Goal: Task Accomplishment & Management: Manage account settings

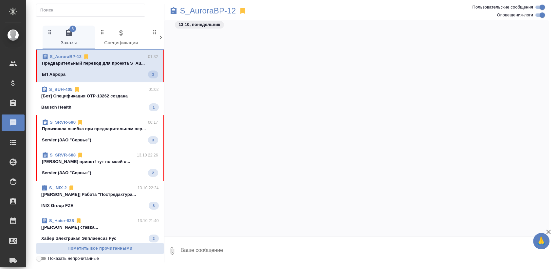
scroll to position [23148, 0]
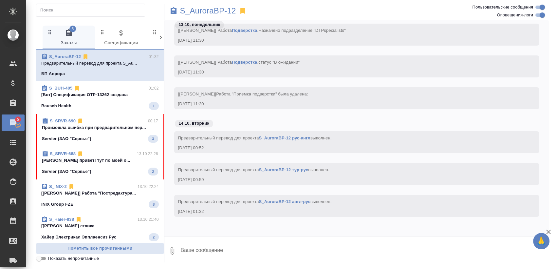
click at [107, 130] on p "Произошла ошибка при предварительном пер..." at bounding box center [100, 127] width 116 height 7
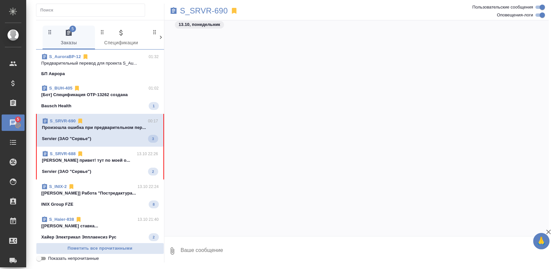
scroll to position [7303, 0]
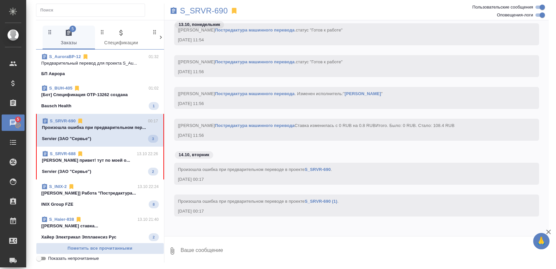
click at [109, 155] on div "S_SRVR-688 13.10 22:26" at bounding box center [100, 153] width 116 height 7
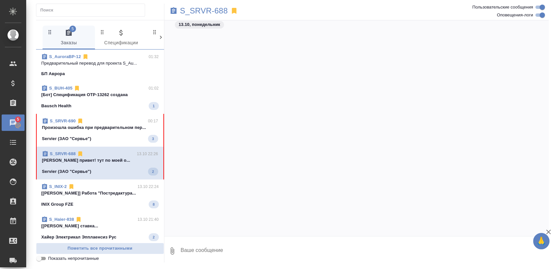
scroll to position [14997, 0]
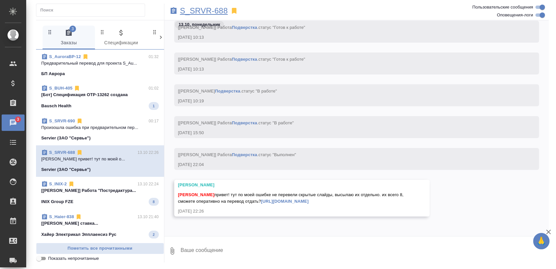
click at [220, 14] on p "S_SRVR-688" at bounding box center [204, 11] width 48 height 7
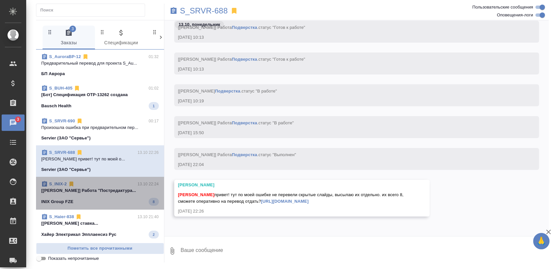
click at [111, 184] on div "S_INIX-2 13.10 22:24" at bounding box center [100, 183] width 118 height 7
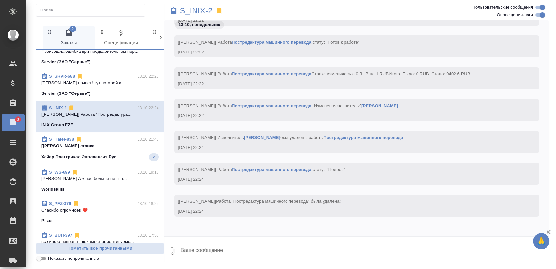
scroll to position [109, 0]
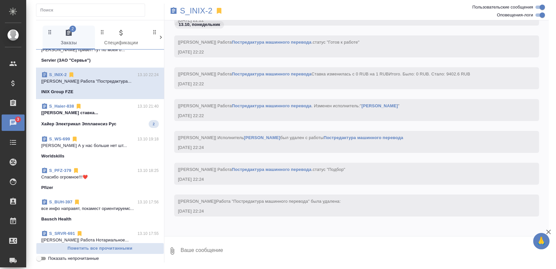
click at [99, 118] on span "S_Haier-838 13.10 21:40 [Матвеева Мария] Работа Почасовая ставка... Хайер Элект…" at bounding box center [100, 115] width 118 height 25
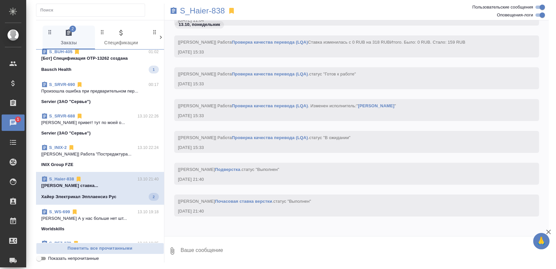
scroll to position [0, 0]
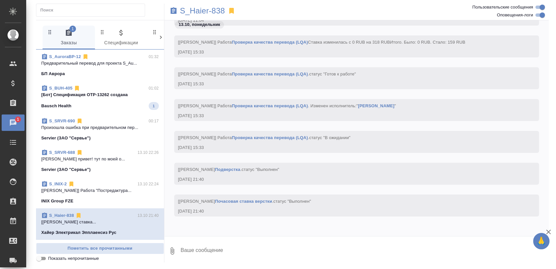
click at [110, 96] on p "[Бот] Спецификация OTP-13262 создана" at bounding box center [100, 94] width 118 height 7
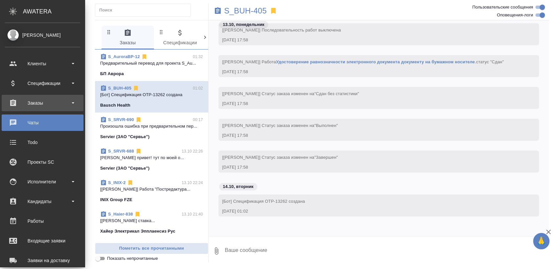
click at [40, 104] on div "Заказы" at bounding box center [42, 103] width 75 height 10
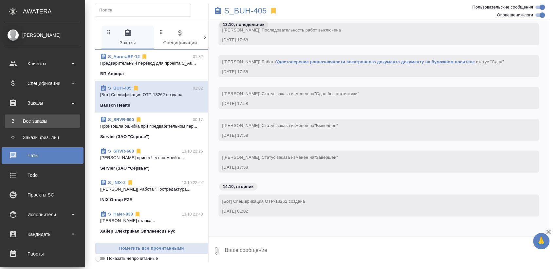
click at [35, 120] on div "Все заказы" at bounding box center [42, 121] width 69 height 7
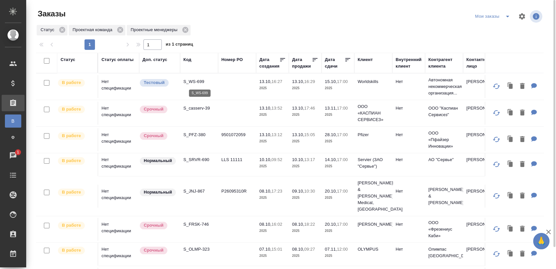
click at [204, 84] on p "S_WS-699" at bounding box center [198, 81] width 31 height 7
click at [202, 107] on p "S_casserv-39" at bounding box center [198, 108] width 31 height 7
click at [194, 139] on td "S_PFZ-380" at bounding box center [199, 139] width 38 height 23
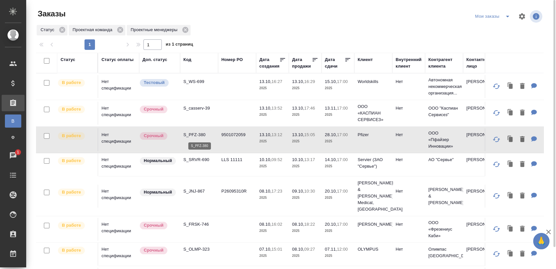
click at [199, 136] on p "S_PFZ-380" at bounding box center [198, 134] width 31 height 7
click at [199, 160] on p "S_SRVR-690" at bounding box center [198, 159] width 31 height 7
click at [198, 189] on p "S_JNJ-867" at bounding box center [198, 191] width 31 height 7
click at [203, 221] on p "S_FRSK-746" at bounding box center [198, 224] width 31 height 7
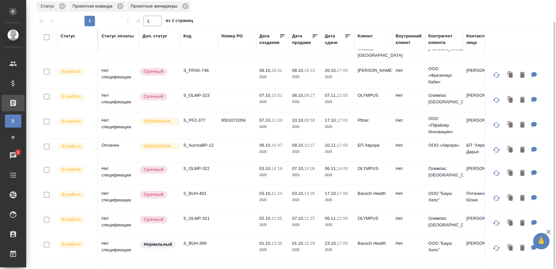
scroll to position [145, 0]
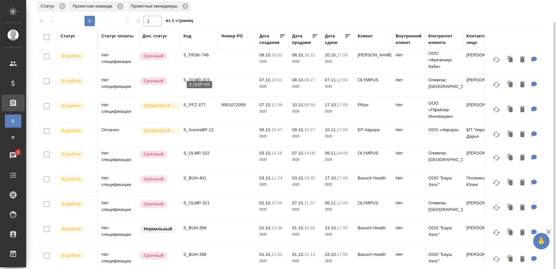
click at [208, 77] on p "S_OLMP-323" at bounding box center [198, 80] width 31 height 7
click at [202, 102] on p "S_PFZ-377" at bounding box center [198, 105] width 31 height 7
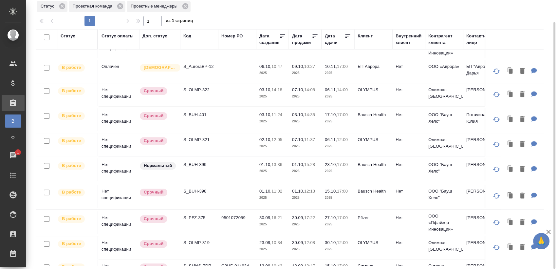
scroll to position [218, 0]
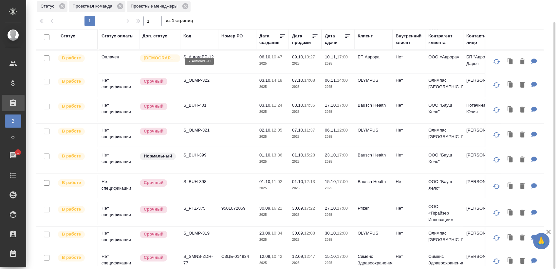
click at [210, 54] on p "S_AuroraBP-12" at bounding box center [198, 57] width 31 height 7
click at [202, 77] on p "S_OLMP-322" at bounding box center [198, 80] width 31 height 7
click at [199, 102] on p "S_BUH-401" at bounding box center [198, 105] width 31 height 7
click at [207, 127] on p "S_OLMP-321" at bounding box center [198, 130] width 31 height 7
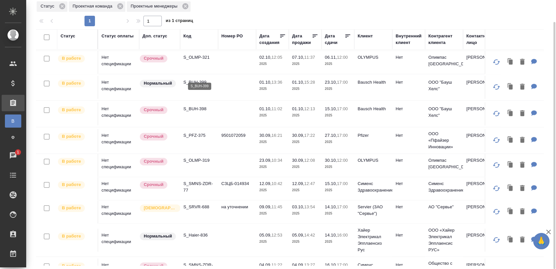
click at [200, 79] on p "S_BUH-399" at bounding box center [198, 82] width 31 height 7
click at [197, 105] on p "S_BUH-398" at bounding box center [198, 108] width 31 height 7
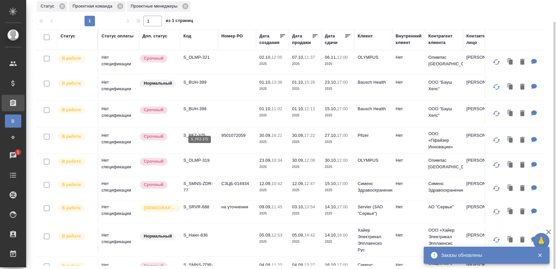
click at [198, 132] on p "S_PFZ-375" at bounding box center [198, 135] width 31 height 7
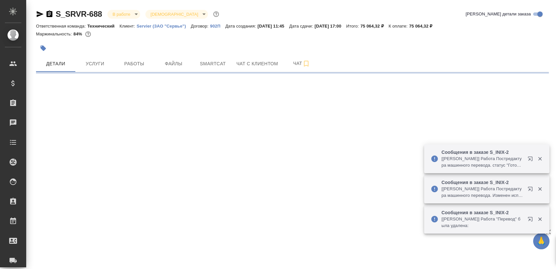
select select "RU"
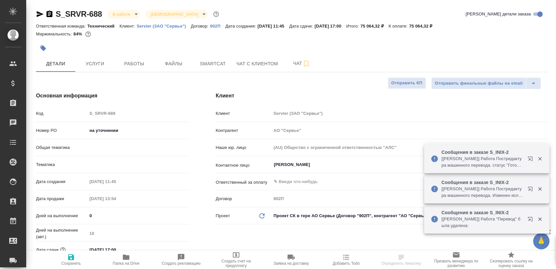
type textarea "x"
type input "[PERSON_NAME]"
type input "Комаров Роман"
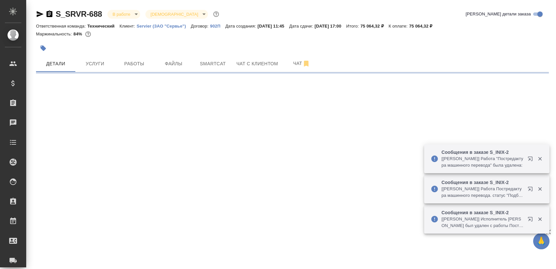
select select "RU"
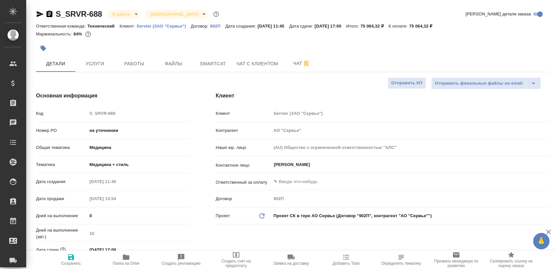
type textarea "x"
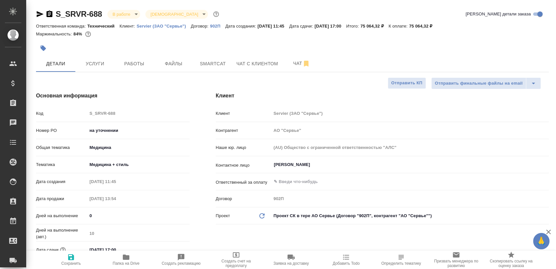
type textarea "x"
click at [116, 62] on button "Работы" at bounding box center [134, 63] width 39 height 16
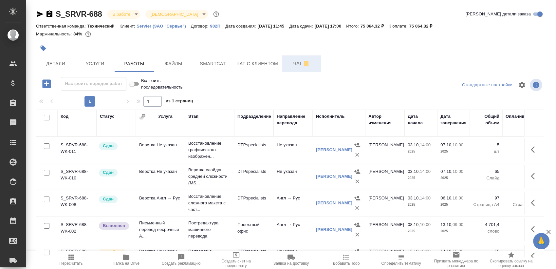
click at [288, 62] on span "Чат" at bounding box center [301, 63] width 31 height 8
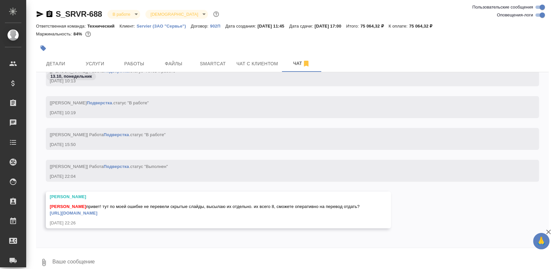
click at [542, 16] on input "Оповещения-логи" at bounding box center [543, 15] width 24 height 8
checkbox input "false"
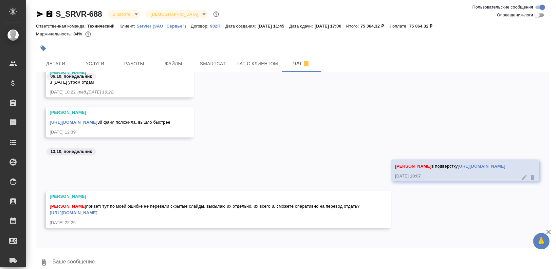
scroll to position [1555, 0]
click at [97, 212] on link "https://drive.awatera.com/apps/files/files/10700614?dir=/Shares/Servier/Orders/…" at bounding box center [73, 212] width 47 height 5
click at [199, 68] on button "Smartcat" at bounding box center [212, 63] width 39 height 16
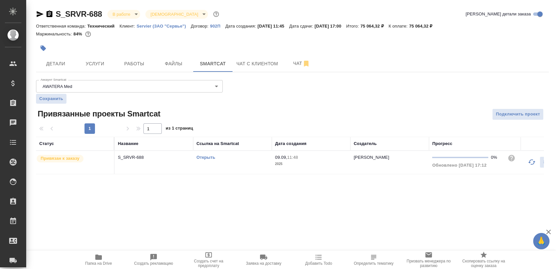
click at [201, 159] on link "Открыть" at bounding box center [206, 157] width 19 height 5
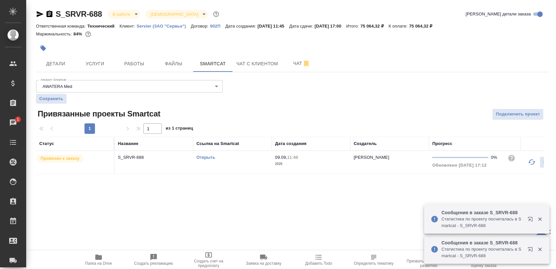
click at [225, 159] on div "Открыть" at bounding box center [233, 157] width 72 height 7
click at [139, 67] on span "Работы" at bounding box center [134, 64] width 31 height 8
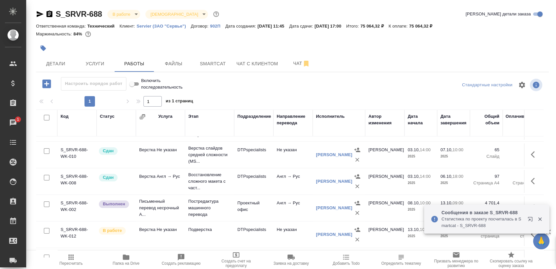
scroll to position [44, 0]
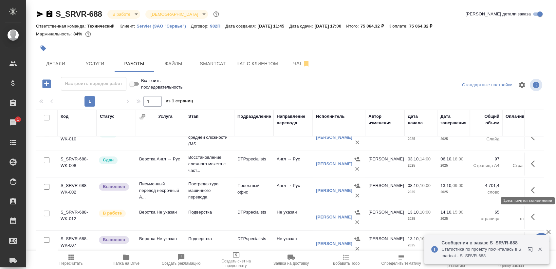
click at [531, 188] on icon "button" at bounding box center [535, 190] width 8 height 8
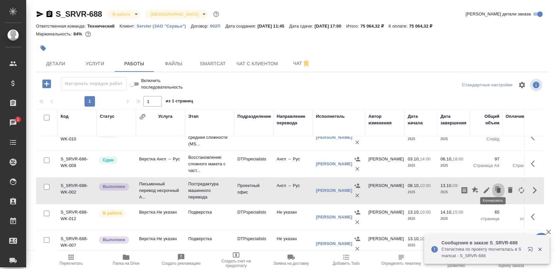
click at [497, 187] on icon "button" at bounding box center [499, 189] width 4 height 5
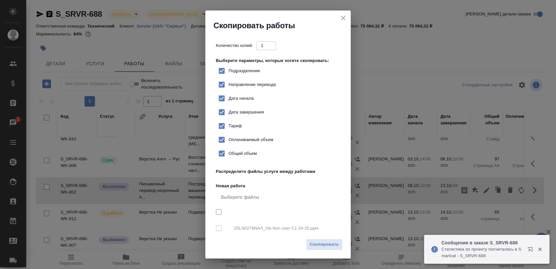
checkbox input "true"
click at [327, 241] on span "Скопировать" at bounding box center [324, 244] width 29 height 8
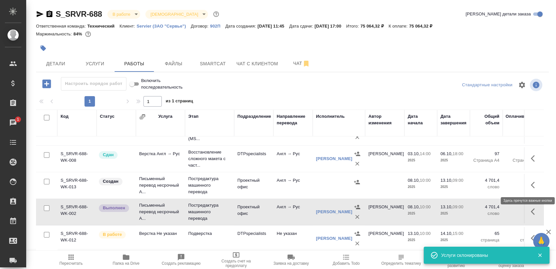
click at [532, 183] on icon "button" at bounding box center [535, 185] width 8 height 8
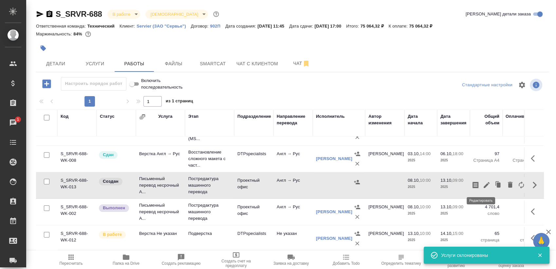
click at [484, 182] on icon "button" at bounding box center [487, 185] width 6 height 6
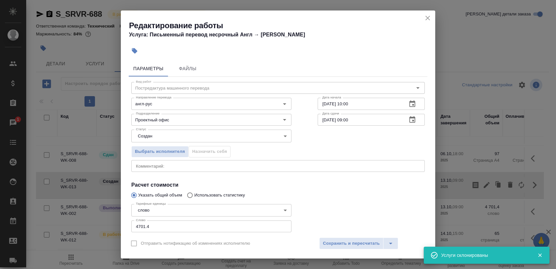
click at [409, 121] on icon "button" at bounding box center [412, 119] width 6 height 7
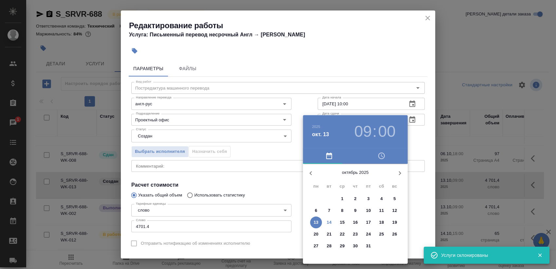
click at [331, 220] on p "14" at bounding box center [329, 222] width 5 height 7
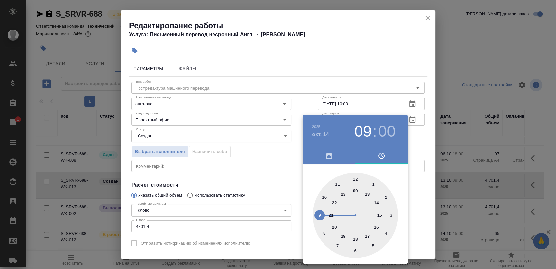
click at [377, 199] on div at bounding box center [355, 214] width 85 height 85
type input "14.10.2025 14:00"
click at [422, 149] on div at bounding box center [278, 134] width 556 height 269
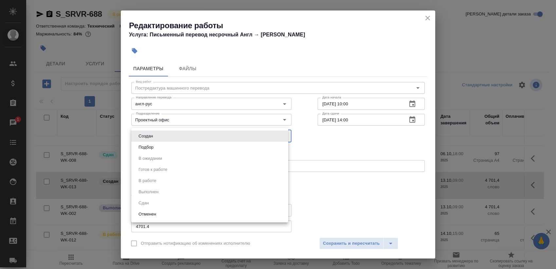
click at [284, 136] on body "🙏 .cls-1 fill:#fff; AWATERA Sergeeva Anastasia Клиенты Спецификации Заказы 1 Ча…" at bounding box center [278, 134] width 556 height 269
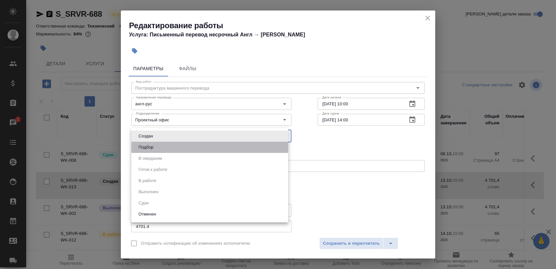
click at [254, 151] on li "Подбор" at bounding box center [209, 146] width 157 height 11
type input "recruiting"
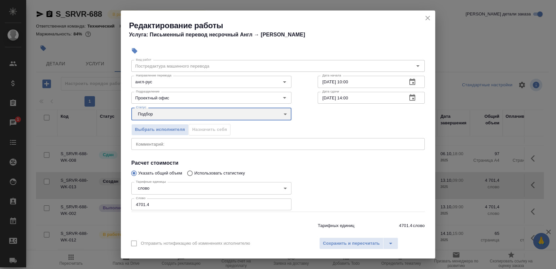
scroll to position [40, 0]
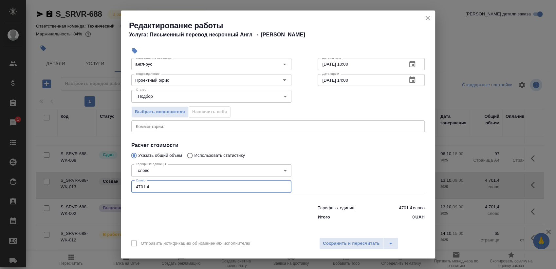
click at [220, 186] on input "4701.4" at bounding box center [211, 186] width 160 height 12
type input "1200"
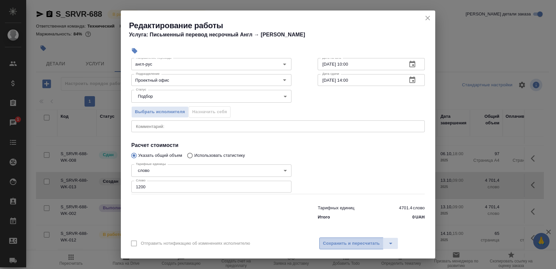
click at [374, 243] on span "Сохранить и пересчитать" at bounding box center [351, 243] width 57 height 8
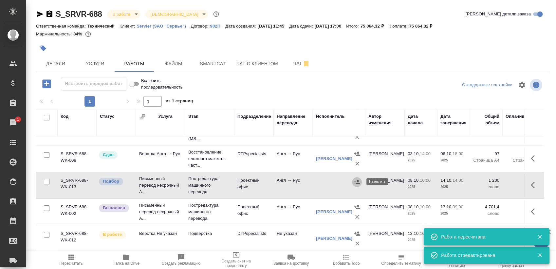
click at [356, 182] on icon "button" at bounding box center [357, 181] width 6 height 4
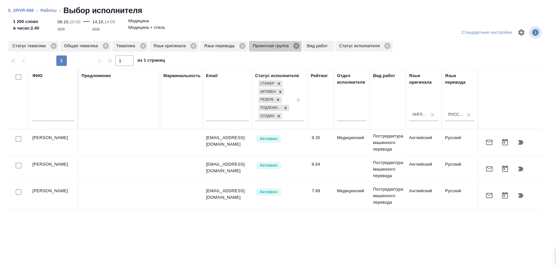
click at [296, 47] on icon at bounding box center [296, 46] width 6 height 6
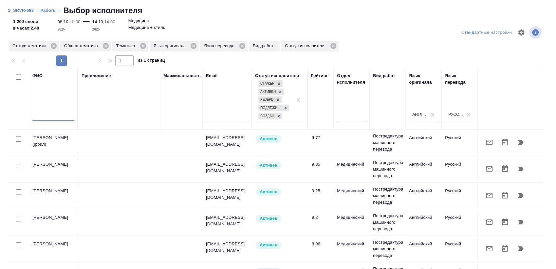
click at [52, 117] on input "text" at bounding box center [53, 117] width 42 height 8
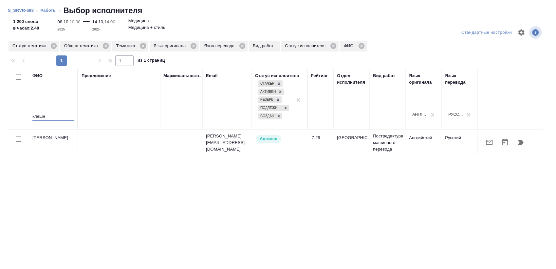
type input "клешн"
click at [481, 148] on button "button" at bounding box center [489, 142] width 16 height 16
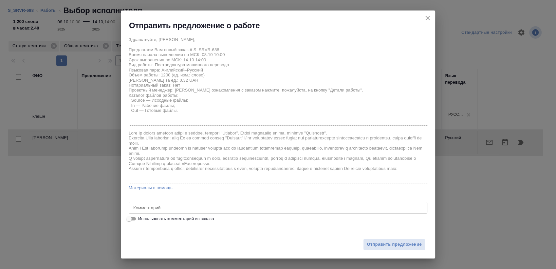
click at [160, 204] on div "x Комментарий" at bounding box center [278, 207] width 299 height 12
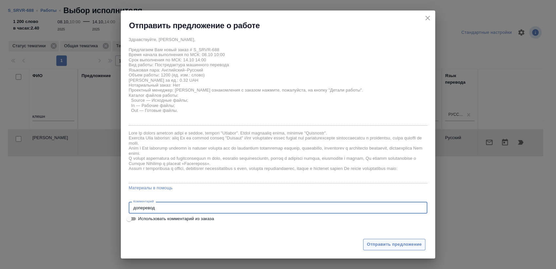
type textarea "доперевод"
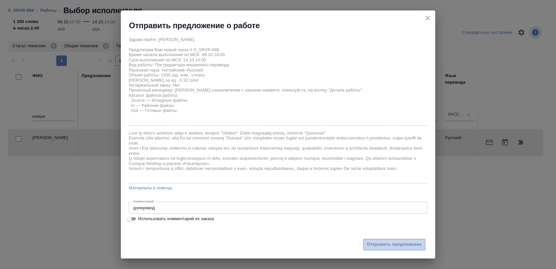
click at [385, 244] on span "Отправить предложение" at bounding box center [394, 244] width 55 height 8
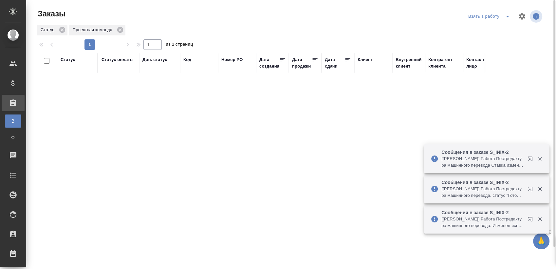
click at [509, 19] on icon "split button" at bounding box center [508, 16] width 8 height 8
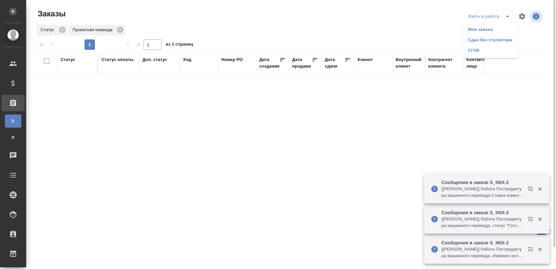
click at [494, 26] on li "Мои заказы" at bounding box center [490, 29] width 55 height 10
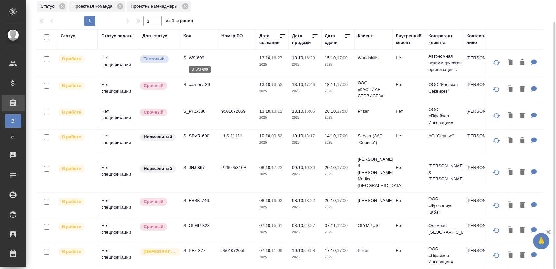
click at [196, 57] on p "S_WS-699" at bounding box center [198, 58] width 31 height 7
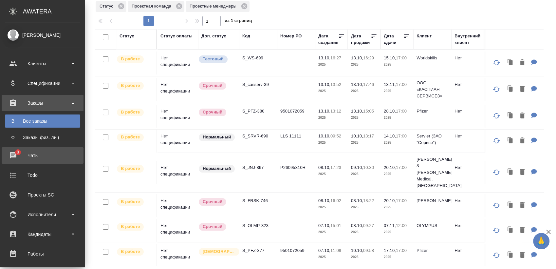
drag, startPoint x: 16, startPoint y: 157, endPoint x: 56, endPoint y: 149, distance: 40.4
click at [16, 157] on div "Чаты" at bounding box center [42, 155] width 75 height 10
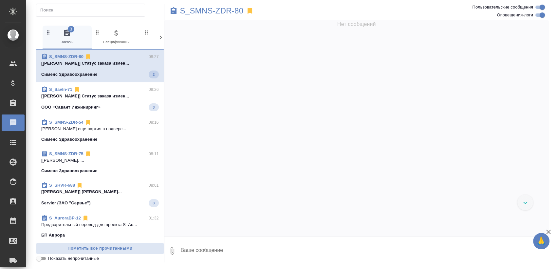
click at [110, 75] on div "Сименс Здравоохранение 2" at bounding box center [100, 74] width 118 height 8
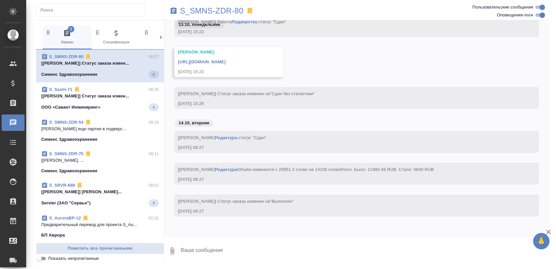
click at [95, 93] on p "[Сергеева Анастасия] Статус заказа измен..." at bounding box center [100, 96] width 118 height 7
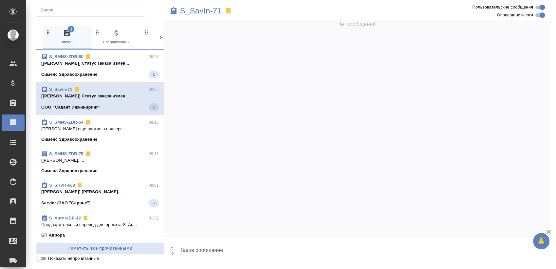
scroll to position [6415, 0]
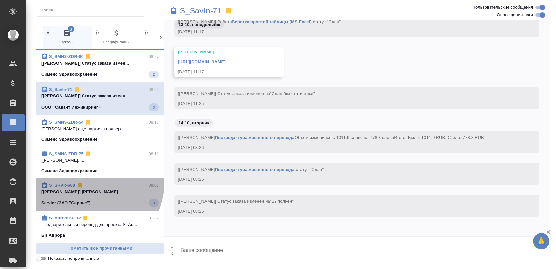
click at [89, 182] on div "S_SRVR-688 08:01" at bounding box center [100, 185] width 118 height 7
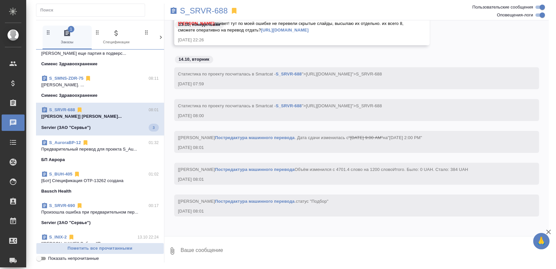
scroll to position [36, 0]
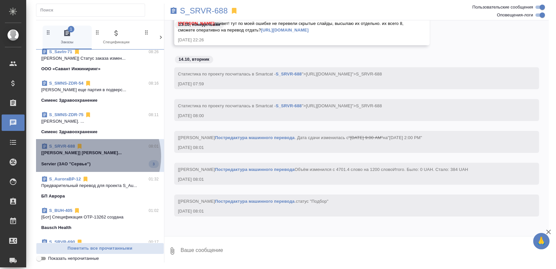
click at [94, 156] on span "S_SRVR-688 08:01 [Сергеева Анастасия] Работа Постредактур... Servier (ЗАО "Серв…" at bounding box center [100, 155] width 118 height 25
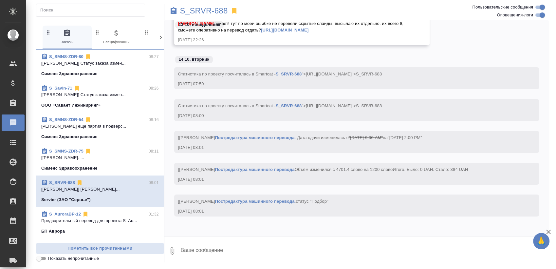
scroll to position [25089, 0]
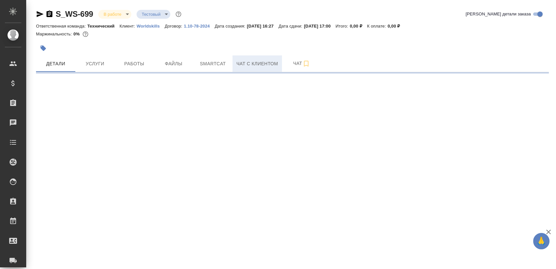
select select "RU"
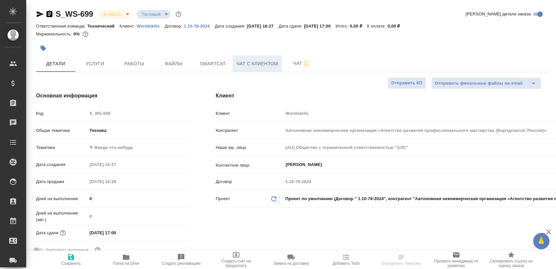
type textarea "x"
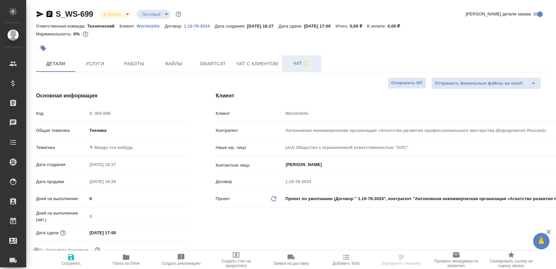
type textarea "x"
click at [291, 68] on button "Чат" at bounding box center [301, 63] width 39 height 16
type textarea "x"
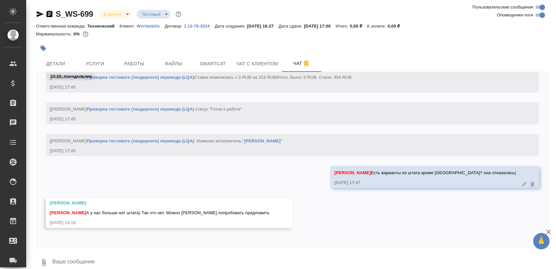
click at [537, 17] on input "Оповещения-логи" at bounding box center [543, 15] width 24 height 8
checkbox input "false"
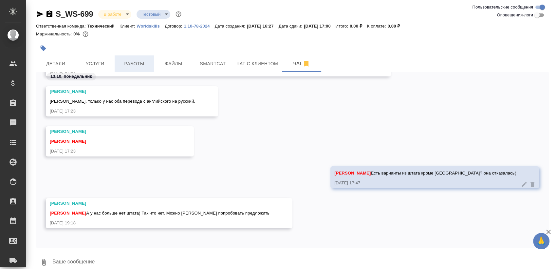
click at [147, 64] on span "Работы" at bounding box center [134, 64] width 31 height 8
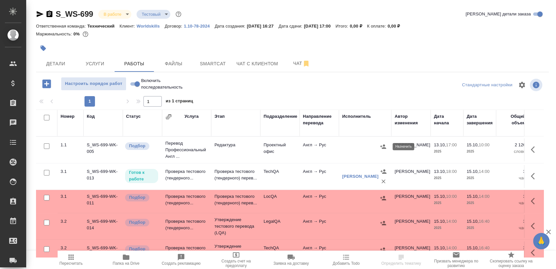
click at [382, 145] on icon "button" at bounding box center [383, 146] width 7 height 7
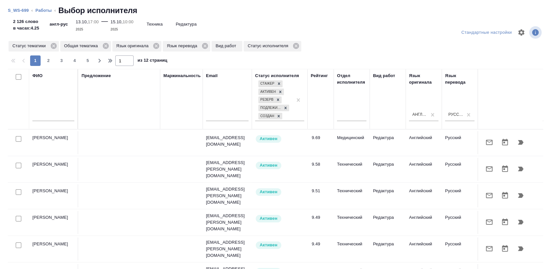
click at [52, 116] on input "text" at bounding box center [53, 117] width 42 height 8
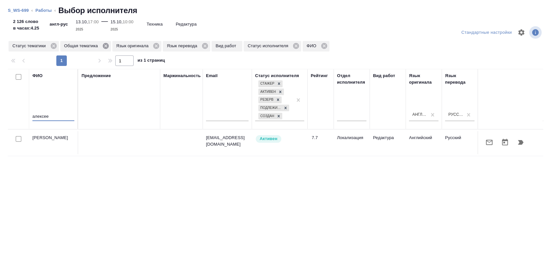
type input "алексее"
click at [105, 46] on icon at bounding box center [106, 46] width 6 height 6
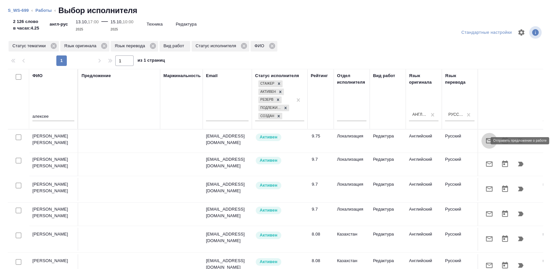
click at [481, 145] on button "button" at bounding box center [489, 141] width 16 height 16
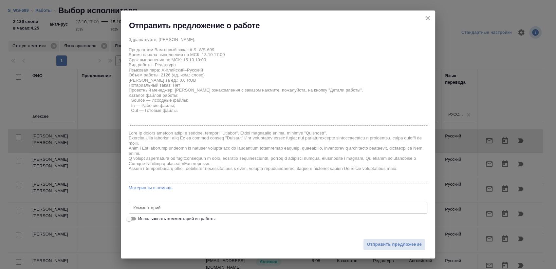
click at [206, 220] on span "Использовать комментарий из работы" at bounding box center [176, 218] width 77 height 7
click at [141, 220] on input "Использовать комментарий из работы" at bounding box center [129, 219] width 24 height 8
checkbox input "true"
type textarea "Редактура с листа: https://drive.awatera.com/s/HnNMGBofiWKp6W6"
click at [408, 240] on button "Отправить предложение" at bounding box center [394, 243] width 62 height 11
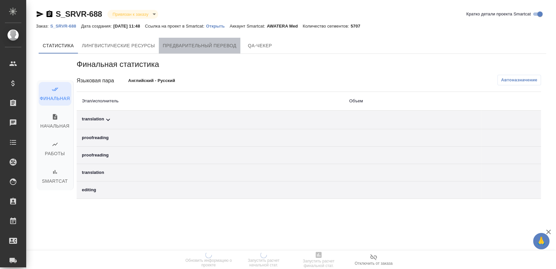
click at [201, 46] on span "Предварительный перевод" at bounding box center [200, 46] width 74 height 8
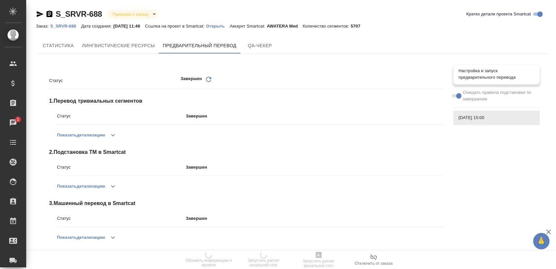
click at [496, 80] on span "Настройка и запуск предварительного перевода" at bounding box center [497, 73] width 76 height 13
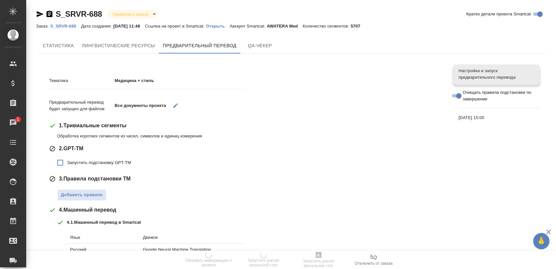
click at [110, 161] on span "Запустить подстановку GPT-TM" at bounding box center [99, 162] width 64 height 7
click at [67, 161] on input "Запустить подстановку GPT-TM" at bounding box center [60, 163] width 14 height 14
checkbox input "true"
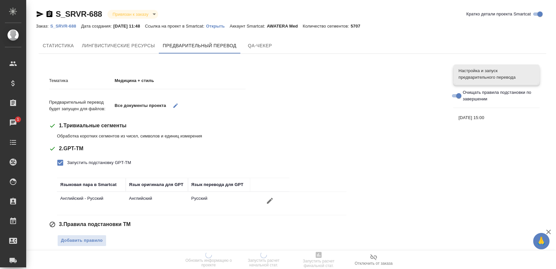
scroll to position [109, 0]
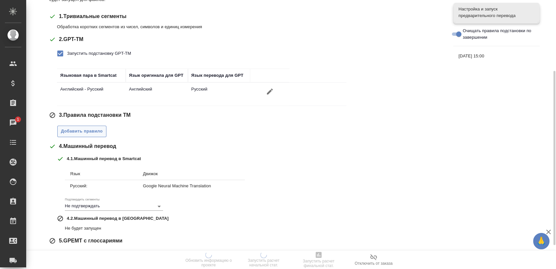
click at [83, 131] on span "Добавить правило" at bounding box center [82, 131] width 42 height 8
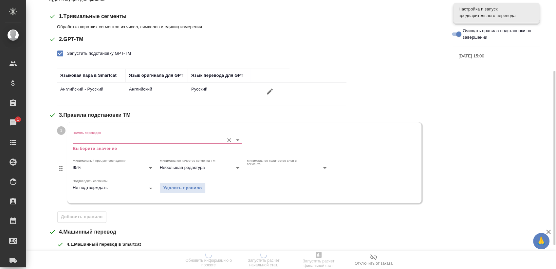
click at [96, 139] on input "Память переводов" at bounding box center [147, 140] width 148 height 8
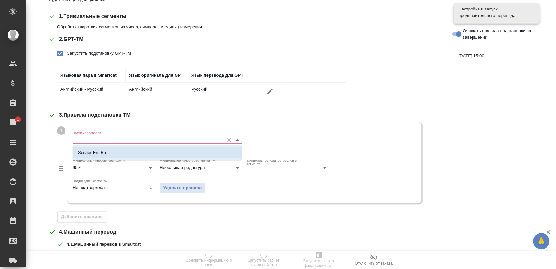
click at [106, 149] on p "Servier En_Ru" at bounding box center [92, 152] width 28 height 7
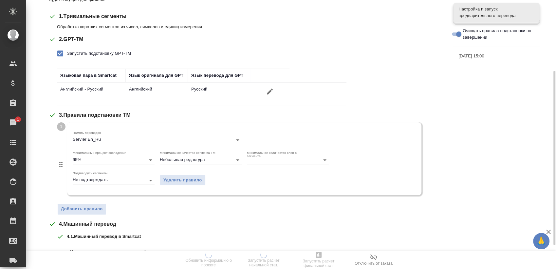
scroll to position [223, 0]
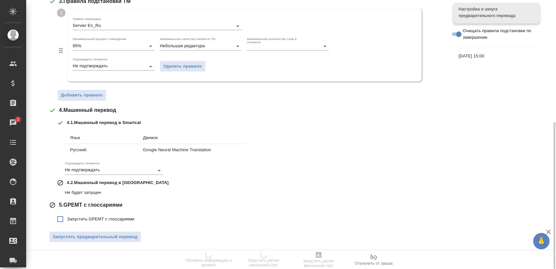
click at [115, 219] on span "Запустить GPEMT с глоссариями" at bounding box center [100, 219] width 67 height 7
click at [67, 219] on input "Запустить GPEMT с глоссариями" at bounding box center [60, 219] width 14 height 14
checkbox input "true"
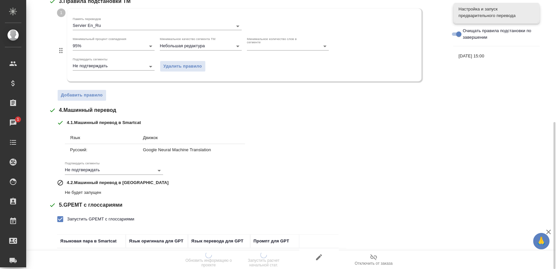
scroll to position [268, 0]
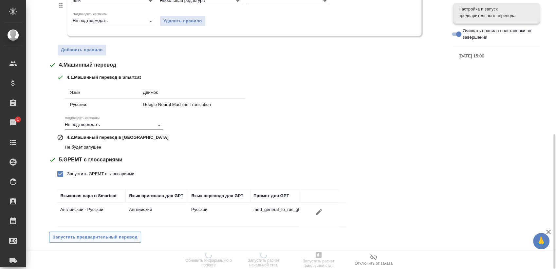
click at [127, 234] on span "Запустить предварительный перевод" at bounding box center [95, 237] width 85 height 8
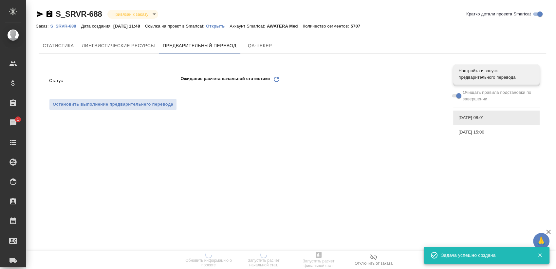
scroll to position [0, 0]
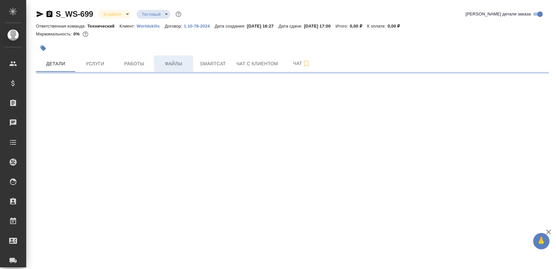
select select "RU"
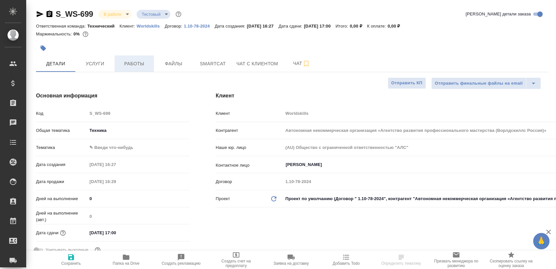
type textarea "x"
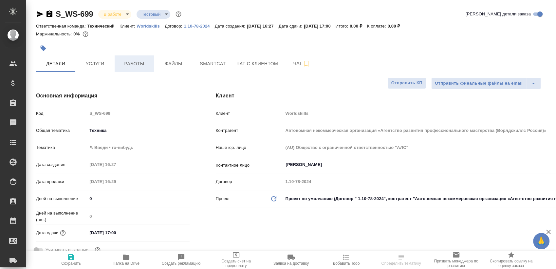
type textarea "x"
click at [137, 67] on span "Работы" at bounding box center [134, 64] width 31 height 8
type textarea "x"
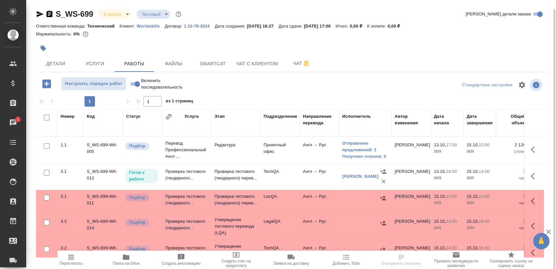
scroll to position [5, 0]
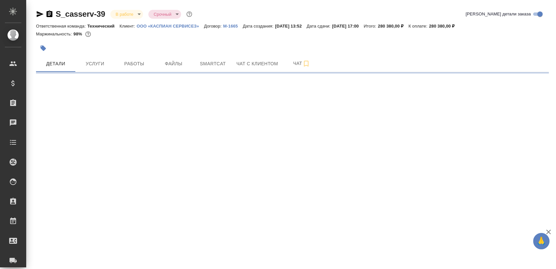
select select "RU"
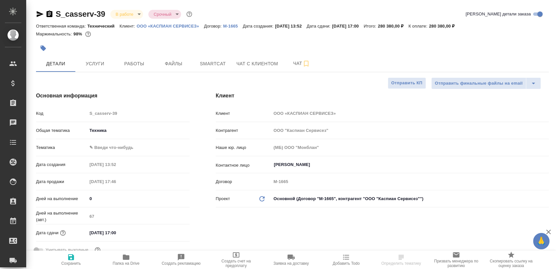
type textarea "x"
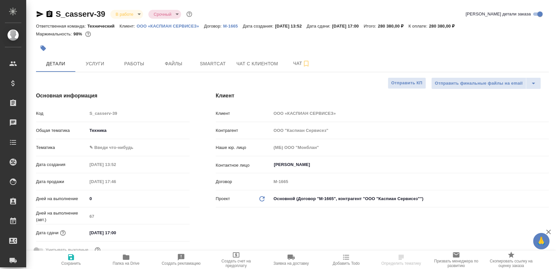
type textarea "x"
click at [136, 66] on span "Работы" at bounding box center [134, 64] width 31 height 8
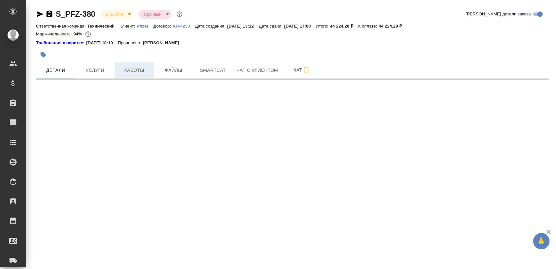
click at [136, 70] on span "Работы" at bounding box center [134, 70] width 31 height 8
select select "RU"
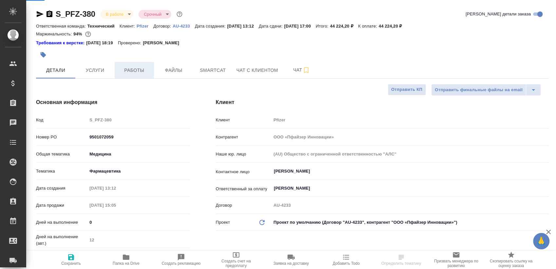
type textarea "x"
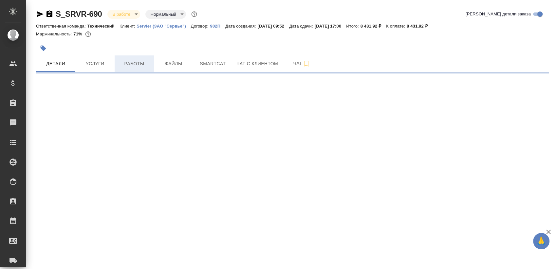
select select "RU"
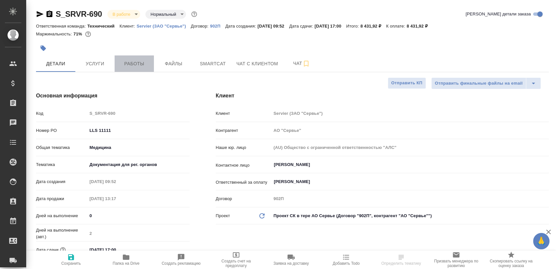
type textarea "x"
click at [138, 64] on span "Работы" at bounding box center [134, 64] width 31 height 8
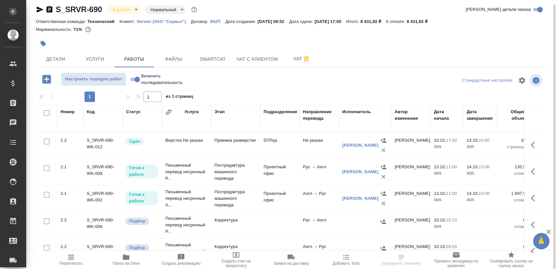
scroll to position [29, 0]
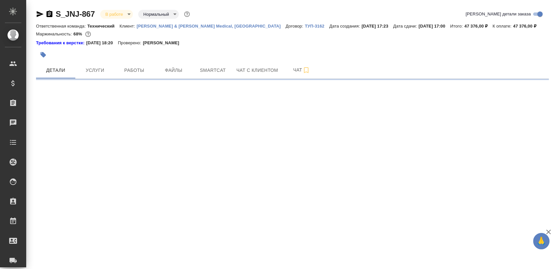
select select "RU"
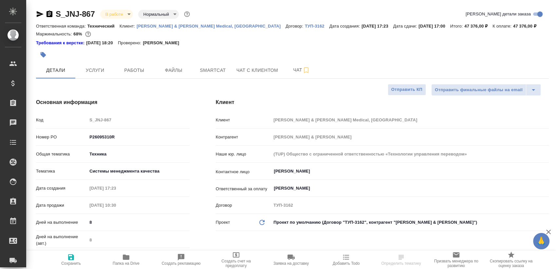
type textarea "x"
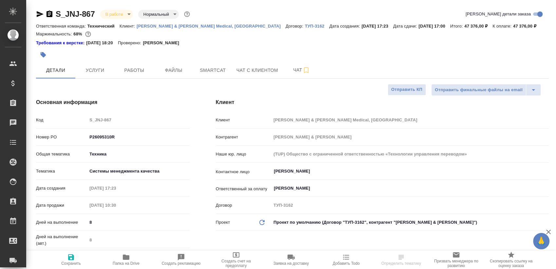
type textarea "x"
click at [143, 72] on span "Работы" at bounding box center [134, 70] width 31 height 8
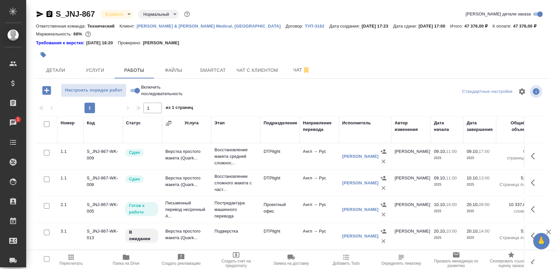
scroll to position [11, 0]
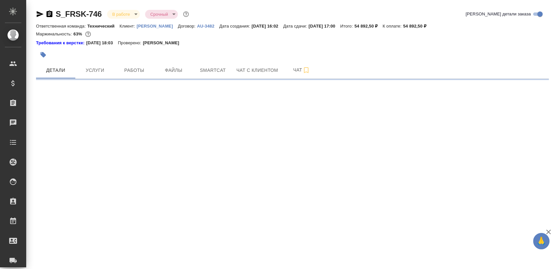
select select "RU"
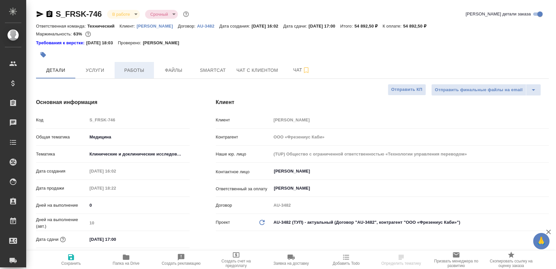
type textarea "x"
click at [140, 67] on span "Работы" at bounding box center [134, 70] width 31 height 8
type textarea "x"
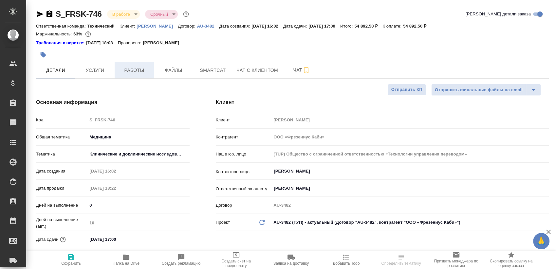
type textarea "x"
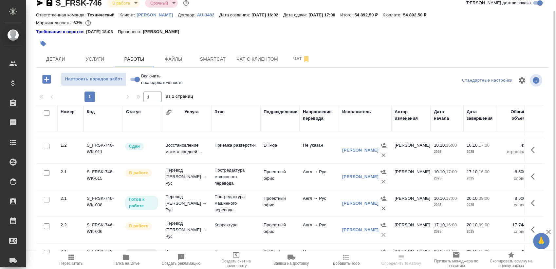
scroll to position [26, 0]
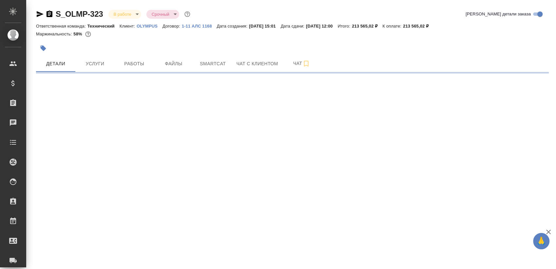
select select "RU"
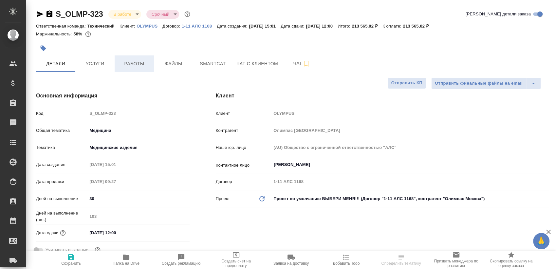
type textarea "x"
click at [136, 62] on span "Работы" at bounding box center [134, 64] width 31 height 8
type textarea "x"
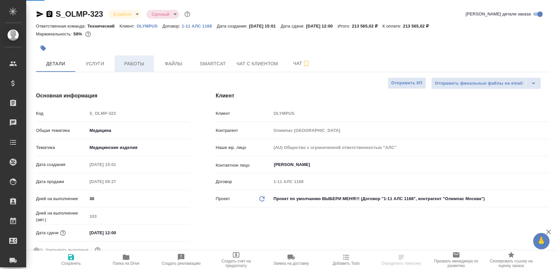
type textarea "x"
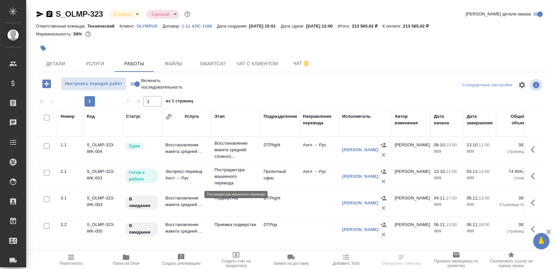
scroll to position [5, 0]
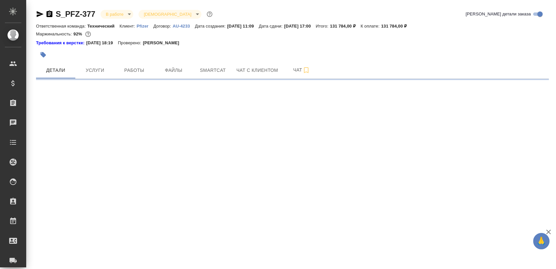
select select "RU"
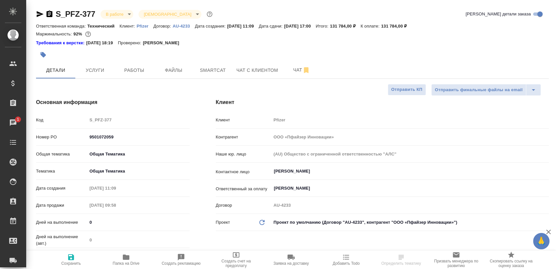
type textarea "x"
click at [141, 69] on span "Работы" at bounding box center [134, 70] width 31 height 8
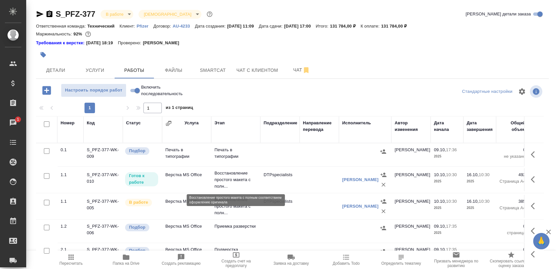
scroll to position [11, 0]
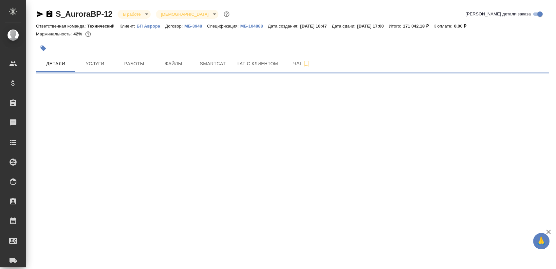
select select "RU"
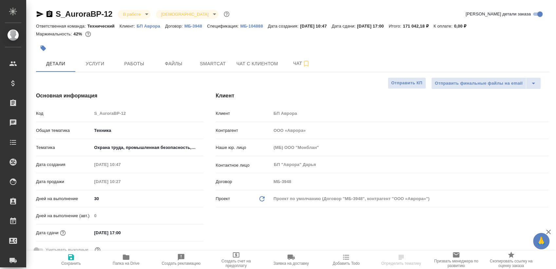
type textarea "x"
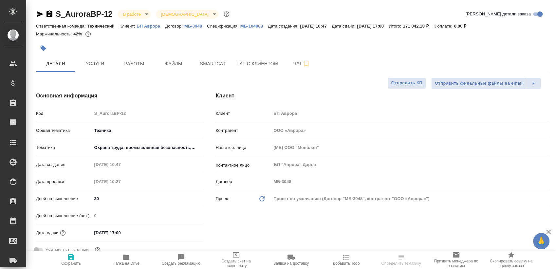
type textarea "x"
click at [120, 61] on span "Работы" at bounding box center [134, 64] width 31 height 8
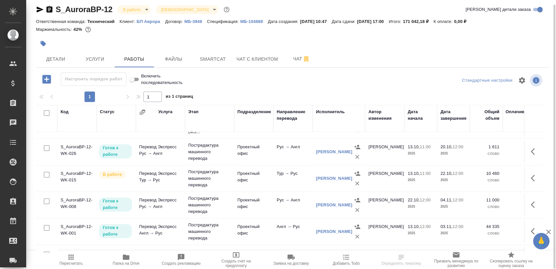
scroll to position [105, 0]
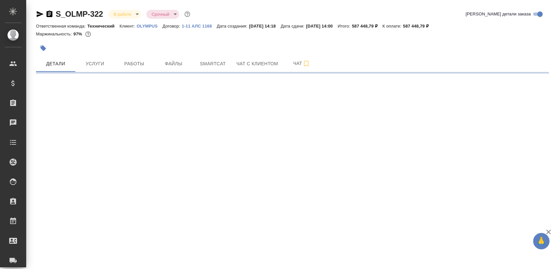
select select "RU"
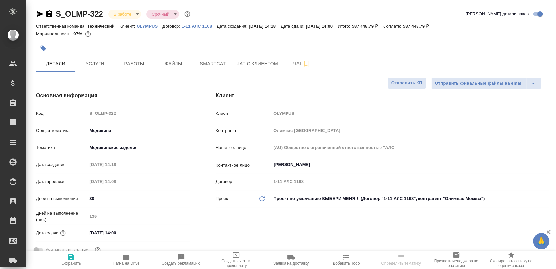
type textarea "x"
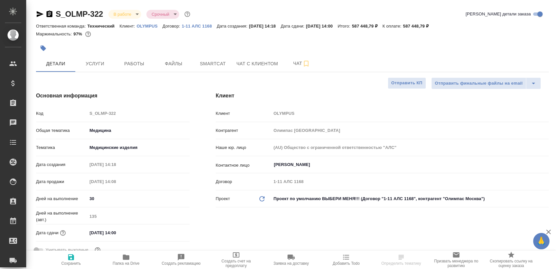
type textarea "x"
click at [135, 57] on button "Работы" at bounding box center [134, 63] width 39 height 16
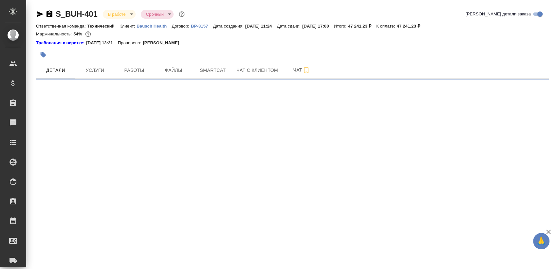
select select "RU"
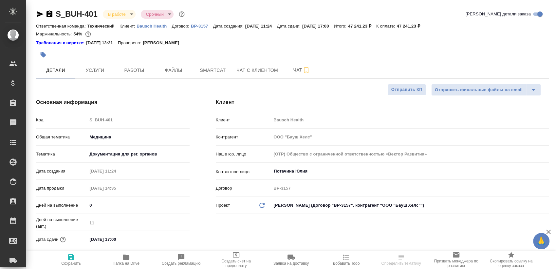
type textarea "x"
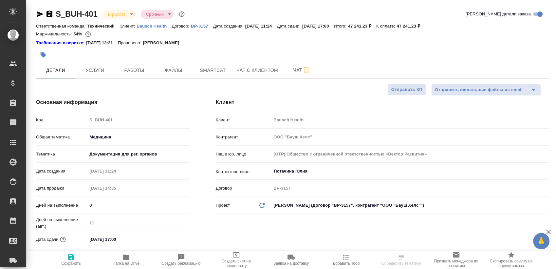
type textarea "x"
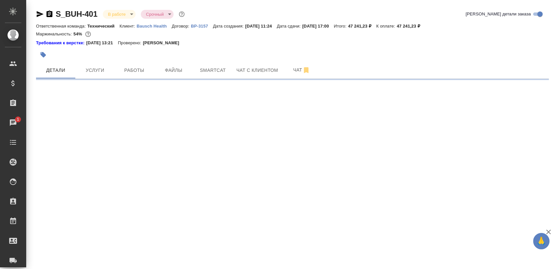
select select "RU"
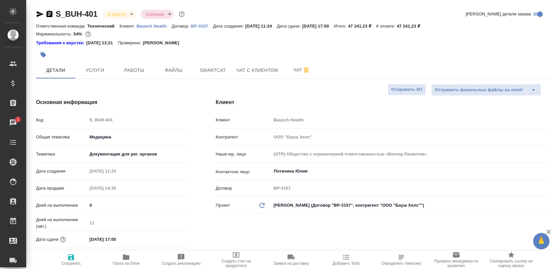
type textarea "x"
click at [149, 67] on span "Работы" at bounding box center [134, 70] width 31 height 8
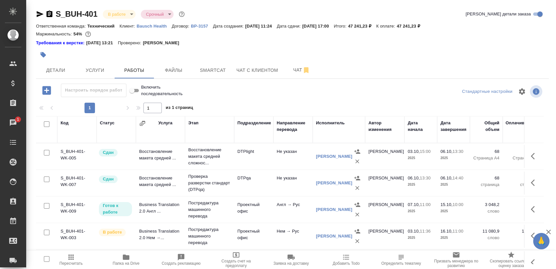
scroll to position [11, 0]
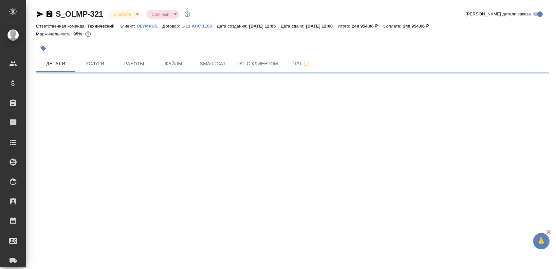
select select "RU"
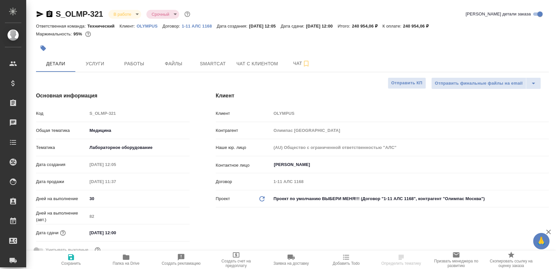
type textarea "x"
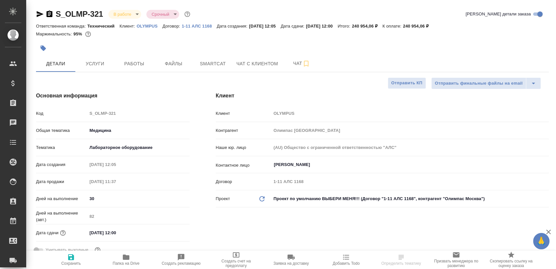
type textarea "x"
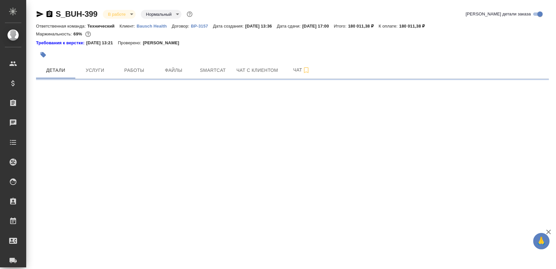
select select "RU"
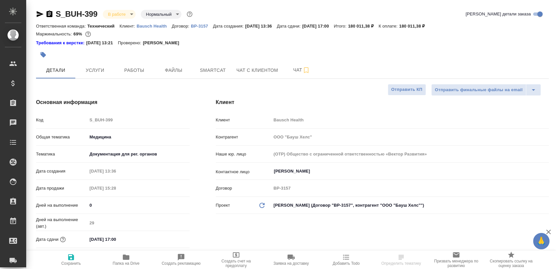
type textarea "x"
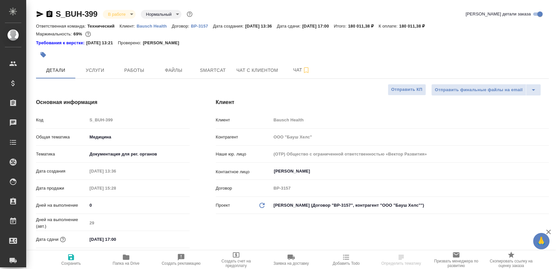
type textarea "x"
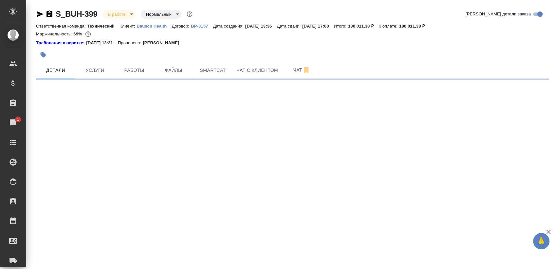
select select "RU"
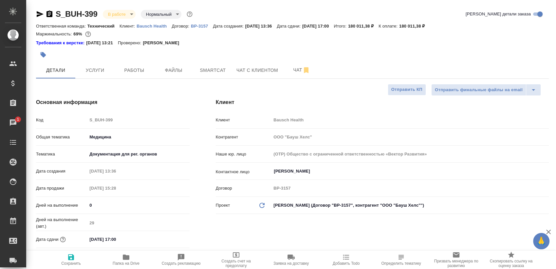
type textarea "x"
click at [121, 65] on button "Работы" at bounding box center [134, 70] width 39 height 16
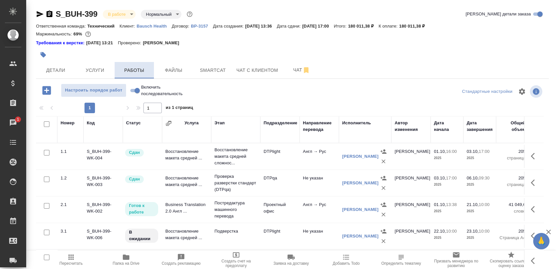
click at [126, 67] on span "Работы" at bounding box center [134, 70] width 31 height 8
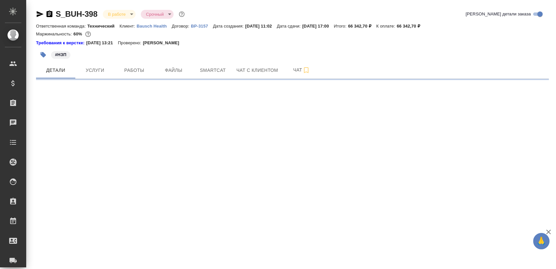
select select "RU"
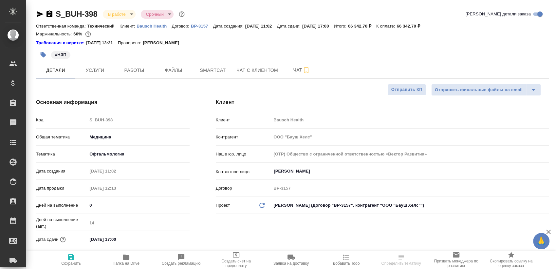
type textarea "x"
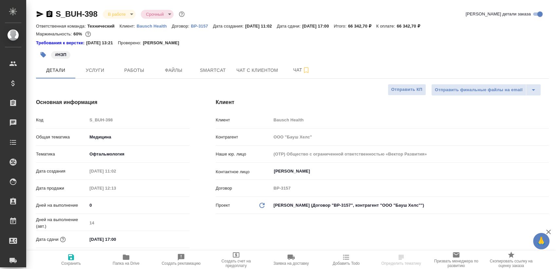
type textarea "x"
click at [135, 54] on div "#НЗП" at bounding box center [207, 54] width 342 height 14
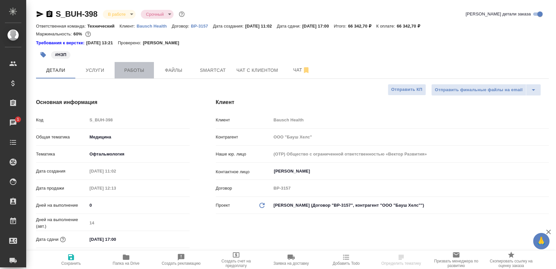
click at [128, 73] on span "Работы" at bounding box center [134, 70] width 31 height 8
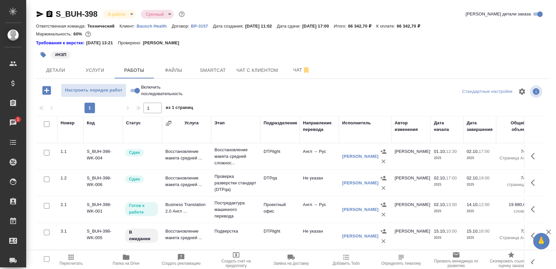
scroll to position [11, 0]
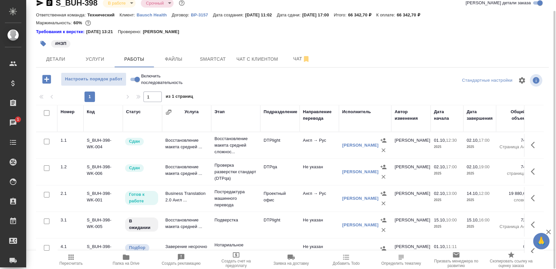
click at [210, 49] on div "#НЗП" at bounding box center [207, 43] width 342 height 14
click at [211, 55] on span "Smartcat" at bounding box center [212, 59] width 31 height 8
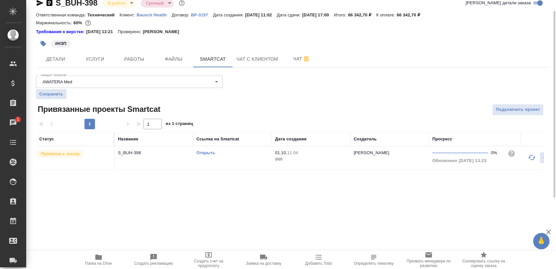
click at [214, 148] on td "Открыть" at bounding box center [232, 157] width 79 height 23
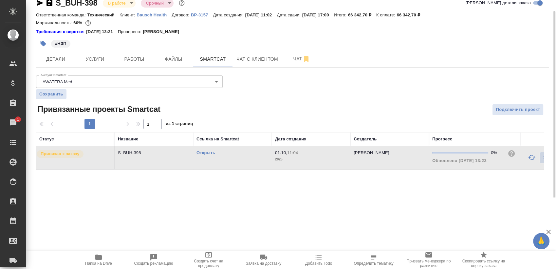
click at [214, 148] on td "Открыть" at bounding box center [232, 157] width 79 height 23
click at [208, 151] on link "Открыть" at bounding box center [206, 152] width 19 height 5
click at [132, 61] on span "Работы" at bounding box center [134, 59] width 31 height 8
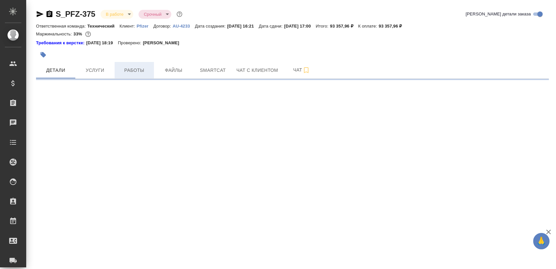
click at [130, 67] on span "Работы" at bounding box center [134, 70] width 31 height 8
select select "RU"
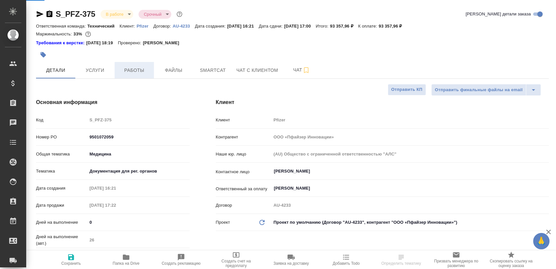
type textarea "x"
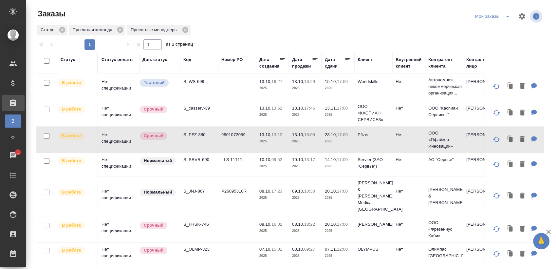
scroll to position [330, 0]
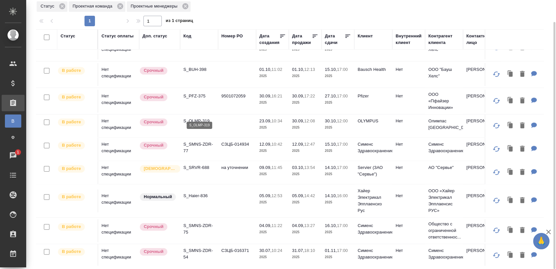
click at [198, 118] on p "S_OLMP-319" at bounding box center [198, 121] width 31 height 7
click at [195, 142] on p "S_SMNS-ZDR-77" at bounding box center [198, 147] width 31 height 13
click at [204, 192] on p "S_Haier-836" at bounding box center [198, 195] width 31 height 7
click at [196, 222] on p "S_SMNS-ZDR-75" at bounding box center [198, 228] width 31 height 13
click at [199, 248] on p "S_SMNS-ZDR-54" at bounding box center [198, 253] width 31 height 13
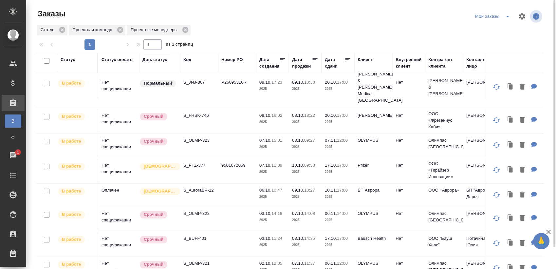
scroll to position [75, 0]
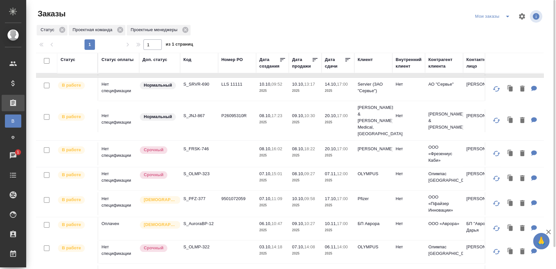
click at [509, 20] on icon "split button" at bounding box center [508, 16] width 8 height 8
click at [314, 38] on div at bounding box center [292, 37] width 513 height 3
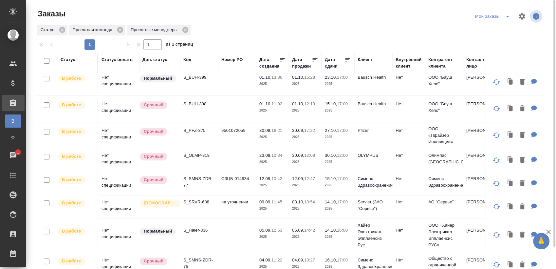
scroll to position [330, 0]
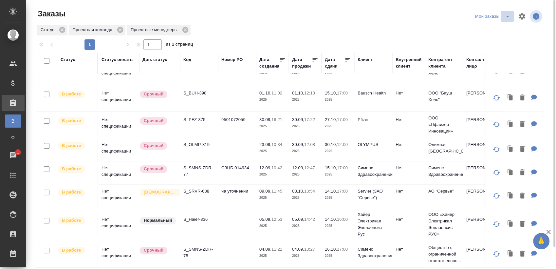
click at [504, 19] on icon "split button" at bounding box center [508, 16] width 8 height 8
click at [486, 28] on li "Взять в работу" at bounding box center [493, 29] width 55 height 10
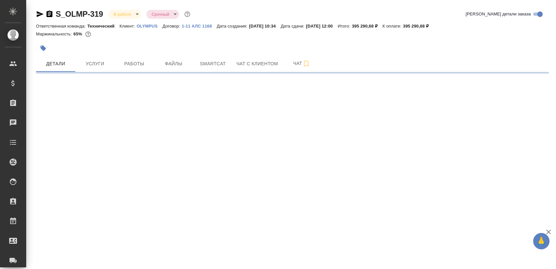
select select "RU"
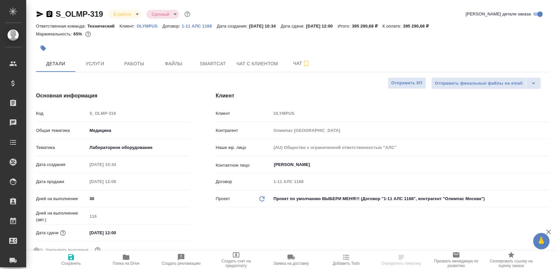
type textarea "x"
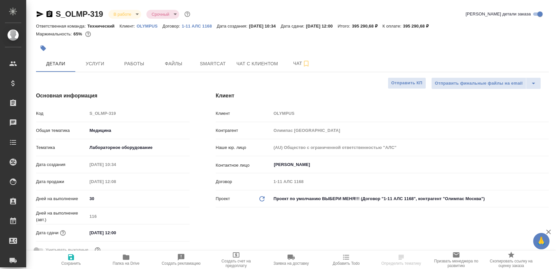
type textarea "x"
click at [130, 62] on span "Работы" at bounding box center [134, 64] width 31 height 8
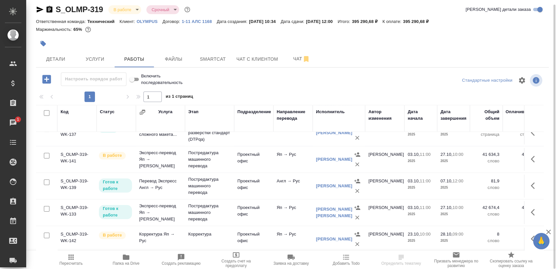
scroll to position [150, 0]
click at [201, 63] on button "Smartcat" at bounding box center [212, 59] width 39 height 16
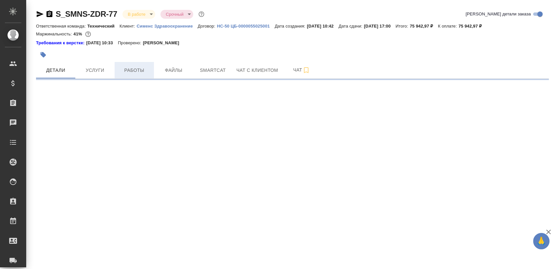
select select "RU"
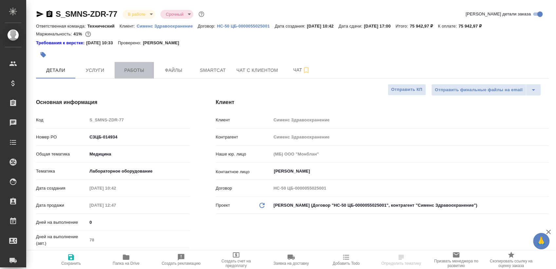
click at [144, 67] on span "Работы" at bounding box center [134, 70] width 31 height 8
type textarea "x"
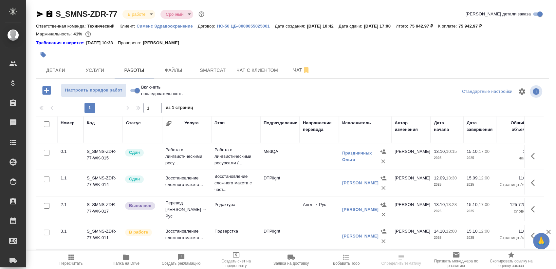
scroll to position [11, 0]
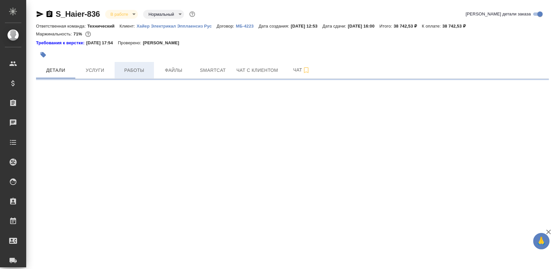
select select "RU"
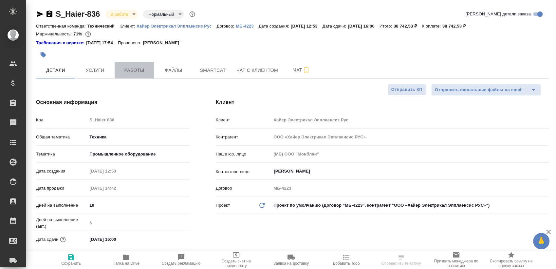
click at [119, 68] on span "Работы" at bounding box center [134, 70] width 31 height 8
type textarea "x"
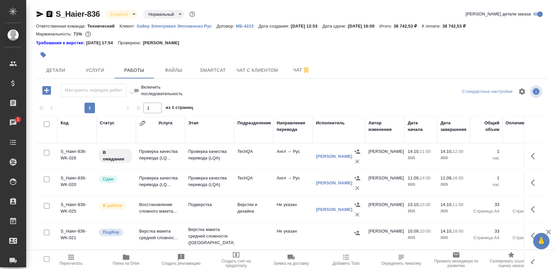
scroll to position [134, 0]
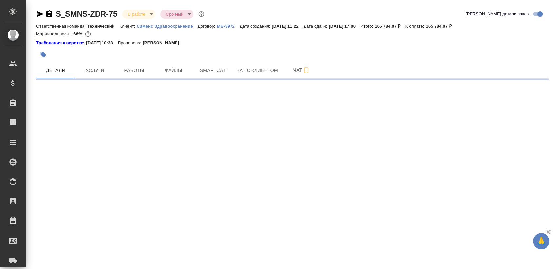
select select "RU"
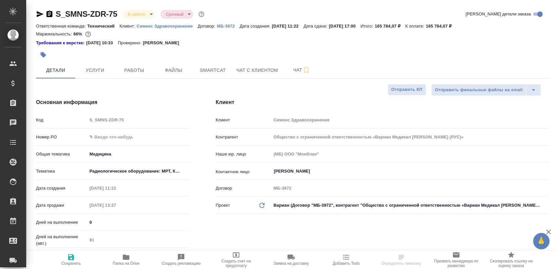
type textarea "x"
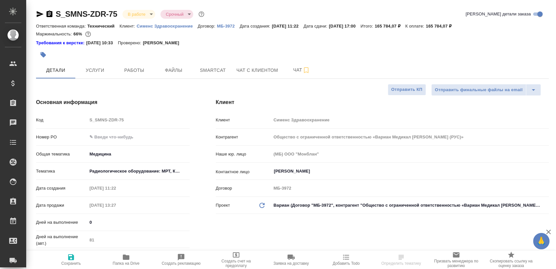
type textarea "x"
click at [127, 66] on span "Работы" at bounding box center [134, 70] width 31 height 8
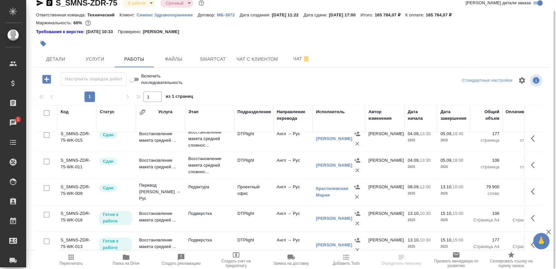
scroll to position [17, 0]
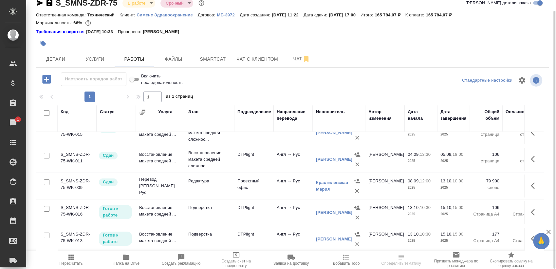
click at [531, 209] on icon "button" at bounding box center [535, 212] width 8 height 8
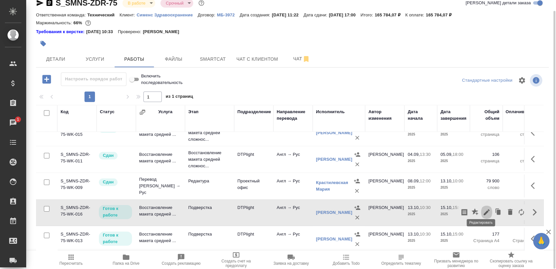
click at [484, 209] on icon "button" at bounding box center [487, 212] width 6 height 6
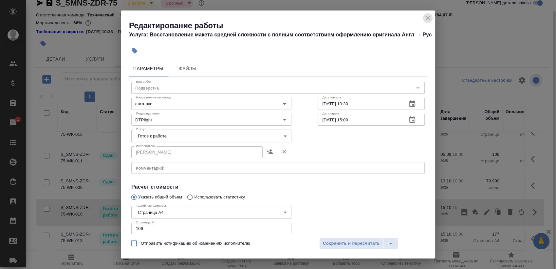
click at [424, 16] on icon "close" at bounding box center [428, 18] width 8 height 8
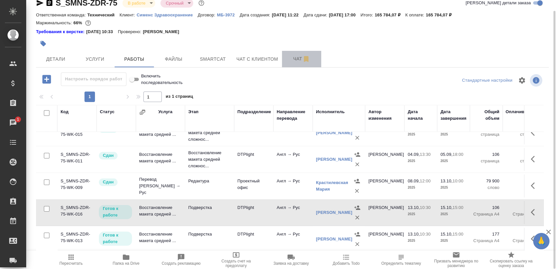
click at [290, 64] on button "Чат" at bounding box center [301, 59] width 39 height 16
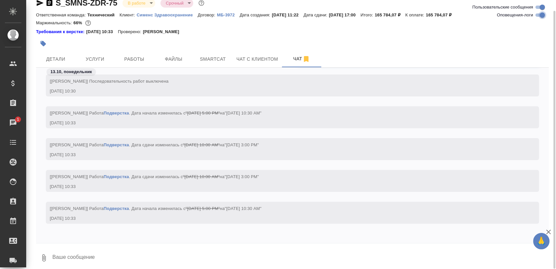
click at [540, 18] on input "Оповещения-логи" at bounding box center [543, 15] width 24 height 8
checkbox input "false"
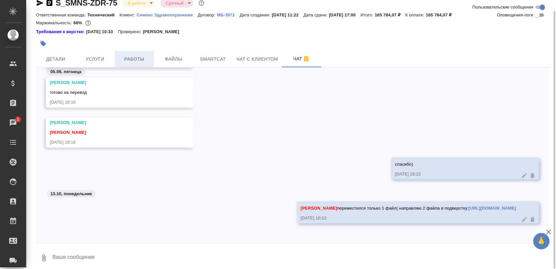
click at [125, 62] on span "Работы" at bounding box center [134, 59] width 31 height 8
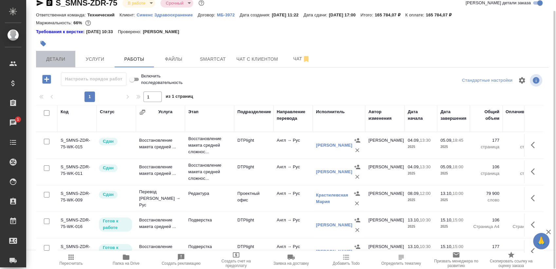
click at [61, 57] on span "Детали" at bounding box center [55, 59] width 31 height 8
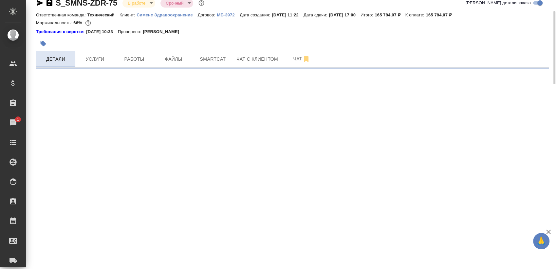
select select "RU"
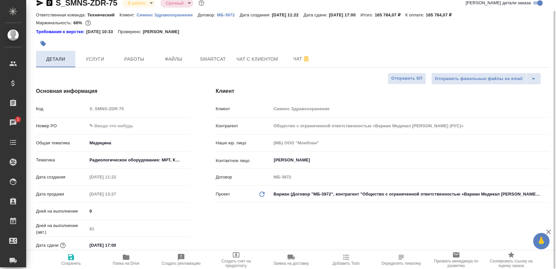
type textarea "x"
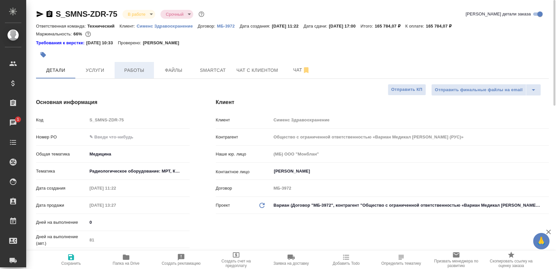
click at [138, 69] on span "Работы" at bounding box center [134, 70] width 31 height 8
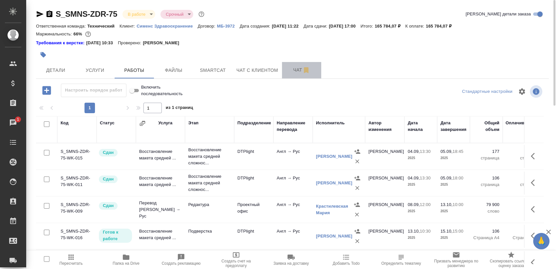
click at [287, 70] on span "Чат" at bounding box center [301, 70] width 31 height 8
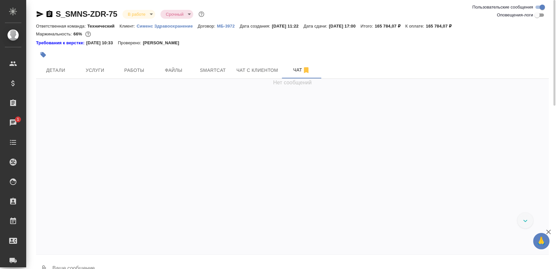
scroll to position [385, 0]
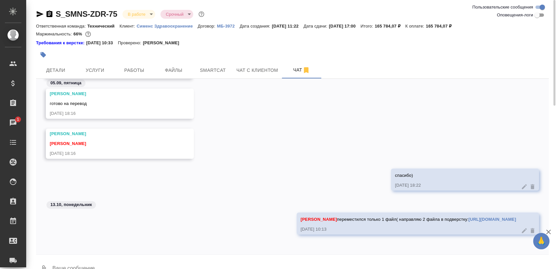
click at [469, 218] on link "https://drive.awatera.com/s/GCnKCZybpBk5s9m" at bounding box center [492, 218] width 47 height 5
drag, startPoint x: 511, startPoint y: 219, endPoint x: 411, endPoint y: 217, distance: 99.9
click at [411, 217] on div "Петрова Валерия переместился только 1 файл( направляю 2 файла в подверстку: htt…" at bounding box center [418, 223] width 242 height 22
copy link "https://drive.awatera.com/s/GCnKCZybpBk5s9m"
click at [149, 72] on span "Работы" at bounding box center [134, 70] width 31 height 8
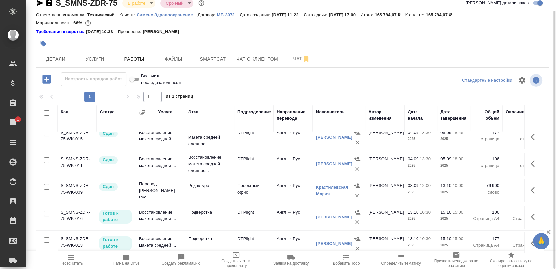
scroll to position [17, 0]
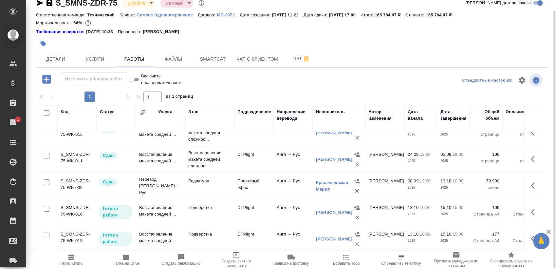
drag, startPoint x: 538, startPoint y: 164, endPoint x: 532, endPoint y: 214, distance: 49.5
click at [541, 211] on div "Код Статус Услуга Этап Подразделение Направление перевода Исполнитель Автор изм…" at bounding box center [290, 178] width 508 height 147
click at [531, 208] on icon "button" at bounding box center [535, 212] width 8 height 8
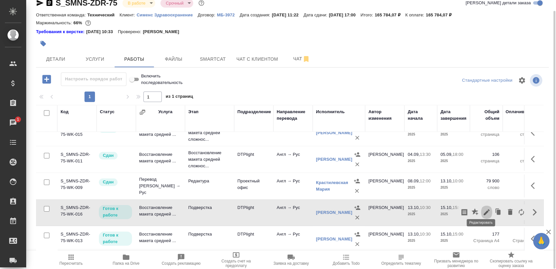
click at [481, 206] on button "button" at bounding box center [486, 212] width 11 height 16
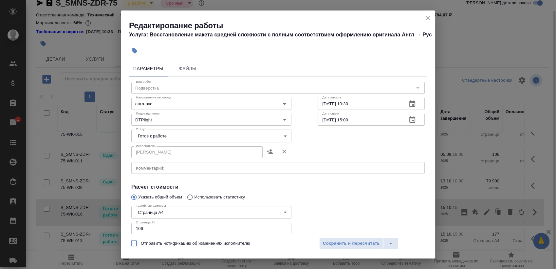
click at [254, 161] on div "Исполнитель Дзюндзя Нина Исполнитель" at bounding box center [211, 151] width 186 height 42
click at [254, 162] on div "x Комментарий:" at bounding box center [277, 168] width 293 height 12
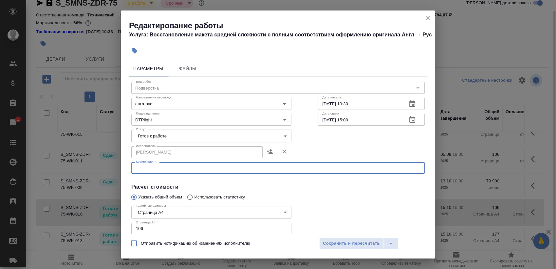
paste textarea "https://drive.awatera.com/s/GCnKCZybpBk5s9m"
type textarea "https://drive.awatera.com/s/GCnKCZybpBk5s9m"
click at [360, 244] on span "Сохранить и пересчитать" at bounding box center [351, 243] width 57 height 8
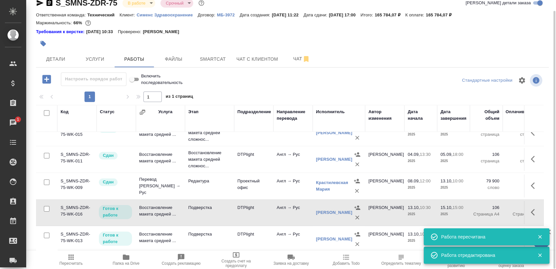
click at [540, 235] on icon "button" at bounding box center [540, 237] width 6 height 6
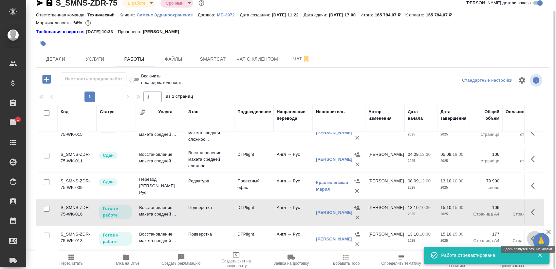
click at [527, 235] on button "button" at bounding box center [535, 239] width 16 height 16
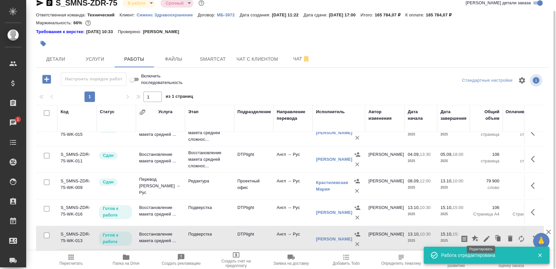
click at [483, 236] on icon "button" at bounding box center [487, 239] width 8 height 8
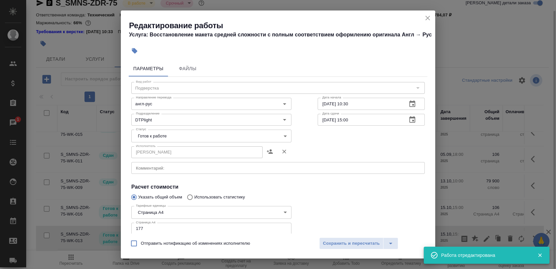
click at [264, 167] on textarea at bounding box center [278, 167] width 284 height 5
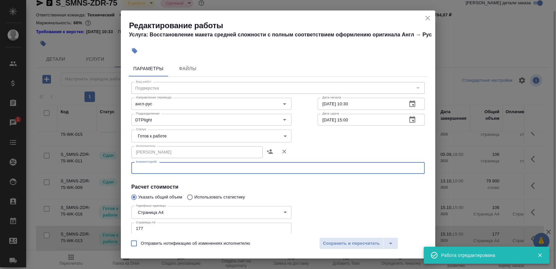
paste textarea "https://drive.awatera.com/s/GCnKCZybpBk5s9m"
type textarea "https://drive.awatera.com/s/GCnKCZybpBk5s9m"
click at [348, 244] on span "Сохранить и пересчитать" at bounding box center [351, 243] width 57 height 8
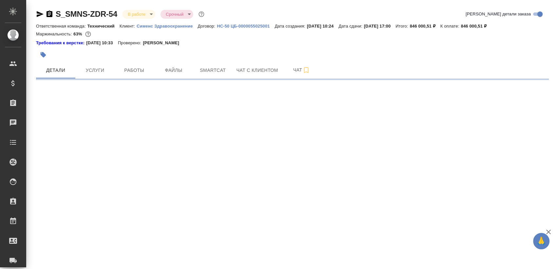
select select "RU"
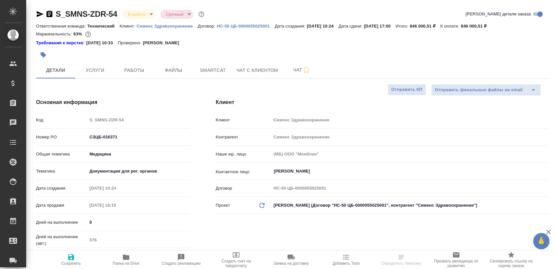
type textarea "x"
select select "RU"
type textarea "x"
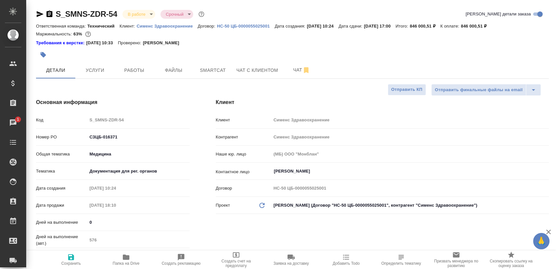
type textarea "x"
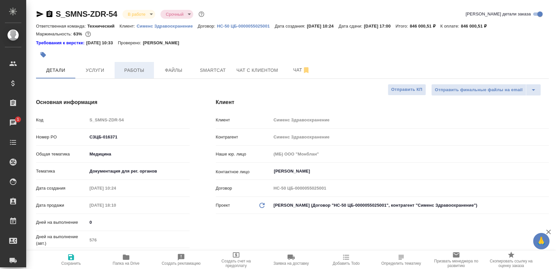
click at [147, 69] on span "Работы" at bounding box center [134, 70] width 31 height 8
click at [289, 67] on span "Чат" at bounding box center [301, 70] width 31 height 8
click at [290, 73] on span "Чат" at bounding box center [301, 70] width 31 height 8
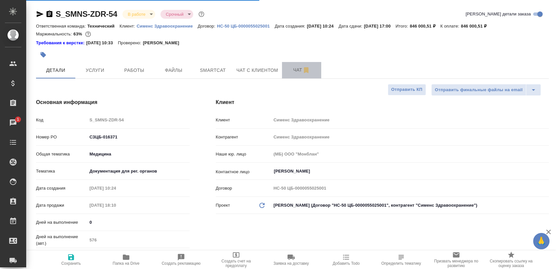
click at [289, 69] on span "Чат" at bounding box center [301, 70] width 31 height 8
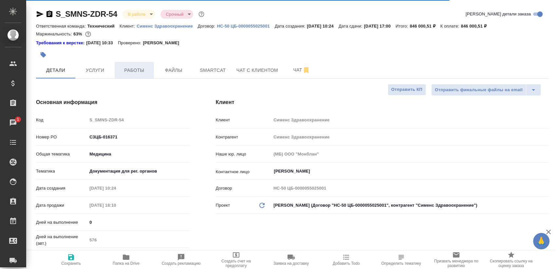
click at [126, 68] on span "Работы" at bounding box center [134, 70] width 31 height 8
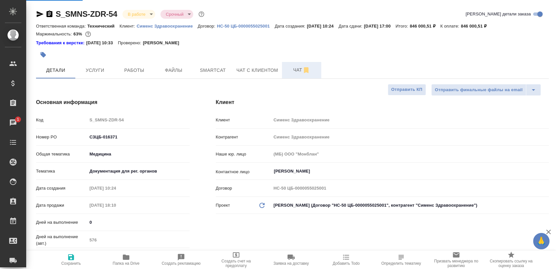
click at [296, 74] on span "Чат" at bounding box center [301, 70] width 31 height 8
type textarea "x"
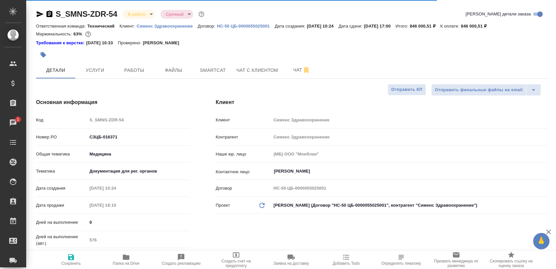
type textarea "x"
click at [346, 107] on div "Клиент Клиент Сименс Здравоохранение Контрагент Сименс Здравоохранение Наше юр.…" at bounding box center [382, 191] width 359 height 212
click at [291, 78] on button "Чат" at bounding box center [301, 70] width 39 height 16
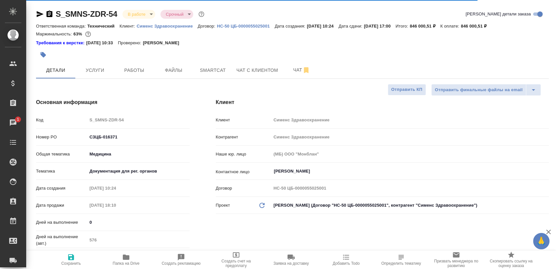
type textarea "x"
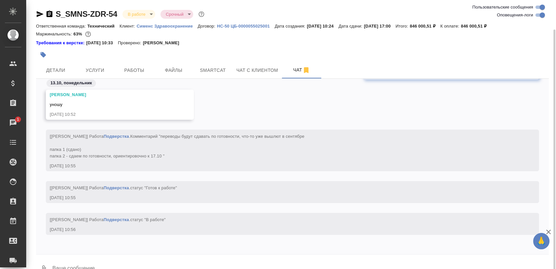
scroll to position [15, 0]
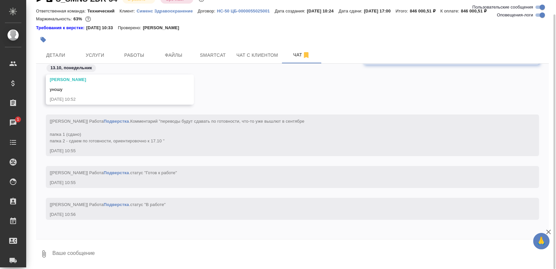
click at [107, 259] on textarea at bounding box center [300, 253] width 497 height 22
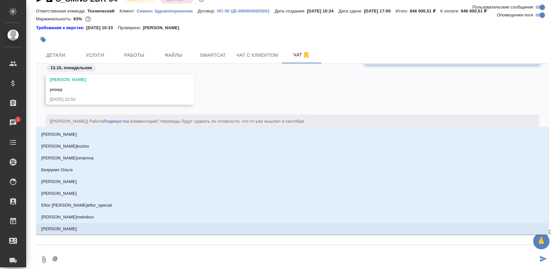
type textarea "@з"
type input "з"
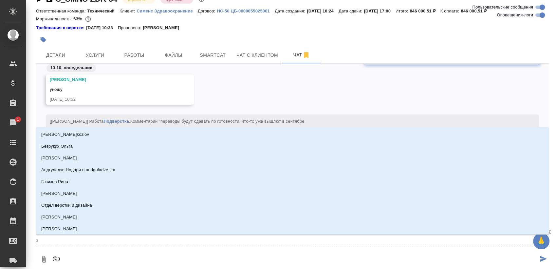
type textarea "@за"
type input "за"
type textarea "@заб"
type input "заб"
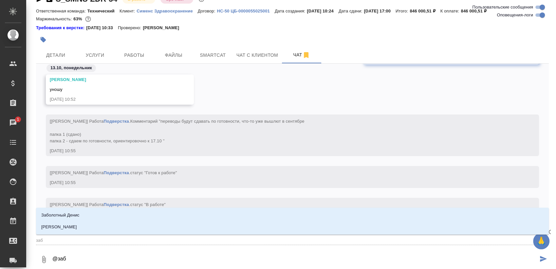
type textarea "@забо"
type input "забо"
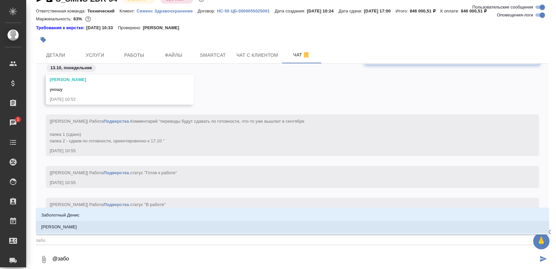
click at [144, 222] on li "[PERSON_NAME]" at bounding box center [292, 227] width 513 height 12
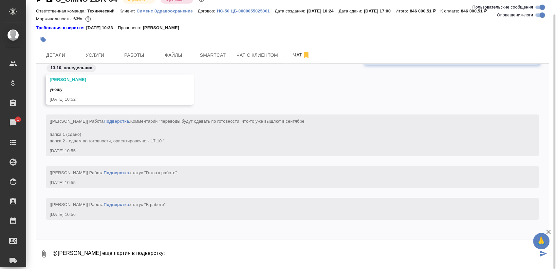
paste textarea "[URL][DOMAIN_NAME]"
type textarea "@[PERSON_NAME] еще партия в подверстку: [URL][DOMAIN_NAME]"
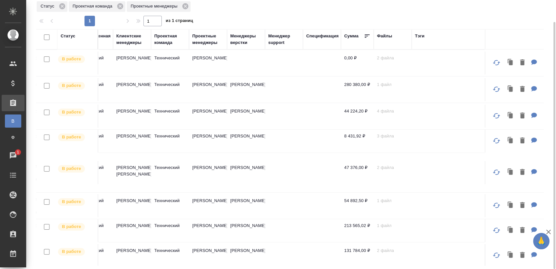
scroll to position [0, 594]
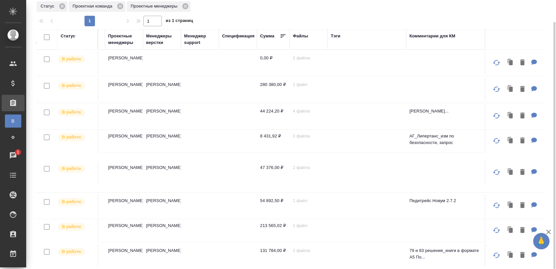
click at [119, 46] on th "Проектные менеджеры" at bounding box center [124, 39] width 38 height 20
click at [131, 42] on div "Проектные менеджеры" at bounding box center [123, 39] width 31 height 13
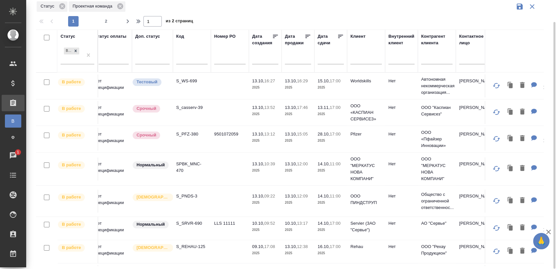
scroll to position [0, 0]
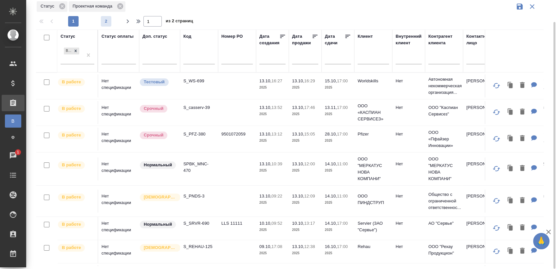
click at [106, 18] on span "2" at bounding box center [106, 21] width 10 height 7
type input "2"
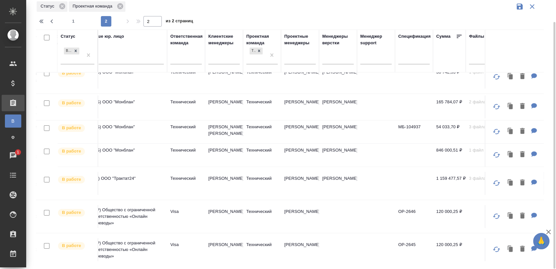
scroll to position [0, 413]
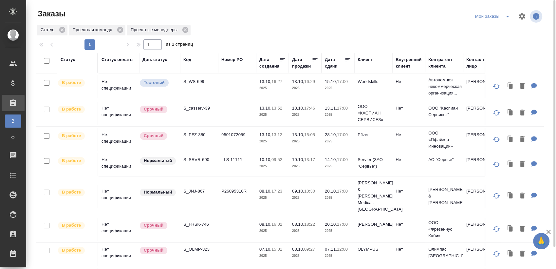
click at [505, 18] on icon "split button" at bounding box center [508, 16] width 8 height 8
click at [494, 29] on li "Взять в работу" at bounding box center [493, 29] width 55 height 10
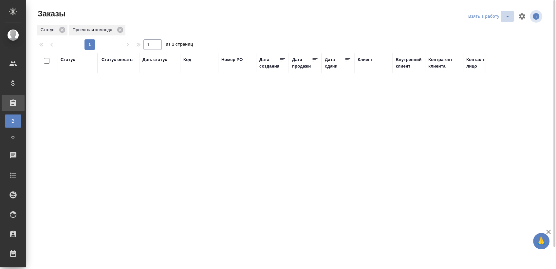
click at [507, 18] on icon "split button" at bounding box center [508, 16] width 8 height 8
click at [493, 43] on li "Cдан без статистики" at bounding box center [490, 40] width 55 height 10
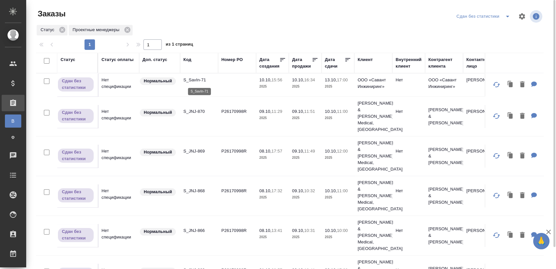
click at [192, 79] on p "S_SavIn-71" at bounding box center [198, 80] width 31 height 7
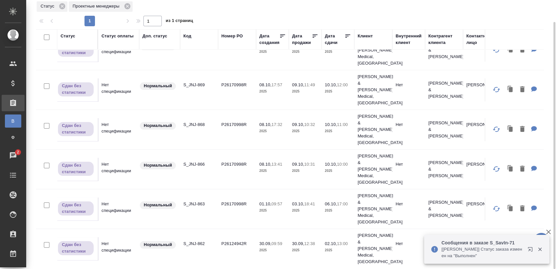
scroll to position [48, 0]
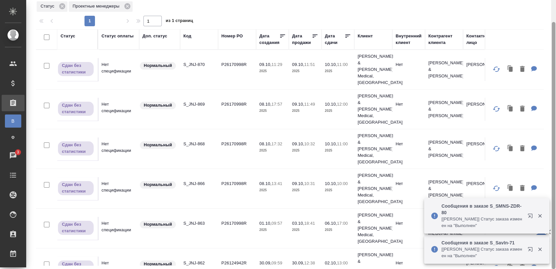
scroll to position [0, 0]
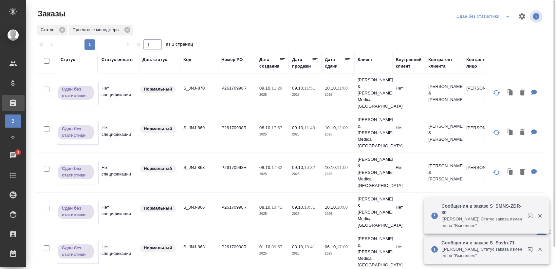
drag, startPoint x: 495, startPoint y: 22, endPoint x: 502, endPoint y: 20, distance: 7.0
click at [495, 22] on div "Cдан без статистики" at bounding box center [499, 17] width 89 height 16
click at [506, 19] on icon "split button" at bounding box center [508, 16] width 8 height 8
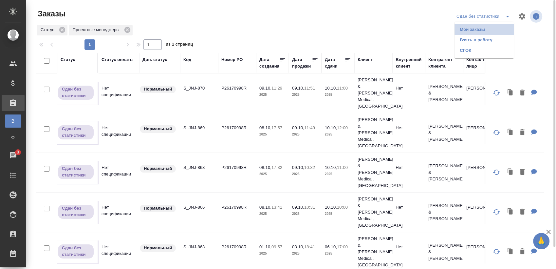
click at [482, 28] on li "Мои заказы" at bounding box center [484, 29] width 59 height 10
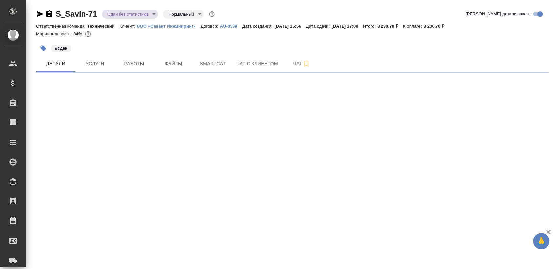
click at [130, 55] on button "Работы" at bounding box center [134, 63] width 39 height 16
select select "RU"
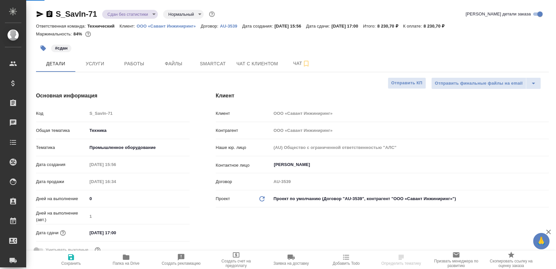
type textarea "x"
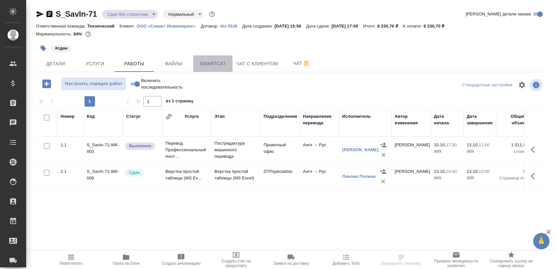
click at [213, 65] on span "Smartcat" at bounding box center [212, 64] width 31 height 8
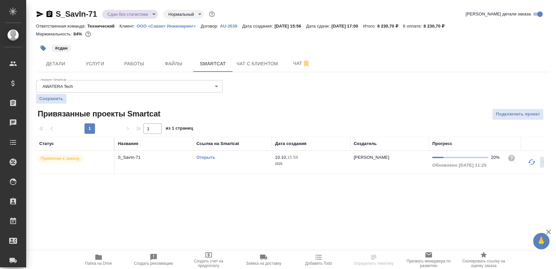
click at [229, 165] on td "Открыть" at bounding box center [232, 162] width 79 height 23
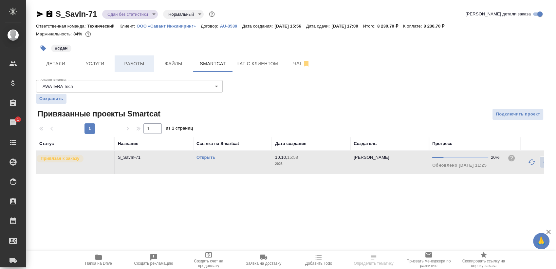
click at [130, 69] on button "Работы" at bounding box center [134, 63] width 39 height 16
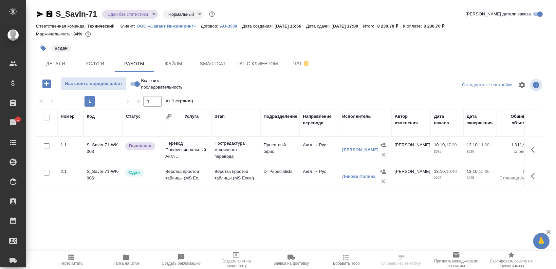
click at [66, 267] on button "Пересчитать" at bounding box center [71, 259] width 55 height 18
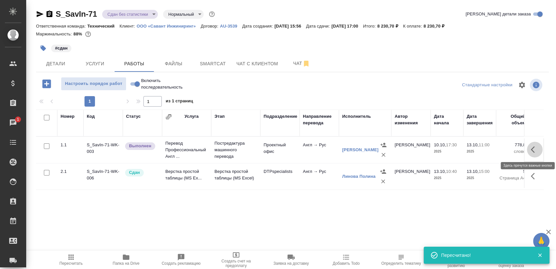
click at [534, 153] on icon "button" at bounding box center [535, 149] width 8 height 8
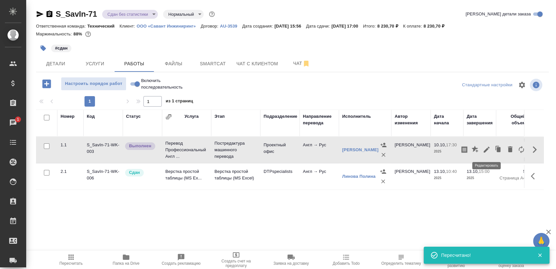
click at [490, 150] on icon "button" at bounding box center [487, 149] width 8 height 8
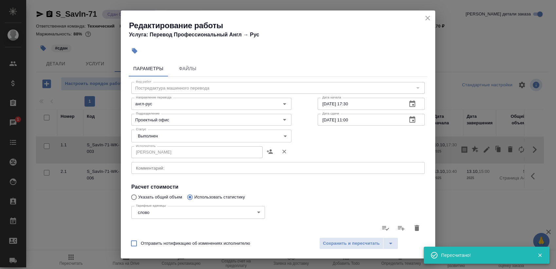
click at [162, 138] on body "🙏 .cls-1 fill:#fff; AWATERA Sergeeva Anastasia Клиенты Спецификации Заказы 1 Ча…" at bounding box center [278, 134] width 556 height 269
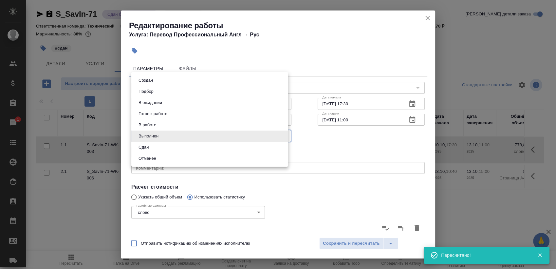
click at [161, 151] on li "Сдан" at bounding box center [209, 146] width 157 height 11
type input "closed"
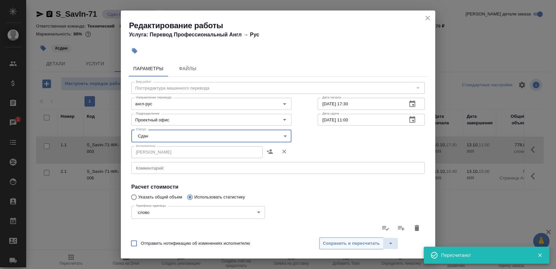
click at [340, 242] on span "Сохранить и пересчитать" at bounding box center [351, 243] width 57 height 8
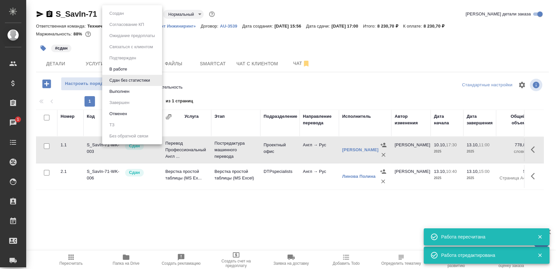
click at [133, 10] on body "🙏 .cls-1 fill:#fff; AWATERA Sergeeva Anastasia Клиенты Спецификации Заказы 1 Ча…" at bounding box center [278, 134] width 556 height 269
click at [143, 89] on li "Выполнен" at bounding box center [132, 91] width 60 height 11
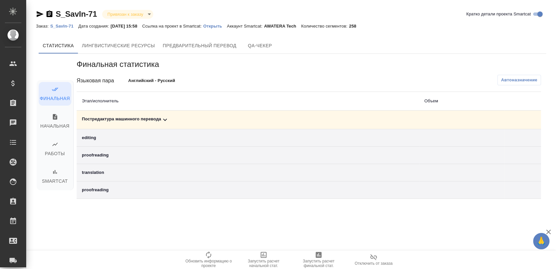
click at [192, 116] on div "Постредактура машинного перевода" at bounding box center [248, 120] width 332 height 8
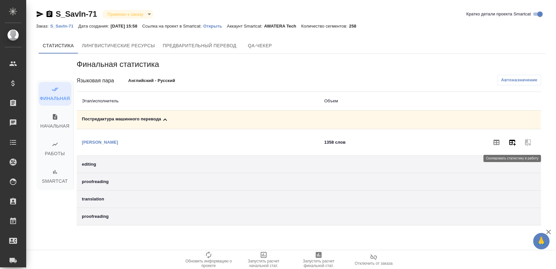
click at [514, 146] on button "button" at bounding box center [512, 142] width 16 height 16
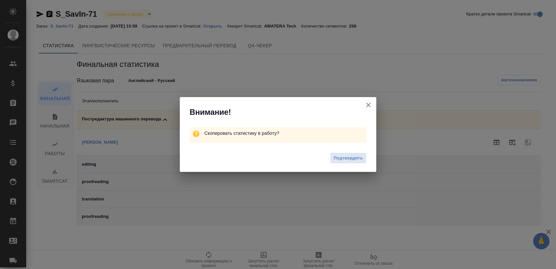
click at [349, 159] on span "Подтвердить" at bounding box center [348, 158] width 29 height 8
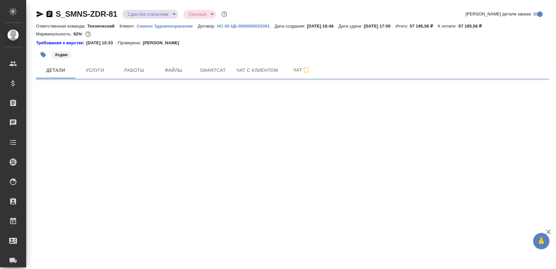
select select "RU"
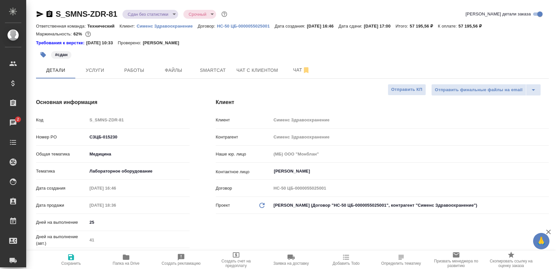
type textarea "x"
click at [39, 14] on icon "button" at bounding box center [40, 14] width 8 height 8
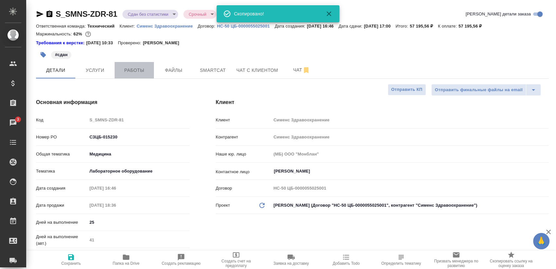
click at [128, 70] on span "Работы" at bounding box center [134, 70] width 31 height 8
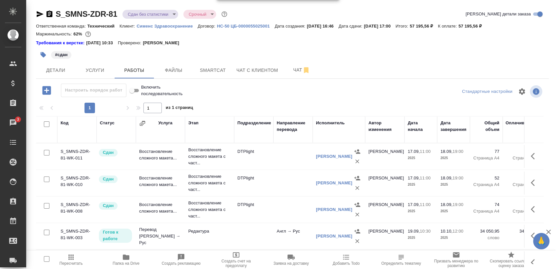
scroll to position [11, 0]
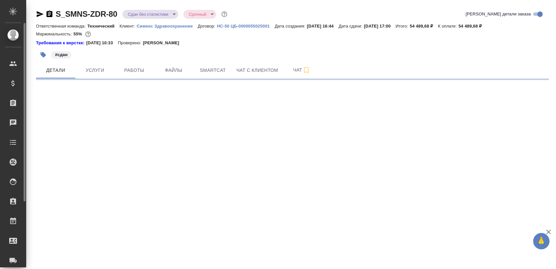
select select "RU"
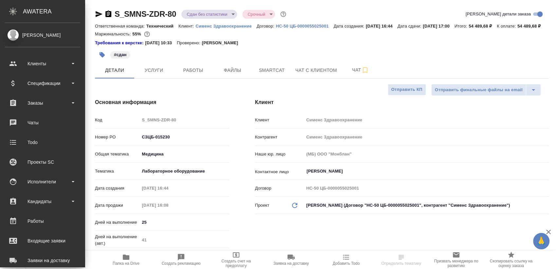
type textarea "x"
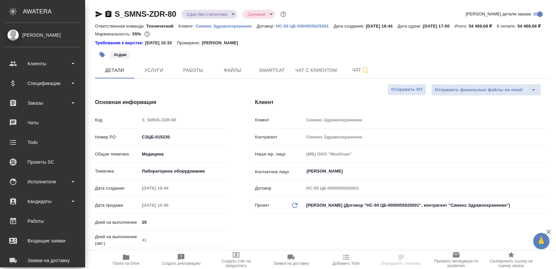
type textarea "x"
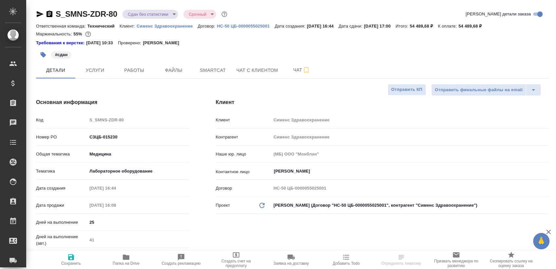
type textarea "x"
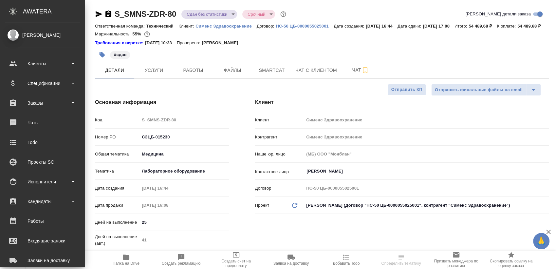
type textarea "x"
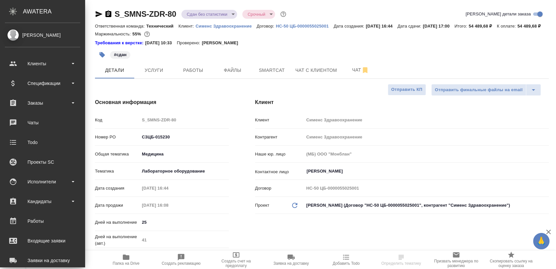
type textarea "x"
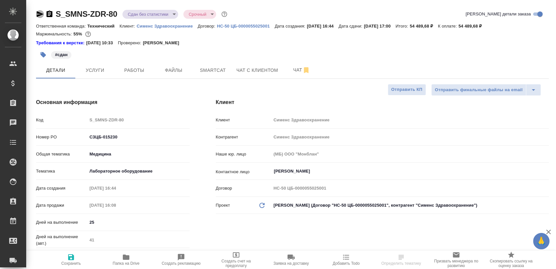
click at [39, 14] on icon "button" at bounding box center [40, 14] width 8 height 8
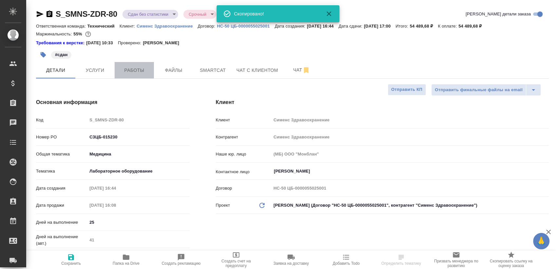
click at [136, 72] on span "Работы" at bounding box center [134, 70] width 31 height 8
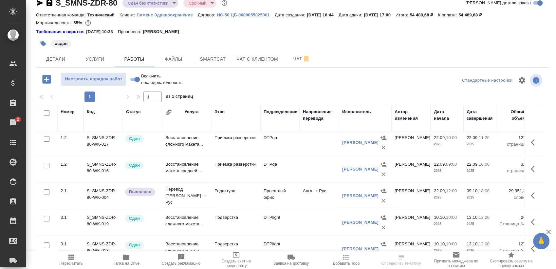
scroll to position [113, 0]
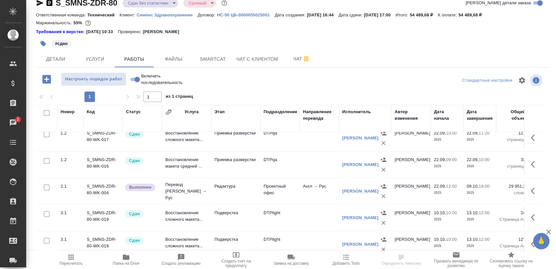
drag, startPoint x: 323, startPoint y: 250, endPoint x: 326, endPoint y: 248, distance: 3.9
click at [326, 248] on div "Настроить порядок работ Включить последовательность Стандартные настройки 1 1 и…" at bounding box center [292, 162] width 513 height 180
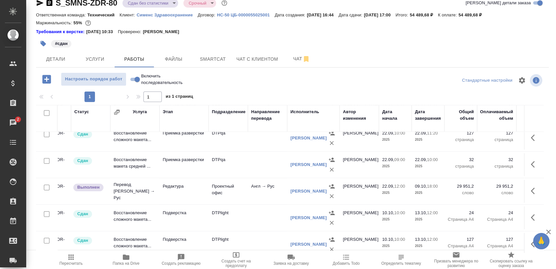
scroll to position [113, 62]
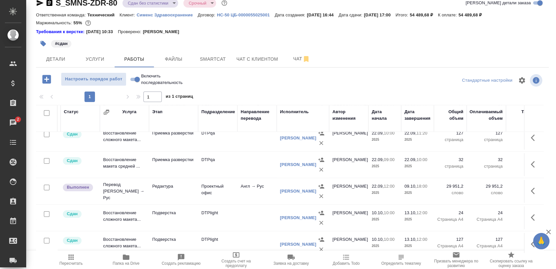
drag, startPoint x: 517, startPoint y: 184, endPoint x: 522, endPoint y: 187, distance: 6.5
click at [528, 185] on div at bounding box center [534, 191] width 12 height 16
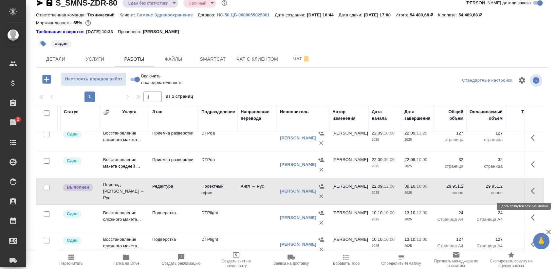
click at [531, 187] on icon "button" at bounding box center [533, 190] width 4 height 7
click at [483, 190] on icon "button" at bounding box center [487, 191] width 8 height 8
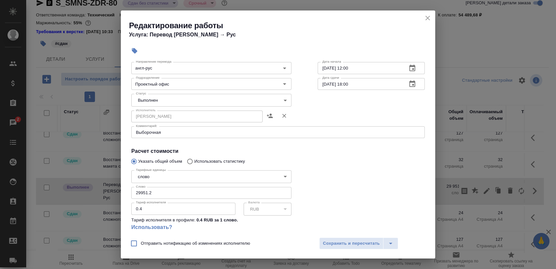
scroll to position [73, 0]
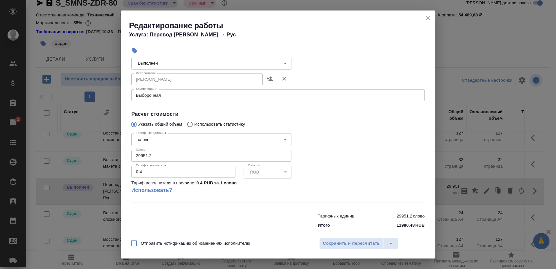
click at [172, 152] on input "29951.2" at bounding box center [211, 156] width 160 height 12
paste input "14100"
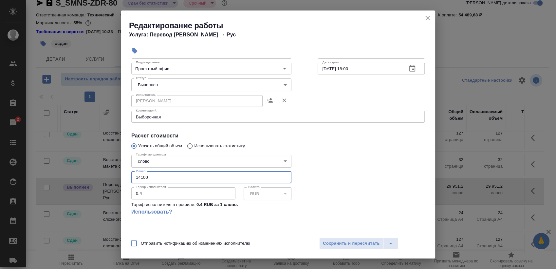
scroll to position [36, 0]
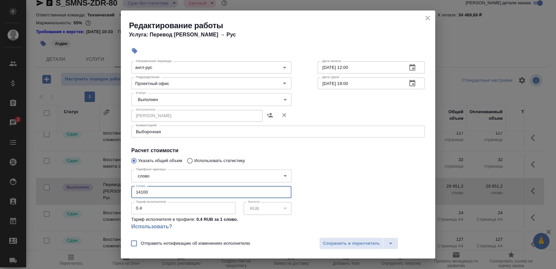
type input "14100"
click at [199, 99] on body "🙏 .cls-1 fill:#fff; AWATERA Sergeeva Anastasia Клиенты Спецификации Заказы 2 Ча…" at bounding box center [278, 134] width 556 height 269
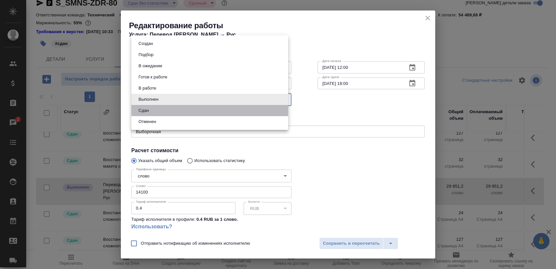
click at [178, 107] on li "Сдан" at bounding box center [209, 110] width 157 height 11
type input "closed"
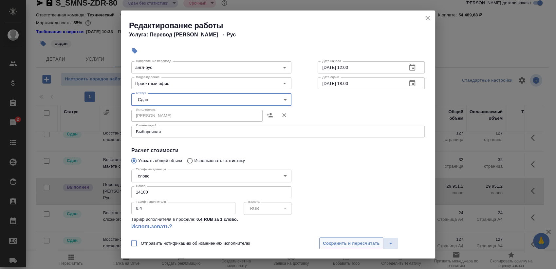
click at [359, 237] on button "Сохранить и пересчитать" at bounding box center [351, 243] width 64 height 12
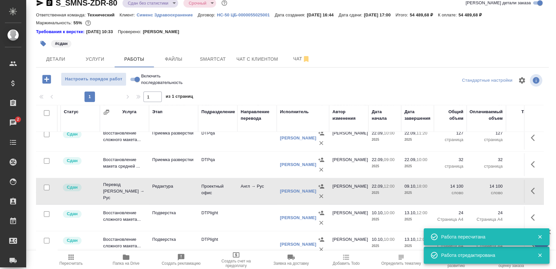
click at [77, 262] on span "Пересчитать" at bounding box center [71, 263] width 23 height 5
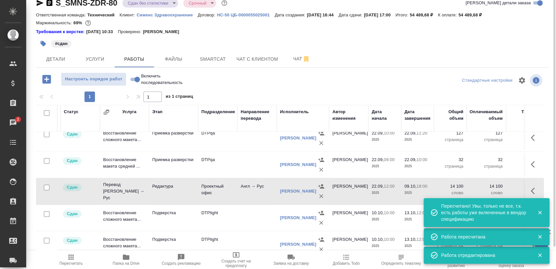
scroll to position [0, 0]
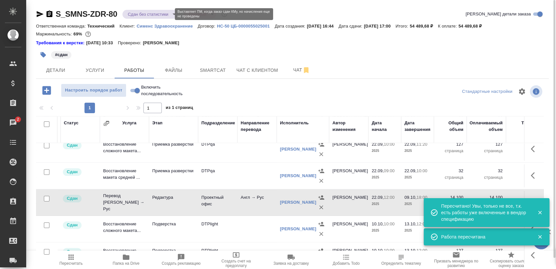
click at [154, 14] on body "🙏 .cls-1 fill:#fff; AWATERA Sergeeva Anastasia Клиенты Спецификации Заказы 2 Ча…" at bounding box center [278, 134] width 556 height 269
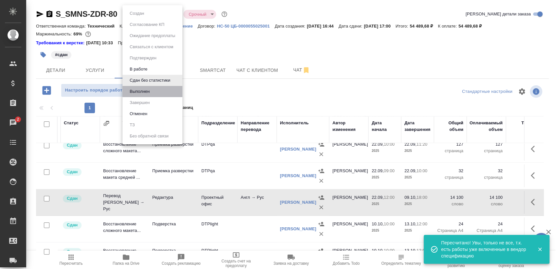
click at [160, 94] on li "Выполнен" at bounding box center [152, 91] width 60 height 11
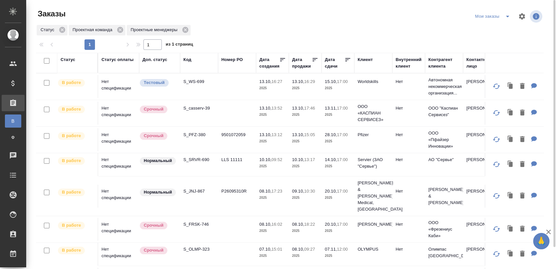
click at [499, 17] on div "Мои заказы" at bounding box center [494, 16] width 41 height 10
click at [504, 18] on icon "split button" at bounding box center [508, 16] width 8 height 8
click at [491, 27] on li "Взять в работу" at bounding box center [493, 29] width 55 height 10
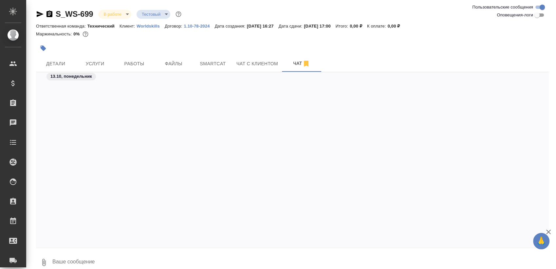
scroll to position [299, 0]
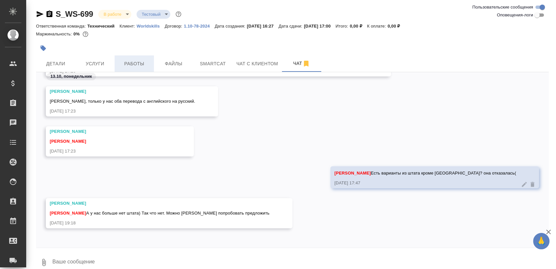
click at [133, 65] on span "Работы" at bounding box center [134, 64] width 31 height 8
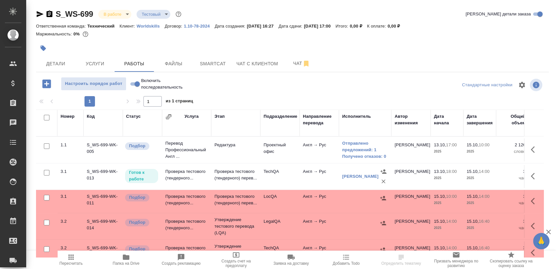
scroll to position [5, 0]
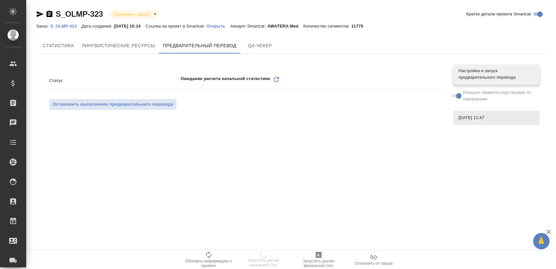
click at [39, 16] on icon "button" at bounding box center [40, 14] width 8 height 8
click at [60, 28] on p "S_SRVR-688" at bounding box center [65, 26] width 31 height 5
click at [141, 107] on span "Остановить выполнение предварительнего перевода" at bounding box center [113, 105] width 121 height 8
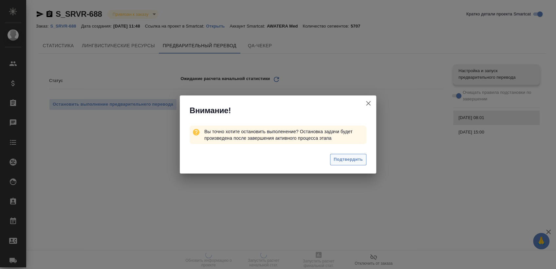
click at [340, 158] on span "Подтвердить" at bounding box center [348, 160] width 29 height 8
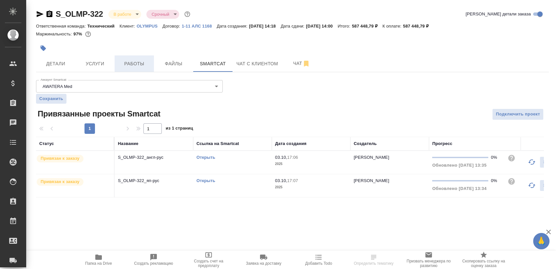
click at [135, 62] on span "Работы" at bounding box center [134, 64] width 31 height 8
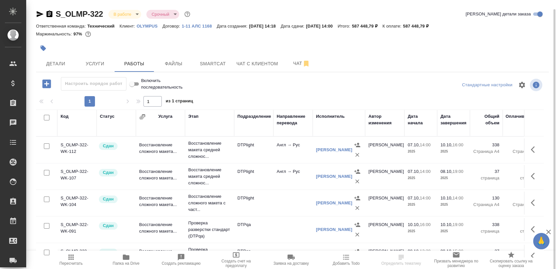
scroll to position [5, 0]
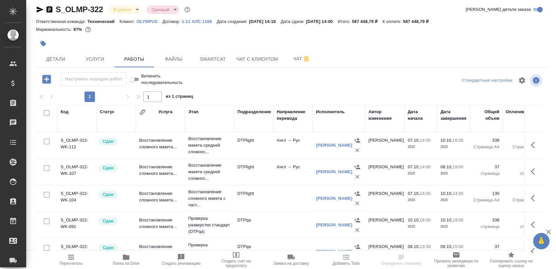
click at [47, 80] on icon "button" at bounding box center [46, 79] width 9 height 9
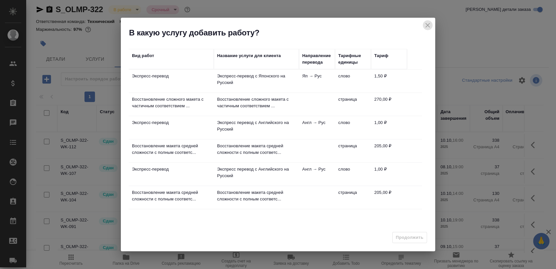
click at [425, 23] on icon "close" at bounding box center [428, 25] width 8 height 8
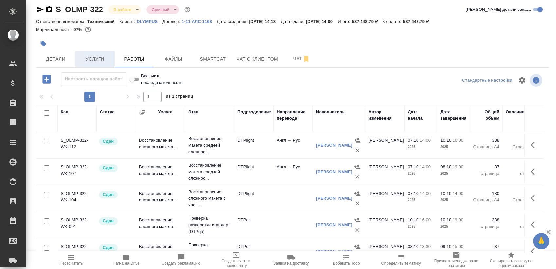
click at [98, 60] on span "Услуги" at bounding box center [94, 59] width 31 height 8
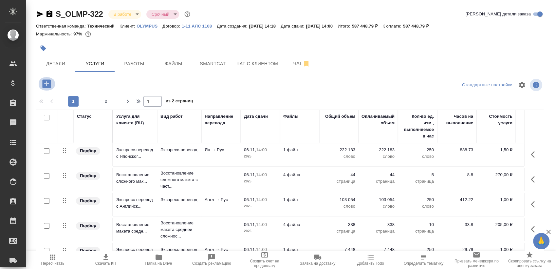
click at [49, 84] on icon "button" at bounding box center [46, 83] width 9 height 9
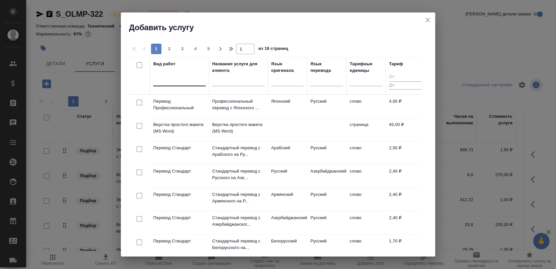
click at [181, 83] on div at bounding box center [179, 79] width 52 height 9
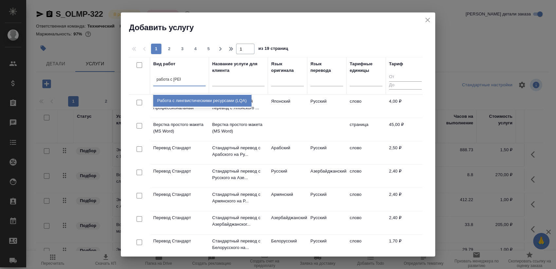
type input "работа с линг"
click at [192, 101] on div "Работа с лингвистическими ресурсами (LQA)" at bounding box center [202, 101] width 98 height 12
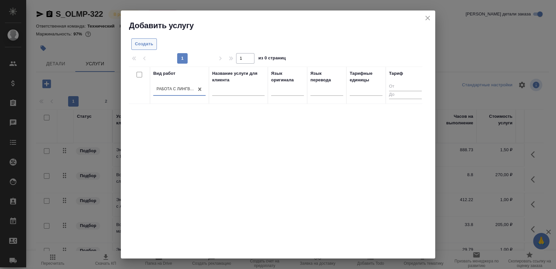
click at [148, 45] on span "Создать" at bounding box center [144, 44] width 18 height 8
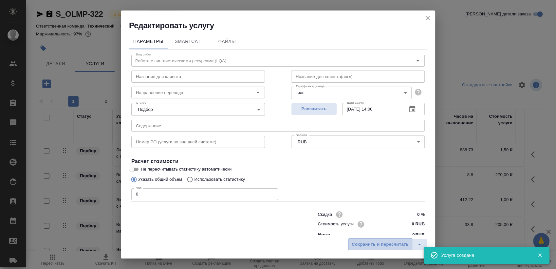
click at [372, 245] on span "Сохранить и пересчитать" at bounding box center [380, 244] width 57 height 8
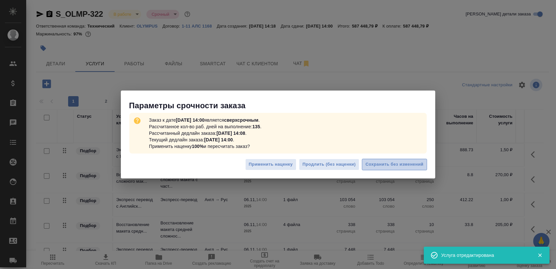
click at [410, 163] on span "Сохранить без изменений" at bounding box center [395, 164] width 58 height 8
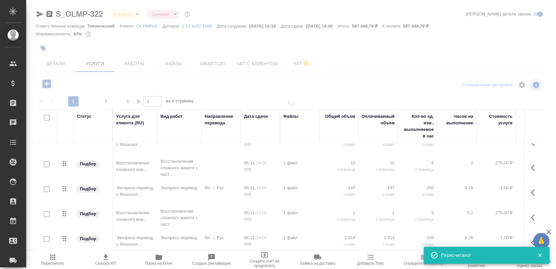
scroll to position [521, 0]
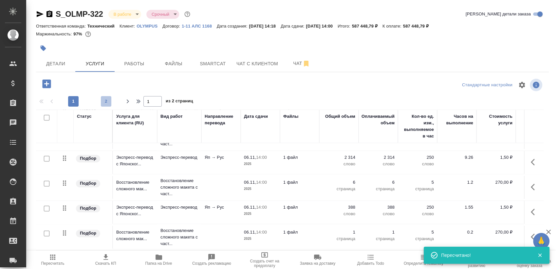
click at [104, 99] on span "2" at bounding box center [106, 101] width 10 height 7
type input "2"
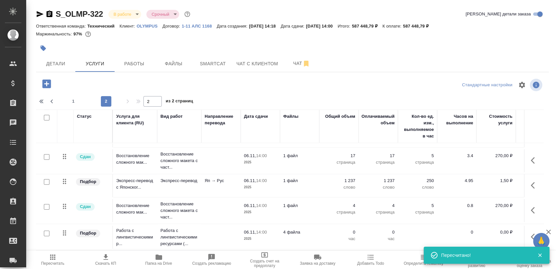
scroll to position [173, 0]
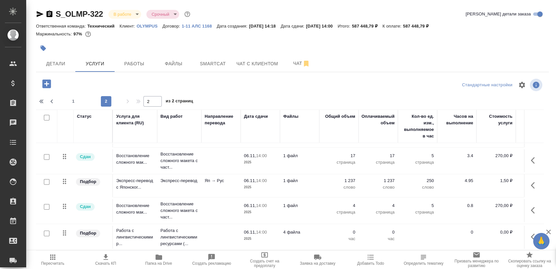
click at [527, 234] on button "button" at bounding box center [535, 237] width 16 height 16
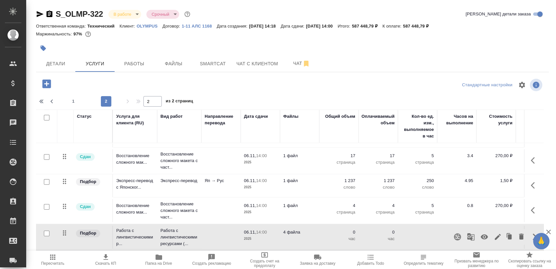
click at [481, 234] on icon "button" at bounding box center [484, 236] width 7 height 5
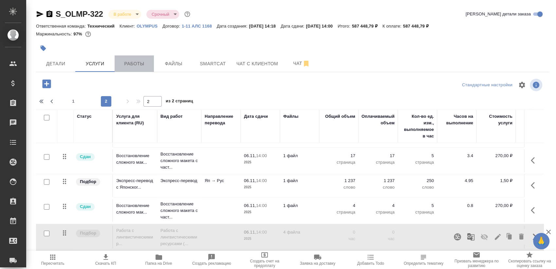
click at [139, 60] on span "Работы" at bounding box center [134, 64] width 31 height 8
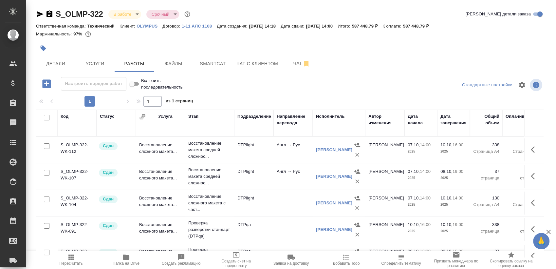
click at [533, 130] on div "Код Статус Услуга Этап Подразделение Направление перевода Исполнитель Автор изм…" at bounding box center [290, 182] width 508 height 147
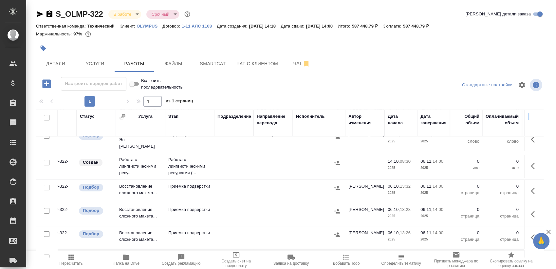
scroll to position [244, 20]
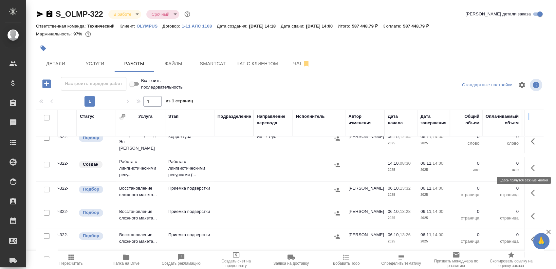
click at [531, 166] on icon "button" at bounding box center [535, 168] width 8 height 8
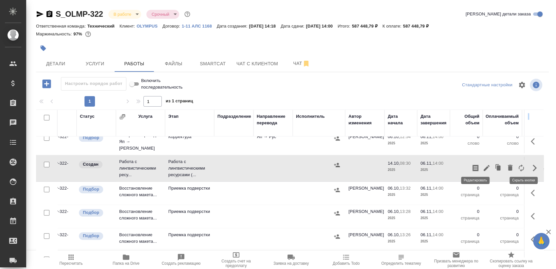
click at [483, 164] on icon "button" at bounding box center [487, 168] width 8 height 8
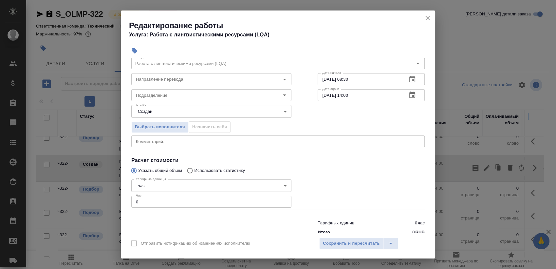
scroll to position [36, 0]
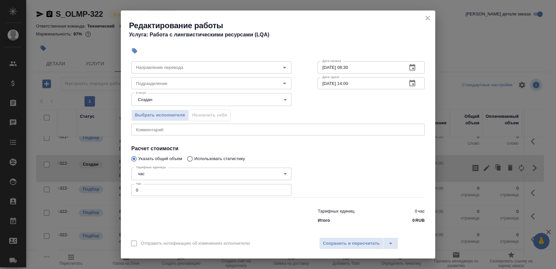
click at [154, 194] on input "0" at bounding box center [211, 190] width 160 height 12
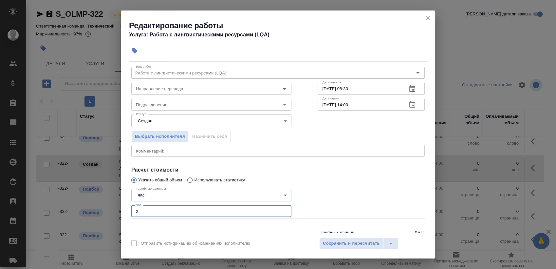
scroll to position [0, 0]
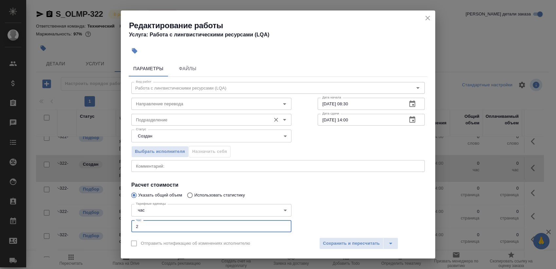
type input "2"
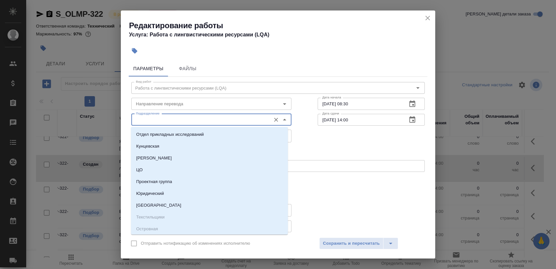
click at [167, 122] on input "Подразделение" at bounding box center [200, 120] width 134 height 8
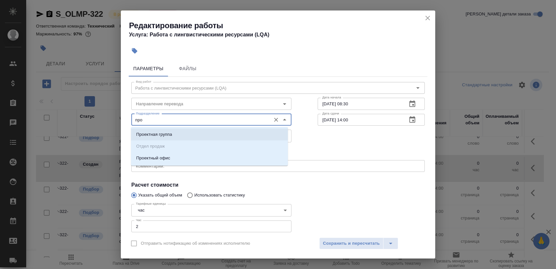
click at [185, 119] on input "про" at bounding box center [200, 120] width 134 height 8
click at [157, 142] on li "MedQA" at bounding box center [209, 146] width 157 height 12
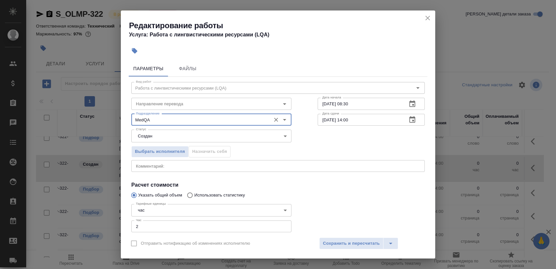
type input "MedQA"
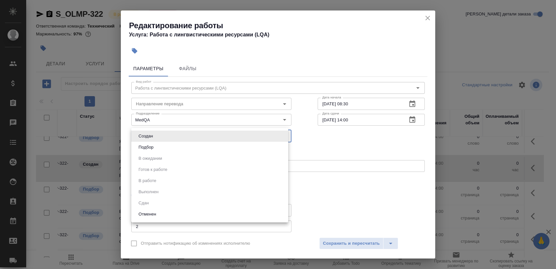
click at [176, 135] on body "🙏 .cls-1 fill:#fff; AWATERA Sergeeva Anastasia Клиенты Спецификации Заказы 0 Ча…" at bounding box center [278, 134] width 556 height 269
click at [160, 147] on li "Подбор" at bounding box center [209, 146] width 157 height 11
type input "recruiting"
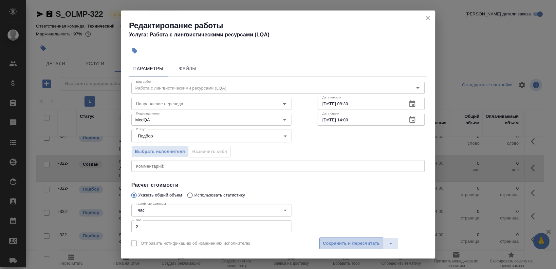
click at [363, 242] on span "Сохранить и пересчитать" at bounding box center [351, 243] width 57 height 8
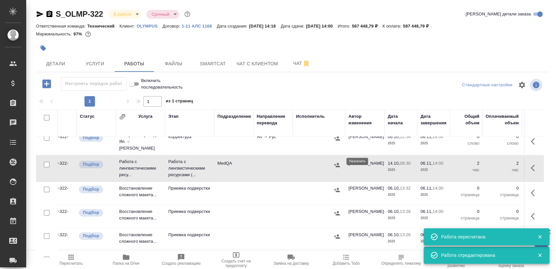
click at [337, 163] on icon "button" at bounding box center [337, 164] width 6 height 4
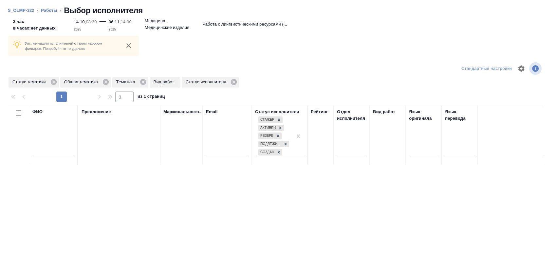
click at [54, 152] on input "text" at bounding box center [53, 153] width 42 height 8
type input "пра"
click at [145, 80] on icon at bounding box center [143, 81] width 7 height 7
click at [104, 81] on icon at bounding box center [106, 82] width 6 height 6
click at [52, 82] on icon at bounding box center [53, 82] width 6 height 6
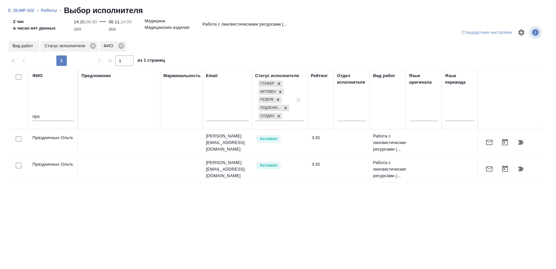
click at [518, 145] on icon "button" at bounding box center [521, 142] width 8 height 8
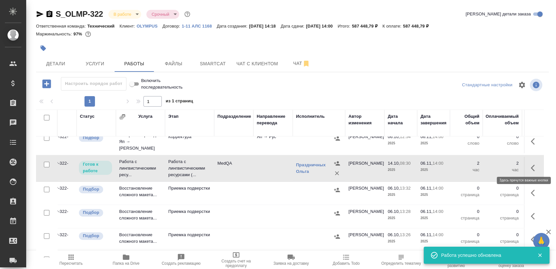
click at [531, 164] on icon "button" at bounding box center [535, 168] width 8 height 8
click at [484, 165] on icon "button" at bounding box center [487, 168] width 6 height 6
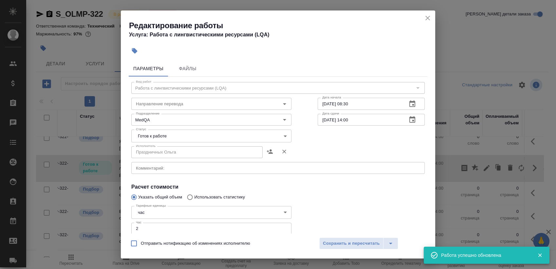
click at [206, 140] on body "🙏 .cls-1 fill:#fff; AWATERA Sergeeva Anastasia Клиенты Спецификации Заказы 0 Ча…" at bounding box center [278, 134] width 556 height 269
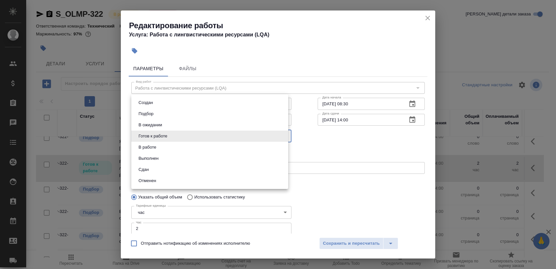
click at [172, 164] on li "Сдан" at bounding box center [209, 169] width 157 height 11
type input "closed"
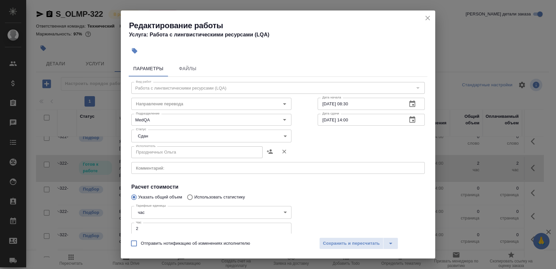
click at [173, 158] on li "Сдан" at bounding box center [190, 155] width 118 height 6
drag, startPoint x: 350, startPoint y: 236, endPoint x: 350, endPoint y: 241, distance: 4.9
click at [350, 241] on div "Отправить нотификацию об изменениях исполнителю Сохранить и пересчитать" at bounding box center [278, 245] width 314 height 25
click at [350, 241] on span "Сохранить и пересчитать" at bounding box center [351, 243] width 57 height 8
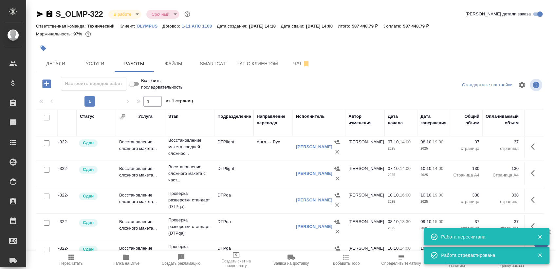
scroll to position [0, 20]
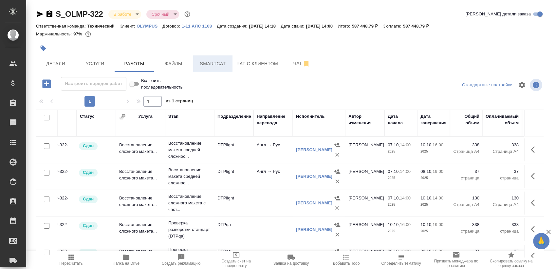
click at [207, 64] on span "Smartcat" at bounding box center [212, 64] width 31 height 8
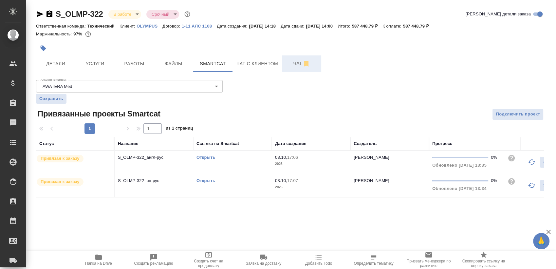
click at [293, 60] on span "Чат" at bounding box center [301, 63] width 31 height 8
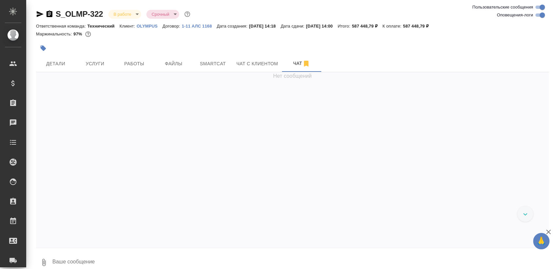
click at [535, 14] on input "Оповещения-логи" at bounding box center [543, 15] width 24 height 8
checkbox input "false"
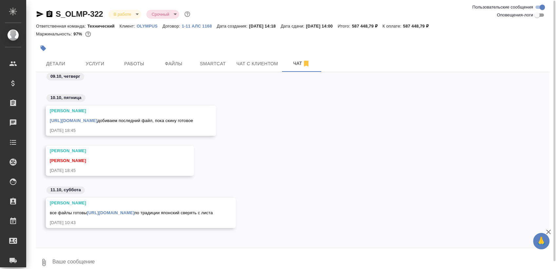
scroll to position [8, 0]
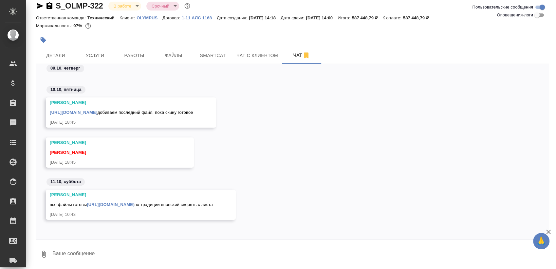
click at [134, 202] on link "https://drive.awatera.com/apps/files/files/10592462?dir=/Shares/Olimpus%20Rus/O…" at bounding box center [110, 204] width 47 height 5
click at [52, 7] on icon "button" at bounding box center [50, 5] width 6 height 7
click at [134, 202] on link "https://drive.awatera.com/apps/files/files/10592462?dir=/Shares/Olimpus%20Rus/O…" at bounding box center [110, 204] width 47 height 5
click at [140, 59] on span "Работы" at bounding box center [134, 55] width 31 height 8
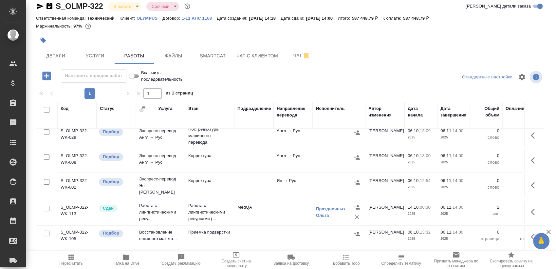
scroll to position [265, 0]
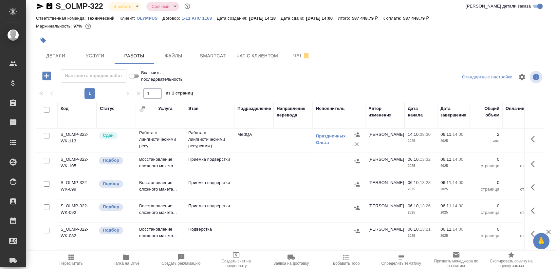
click at [46, 158] on input "checkbox" at bounding box center [47, 161] width 6 height 6
checkbox input "true"
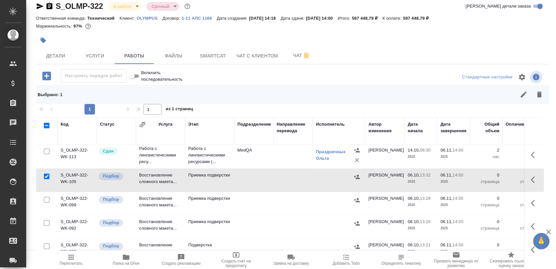
click at [47, 197] on input "checkbox" at bounding box center [47, 200] width 6 height 6
checkbox input "true"
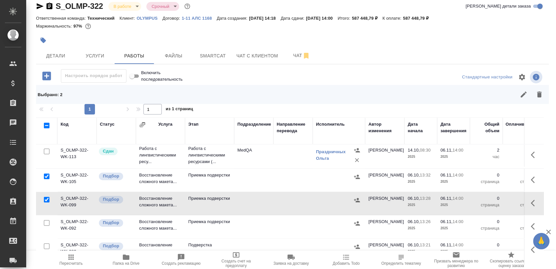
click at [47, 220] on input "checkbox" at bounding box center [47, 223] width 6 height 6
checkbox input "true"
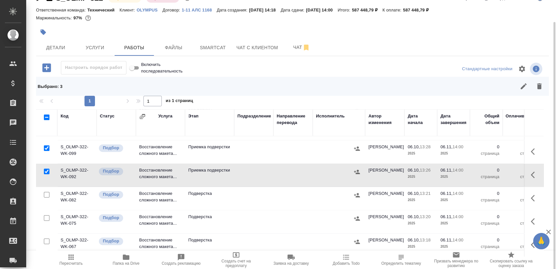
scroll to position [20, 0]
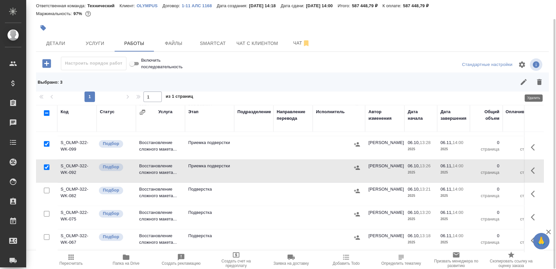
click at [536, 80] on icon "button" at bounding box center [540, 82] width 8 height 8
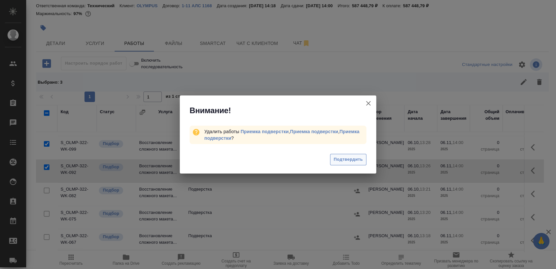
click at [348, 156] on span "Подтвердить" at bounding box center [348, 160] width 29 height 8
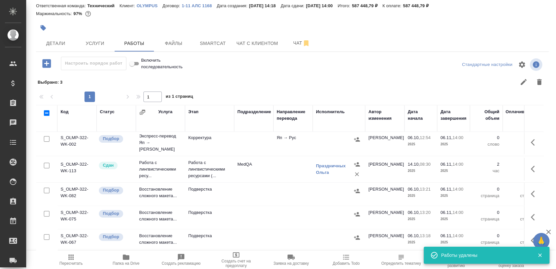
scroll to position [240, 0]
click at [282, 44] on button "Чат" at bounding box center [301, 43] width 39 height 16
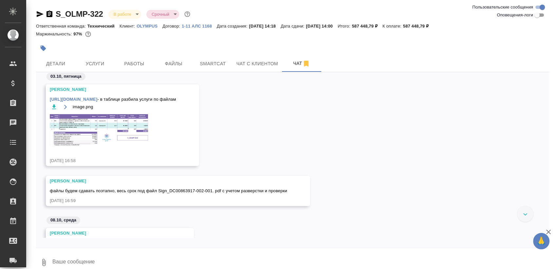
click at [99, 132] on img at bounding box center [99, 130] width 98 height 32
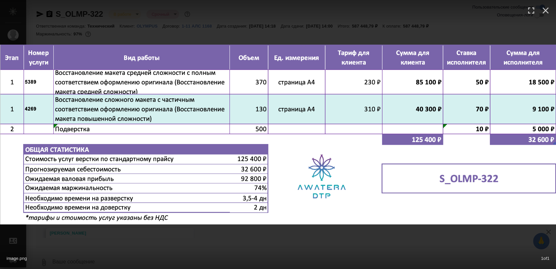
click at [161, 241] on div "image.png 1 of 1" at bounding box center [278, 134] width 556 height 269
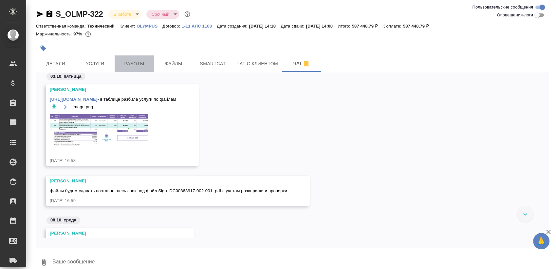
click at [139, 61] on span "Работы" at bounding box center [134, 64] width 31 height 8
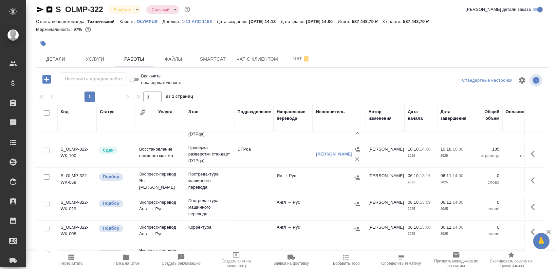
scroll to position [130, 0]
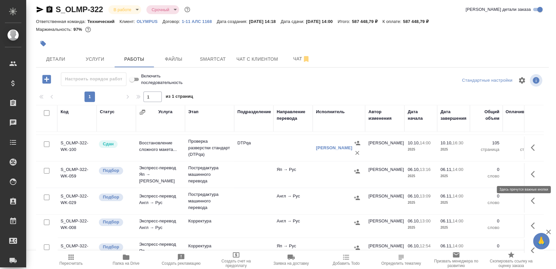
click at [531, 177] on icon "button" at bounding box center [535, 174] width 8 height 8
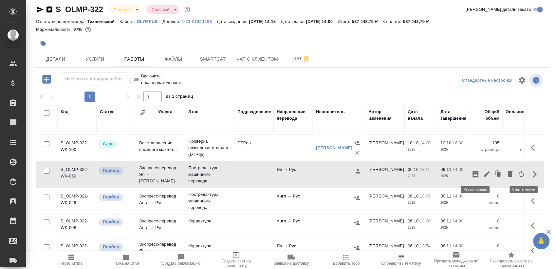
click at [483, 176] on icon "button" at bounding box center [487, 174] width 8 height 8
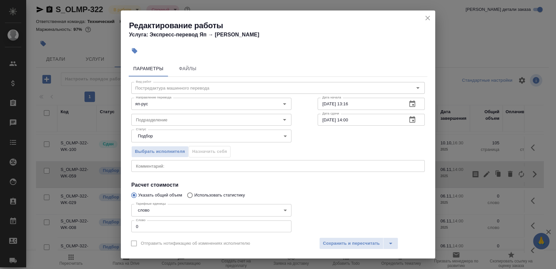
click at [250, 161] on div "x Комментарий:" at bounding box center [277, 166] width 293 height 12
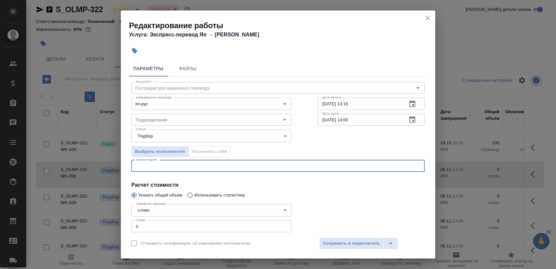
paste textarea "клиент просил переводить поисковые запросы (типа 'eardrum perforat*' or 'tympan…"
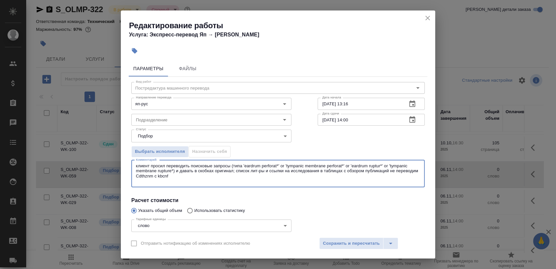
click at [152, 180] on textarea "клиент просил переводить поисковые запросы (типа 'eardrum perforat*' or 'tympan…" at bounding box center [278, 173] width 284 height 20
type textarea "клиент просил переводить поисковые запросы (типа 'eardrum perforat*' or 'tympan…"
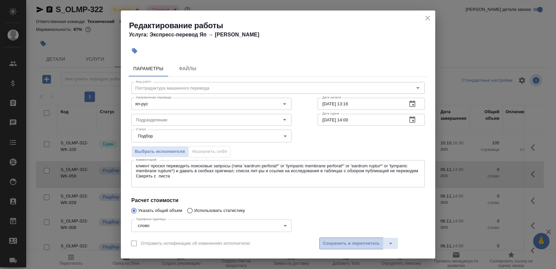
click at [349, 242] on span "Сохранить и пересчитать" at bounding box center [351, 243] width 57 height 8
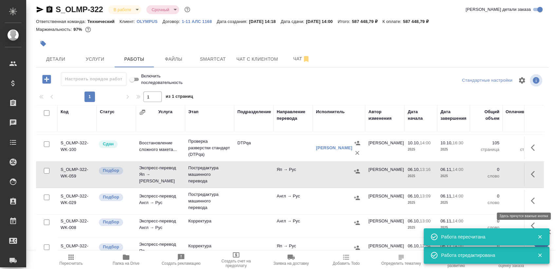
click at [527, 195] on button "button" at bounding box center [535, 201] width 16 height 16
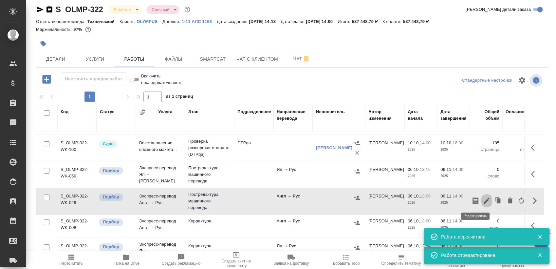
click at [481, 195] on button "button" at bounding box center [486, 201] width 11 height 16
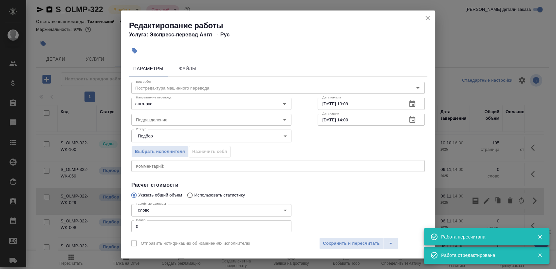
click at [241, 164] on textarea at bounding box center [278, 165] width 284 height 5
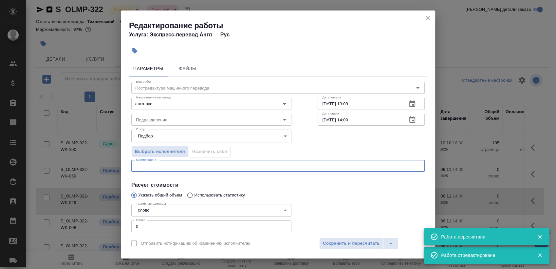
paste textarea "клиент просил переводить поисковые запросы (типа 'eardrum perforat*' or 'tympan…"
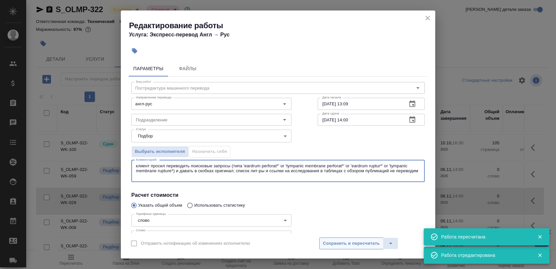
type textarea "клиент просил переводить поисковые запросы (типа 'eardrum perforat*' or 'tympan…"
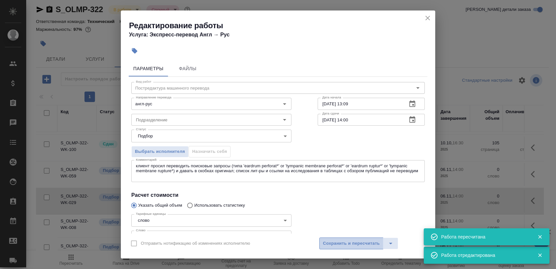
click at [339, 243] on span "Сохранить и пересчитать" at bounding box center [351, 243] width 57 height 8
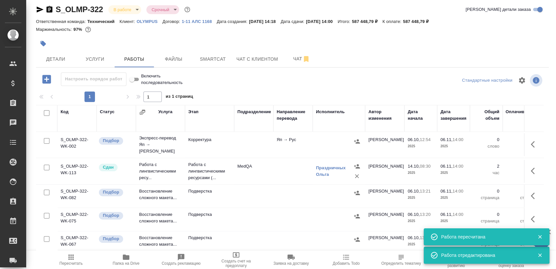
scroll to position [240, 0]
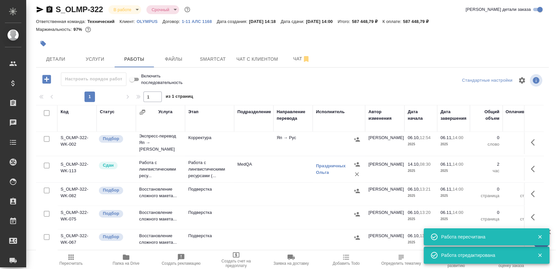
click at [532, 192] on tbody "S_OLMP-322-WK-112 Сдан Восстановление сложного макета... Восстановление макета …" at bounding box center [407, 73] width 742 height 358
click at [528, 186] on button "button" at bounding box center [535, 194] width 16 height 16
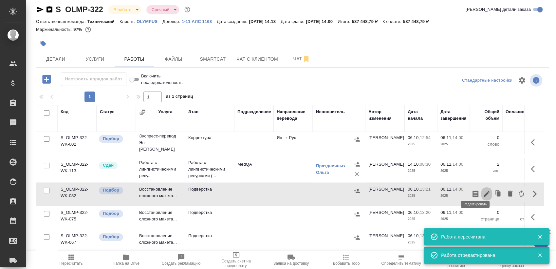
click at [483, 190] on icon "button" at bounding box center [487, 194] width 8 height 8
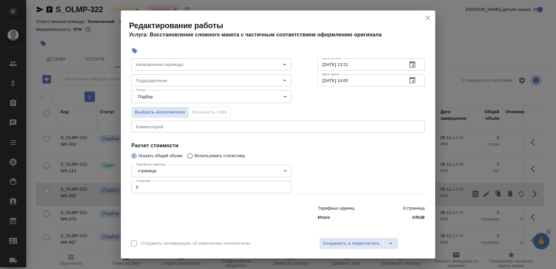
scroll to position [40, 0]
click at [242, 188] on input "0" at bounding box center [211, 186] width 160 height 12
type input "500"
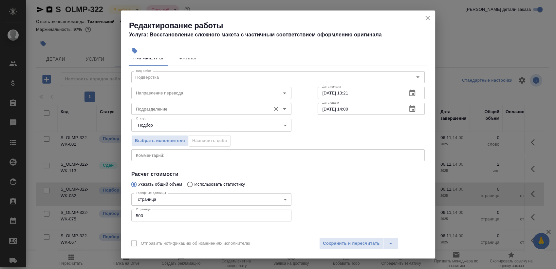
scroll to position [0, 0]
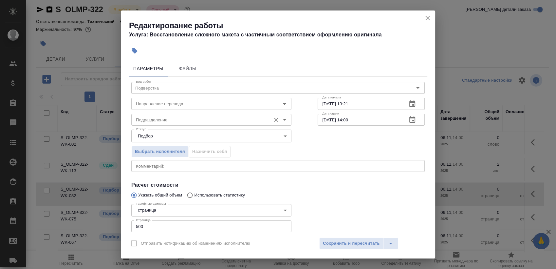
click at [226, 114] on div "Подразделение" at bounding box center [211, 120] width 160 height 12
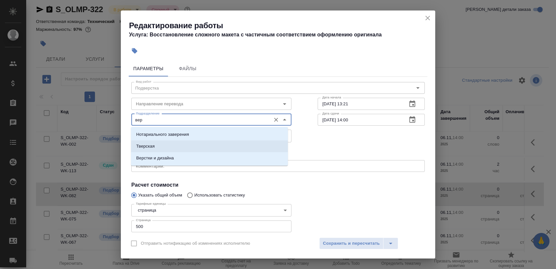
click at [196, 153] on li "Верстки и дизайна" at bounding box center [209, 158] width 157 height 12
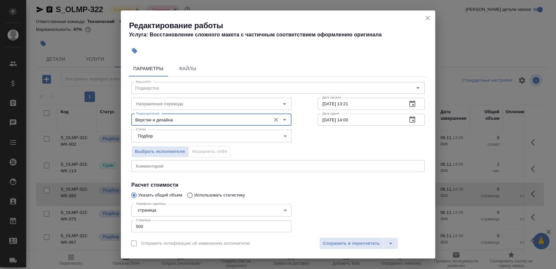
type input "Верстки и дизайна"
click at [409, 101] on icon "button" at bounding box center [412, 103] width 6 height 7
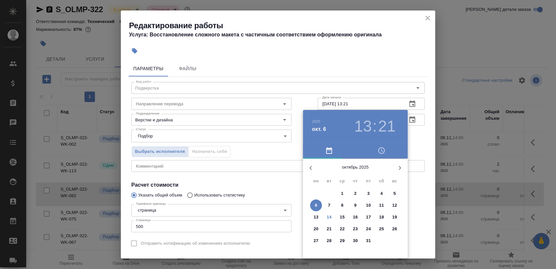
click at [416, 134] on div at bounding box center [278, 134] width 556 height 269
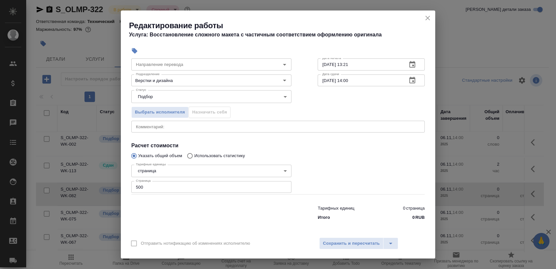
scroll to position [40, 0]
click at [408, 80] on icon "button" at bounding box center [412, 80] width 8 height 8
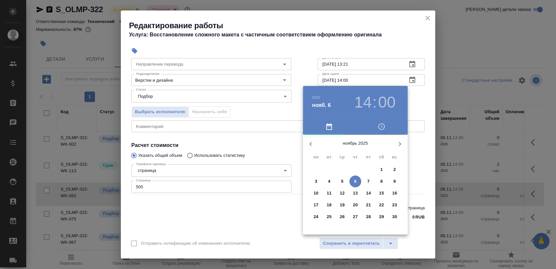
click at [423, 90] on div at bounding box center [278, 134] width 556 height 269
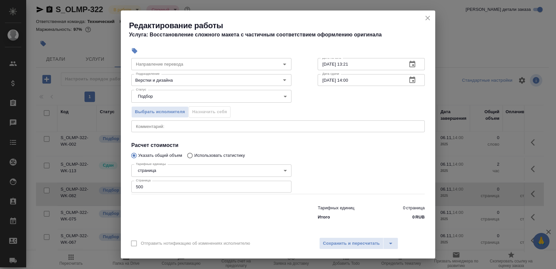
click at [405, 78] on button "button" at bounding box center [413, 80] width 16 height 16
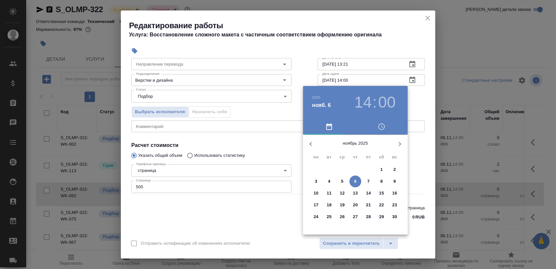
click at [371, 97] on h3 "14" at bounding box center [362, 102] width 17 height 18
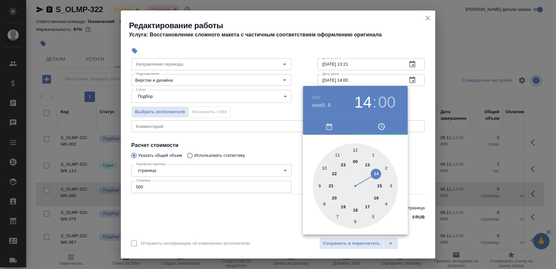
click at [325, 166] on div at bounding box center [355, 185] width 85 height 85
type input "06.11.2025 10:00"
click at [417, 101] on div at bounding box center [278, 134] width 556 height 269
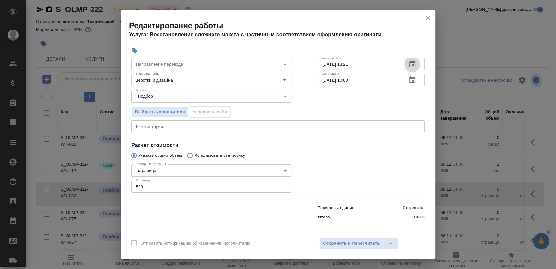
click at [408, 63] on icon "button" at bounding box center [412, 64] width 8 height 8
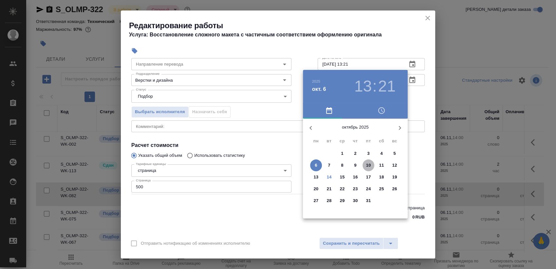
click at [368, 162] on p "10" at bounding box center [368, 165] width 5 height 7
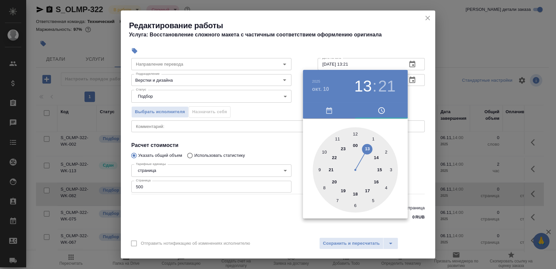
click at [368, 190] on div at bounding box center [355, 169] width 85 height 85
click at [355, 133] on div at bounding box center [355, 169] width 85 height 85
type input "10.10.2025 17:00"
click at [409, 97] on div at bounding box center [278, 134] width 556 height 269
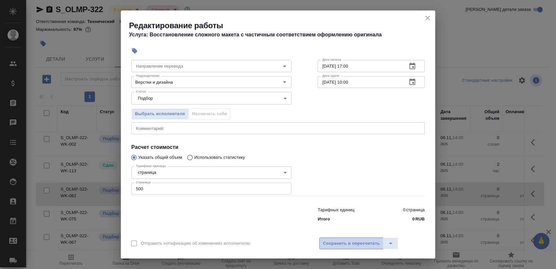
click at [334, 242] on span "Сохранить и пересчитать" at bounding box center [351, 243] width 57 height 8
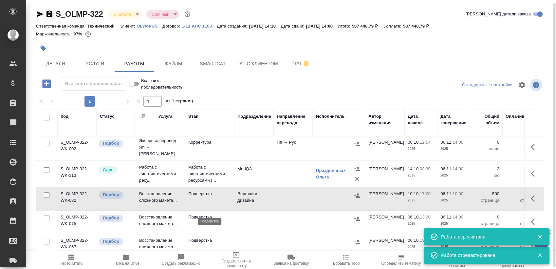
scroll to position [5, 0]
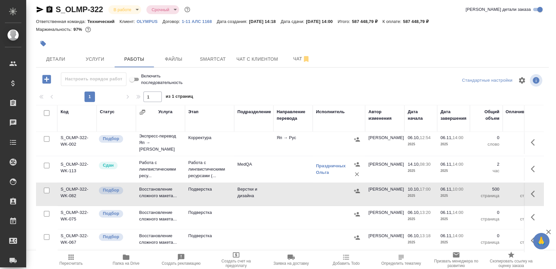
drag, startPoint x: 45, startPoint y: 209, endPoint x: 44, endPoint y: 231, distance: 22.6
click at [45, 211] on input "checkbox" at bounding box center [47, 214] width 6 height 6
checkbox input "true"
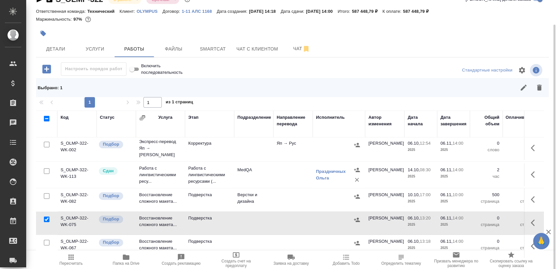
scroll to position [20, 0]
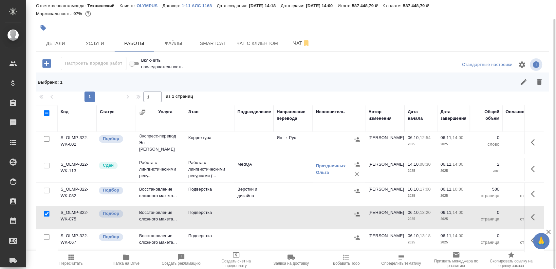
click at [45, 234] on input "checkbox" at bounding box center [47, 237] width 6 height 6
checkbox input "true"
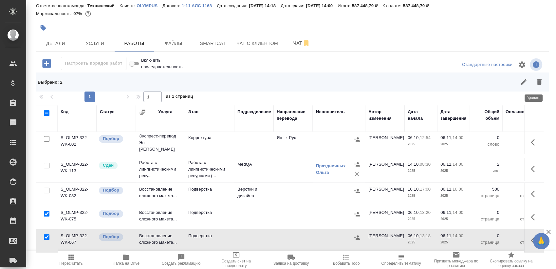
click at [537, 81] on icon "button" at bounding box center [539, 82] width 5 height 6
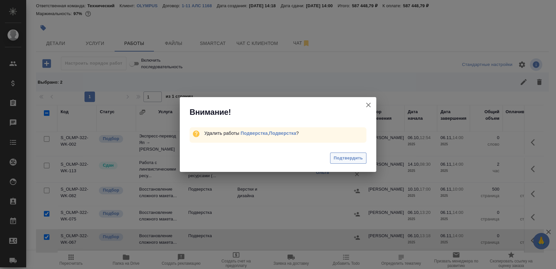
click at [348, 161] on span "Подтвердить" at bounding box center [348, 158] width 29 height 8
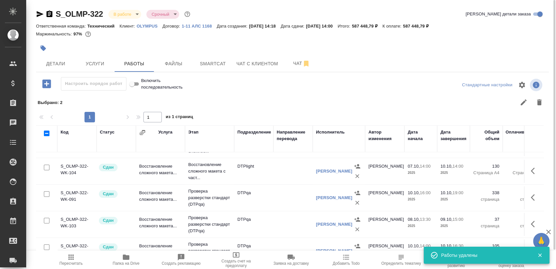
scroll to position [0, 0]
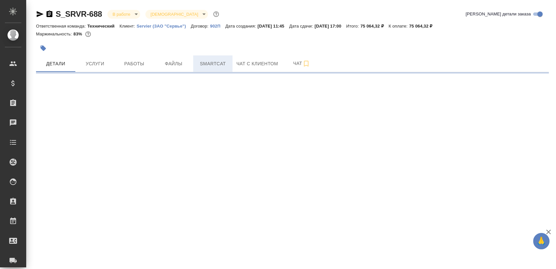
click at [210, 65] on span "Smartcat" at bounding box center [212, 64] width 31 height 8
select select "RU"
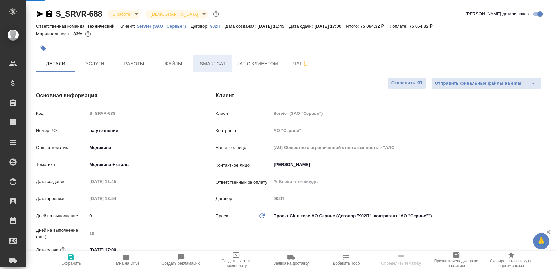
type textarea "x"
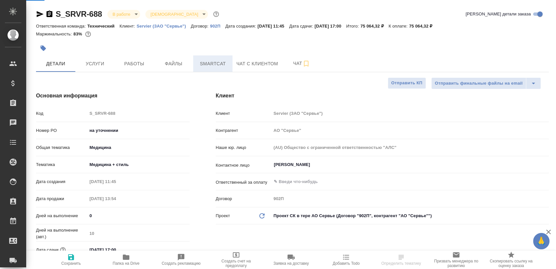
type textarea "x"
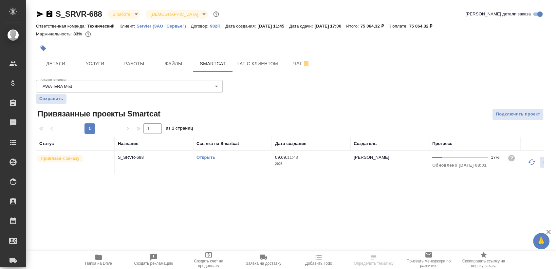
click at [208, 158] on link "Открыть" at bounding box center [206, 157] width 19 height 5
click at [123, 62] on span "Работы" at bounding box center [134, 64] width 31 height 8
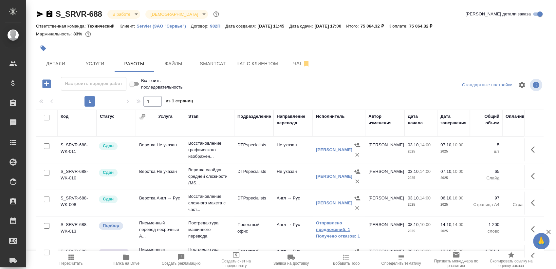
click at [330, 224] on link "Отправлено предложений: 1" at bounding box center [339, 225] width 46 height 13
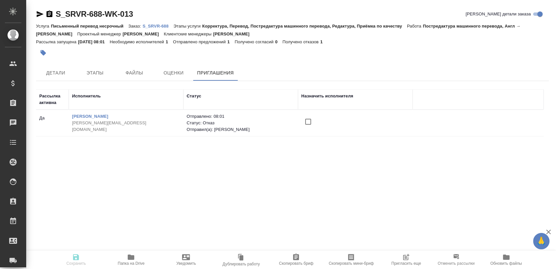
click at [406, 261] on span "Пригласить еще" at bounding box center [406, 263] width 30 height 5
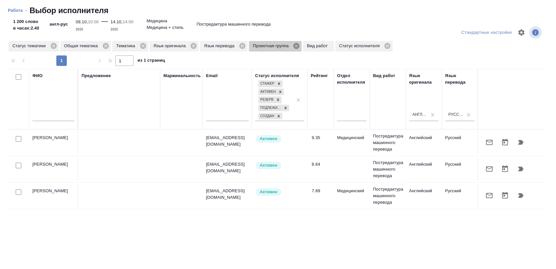
click at [293, 46] on icon at bounding box center [296, 45] width 7 height 7
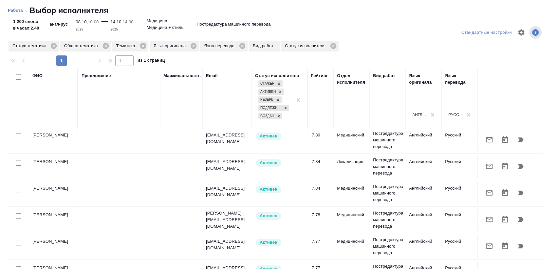
scroll to position [254, 0]
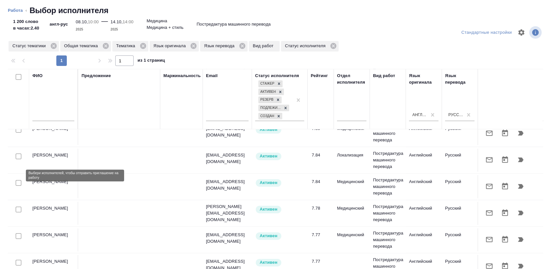
click at [16, 180] on input "checkbox" at bounding box center [19, 183] width 6 height 6
checkbox input "true"
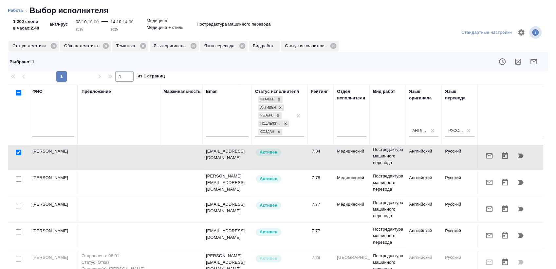
scroll to position [290, 0]
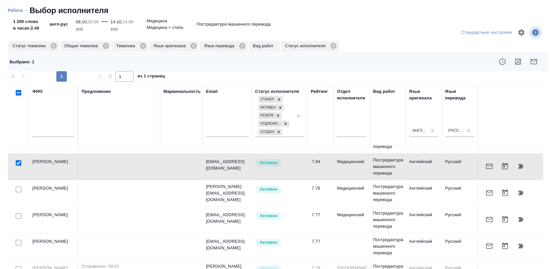
click at [15, 185] on div at bounding box center [18, 189] width 15 height 9
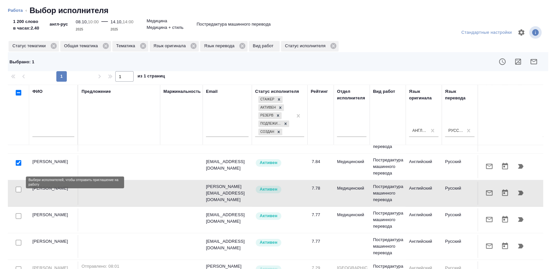
click at [17, 186] on input "checkbox" at bounding box center [19, 189] width 6 height 6
checkbox input "true"
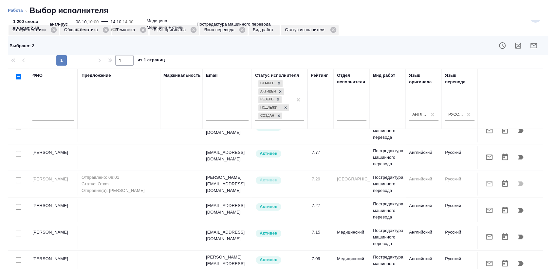
scroll to position [25, 0]
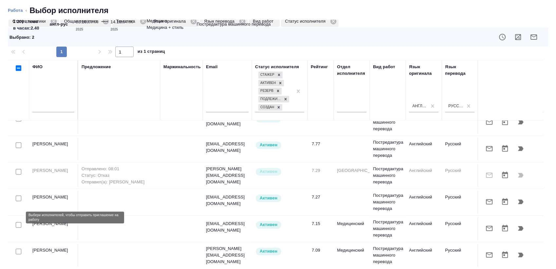
click at [18, 222] on input "checkbox" at bounding box center [19, 225] width 6 height 6
checkbox input "true"
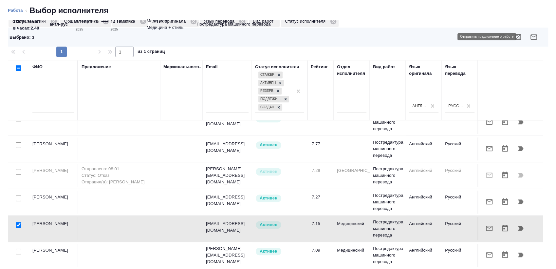
click at [526, 43] on button "button" at bounding box center [534, 37] width 16 height 16
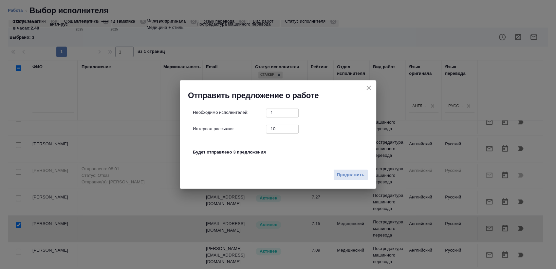
click at [273, 128] on input "10" at bounding box center [282, 128] width 33 height 8
type input "0"
click at [343, 176] on span "Продолжить" at bounding box center [351, 175] width 28 height 8
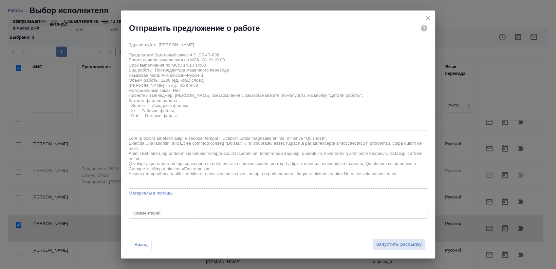
scroll to position [8, 0]
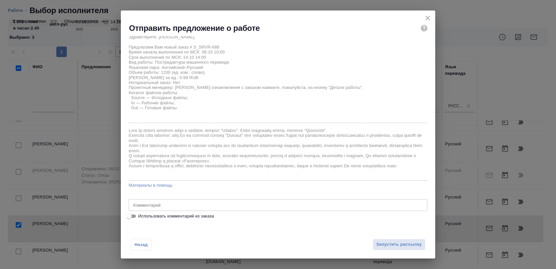
click at [200, 216] on span "Использовать комментарий из заказа" at bounding box center [176, 216] width 76 height 7
click at [141, 216] on input "Использовать комментарий из заказа" at bounding box center [129, 216] width 24 height 8
checkbox input "true"
type textarea "англ-рус сроки - до конца сентября от клиента: По необходимости отправим Вам ис…"
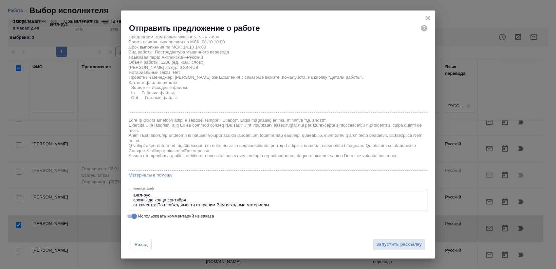
click at [198, 214] on span "Использовать комментарий из заказа" at bounding box center [176, 216] width 76 height 7
click at [146, 214] on input "Использовать комментарий из заказа" at bounding box center [134, 216] width 24 height 8
checkbox input "false"
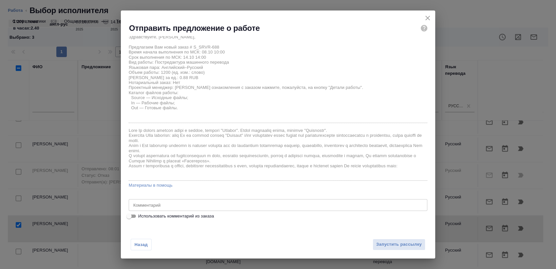
click at [169, 216] on span "Использовать комментарий из заказа" at bounding box center [176, 216] width 76 height 7
click at [141, 216] on input "Использовать комментарий из заказа" at bounding box center [129, 216] width 24 height 8
checkbox input "true"
type textarea "англ-рус сроки - до конца сентября от клиента: По необходимости отправим Вам ис…"
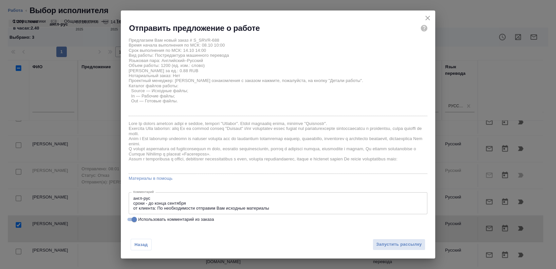
scroll to position [18, 0]
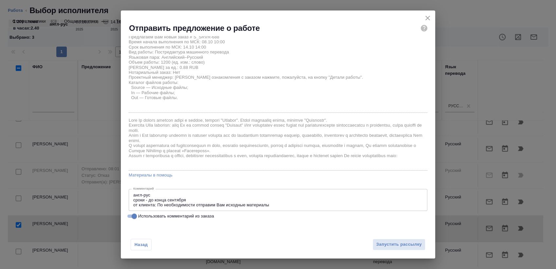
drag, startPoint x: 168, startPoint y: 219, endPoint x: 172, endPoint y: 217, distance: 4.3
click at [169, 219] on label "Использовать комментарий из заказа" at bounding box center [273, 216] width 297 height 8
click at [179, 212] on label "Использовать комментарий из заказа" at bounding box center [273, 216] width 297 height 8
click at [146, 212] on input "Использовать комментарий из заказа" at bounding box center [134, 216] width 24 height 8
checkbox input "false"
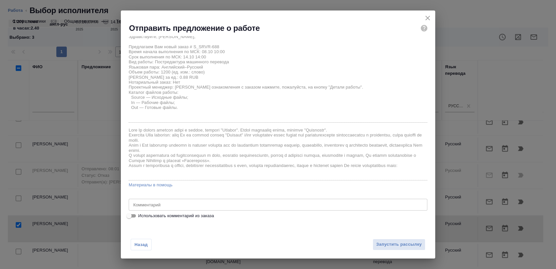
scroll to position [8, 0]
click at [393, 244] on span "Запустить рассылку" at bounding box center [399, 244] width 46 height 8
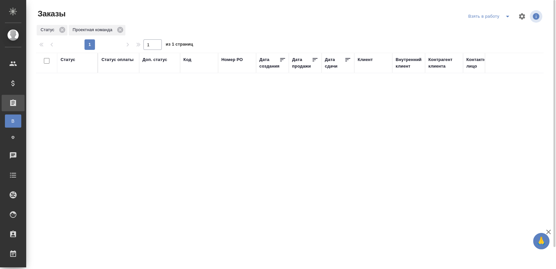
click at [505, 17] on icon "split button" at bounding box center [508, 16] width 8 height 8
click at [483, 28] on li "Мои заказы" at bounding box center [490, 29] width 55 height 10
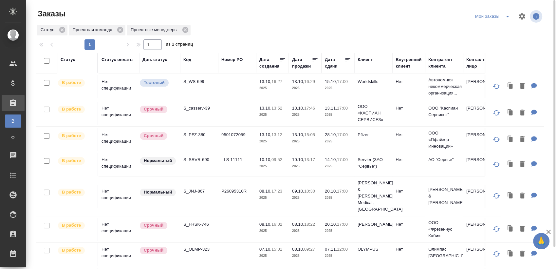
click at [505, 17] on icon "split button" at bounding box center [508, 16] width 8 height 8
click at [480, 29] on li "Взять в работу" at bounding box center [493, 29] width 55 height 10
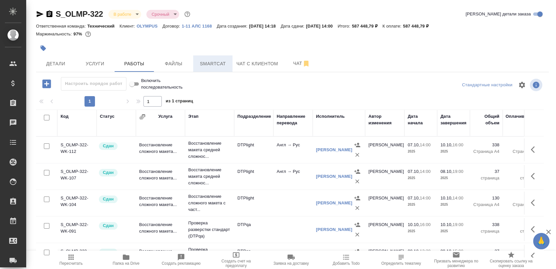
click at [214, 62] on span "Smartcat" at bounding box center [212, 64] width 31 height 8
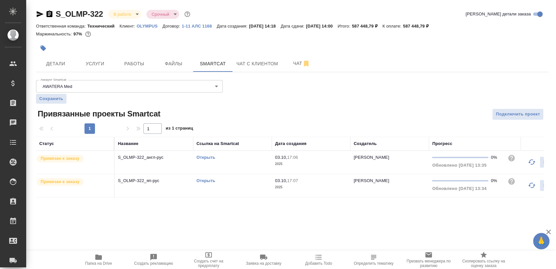
click at [201, 157] on link "Открыть" at bounding box center [206, 157] width 19 height 5
click at [205, 181] on link "Открыть" at bounding box center [206, 180] width 19 height 5
click at [144, 57] on button "Работы" at bounding box center [134, 63] width 39 height 16
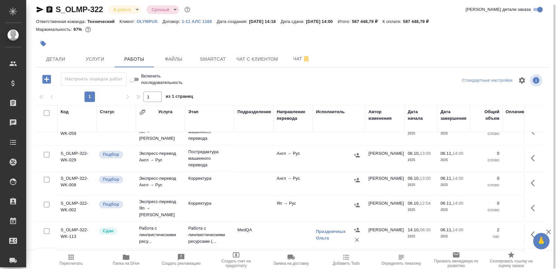
scroll to position [135, 0]
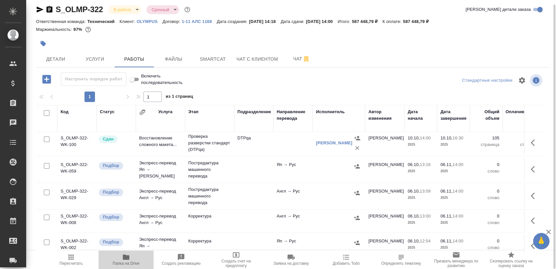
click at [118, 262] on span "Папка на Drive" at bounding box center [126, 263] width 27 height 5
click at [528, 163] on button "button" at bounding box center [535, 169] width 16 height 16
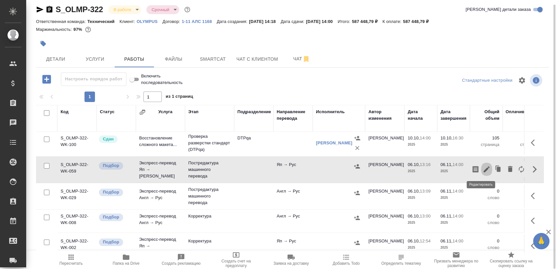
click at [483, 170] on icon "button" at bounding box center [487, 169] width 8 height 8
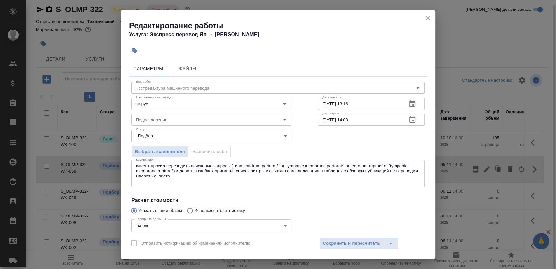
click at [200, 180] on textarea "клиент просил переводить поисковые запросы (типа 'eardrum perforat*' or 'tympan…" at bounding box center [278, 173] width 284 height 20
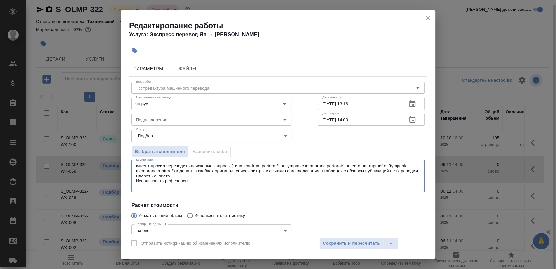
paste textarea "[URL][DOMAIN_NAME]"
click at [191, 164] on textarea "клиент просил переводить поисковые запросы (типа 'eardrum perforat*' or 'tympan…" at bounding box center [278, 175] width 284 height 25
drag, startPoint x: 168, startPoint y: 163, endPoint x: 120, endPoint y: 169, distance: 48.5
click at [120, 169] on div "Редактирование работы Услуга: Экспресс-перевод Яп → [PERSON_NAME] Файлы Вид раб…" at bounding box center [278, 134] width 556 height 269
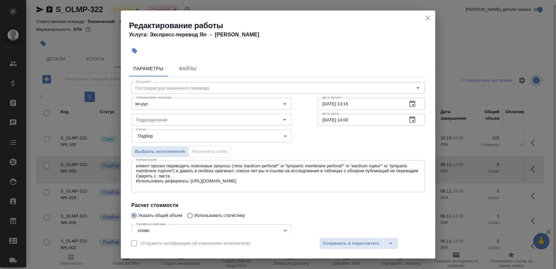
drag, startPoint x: 162, startPoint y: 166, endPoint x: 166, endPoint y: 165, distance: 3.3
click at [162, 166] on textarea "клиент просил переводить поисковые запросы (типа 'eardrum perforat*' or 'tympan…" at bounding box center [278, 175] width 284 height 25
click at [195, 166] on textarea "клиент просил переводить поисковые запросы (типа 'eardrum perforat*' or 'tympan…" at bounding box center [278, 175] width 284 height 25
drag, startPoint x: 191, startPoint y: 164, endPoint x: 133, endPoint y: 163, distance: 58.0
click at [133, 163] on div "клиент просил переводить поисковые запросы (типа 'eardrum perforat*' or 'tympan…" at bounding box center [277, 176] width 293 height 32
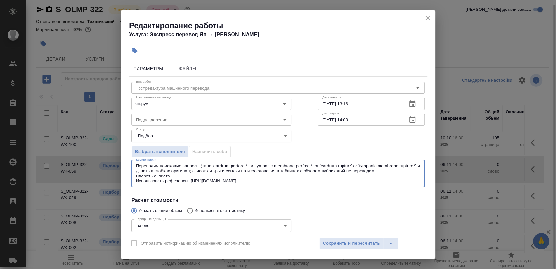
click at [166, 171] on textarea "Переводим поисковые запросы (типа 'eardrum perforat*' or 'tympanic membrane per…" at bounding box center [278, 173] width 284 height 20
drag, startPoint x: 210, startPoint y: 168, endPoint x: 394, endPoint y: 172, distance: 184.1
click at [394, 172] on textarea "Переводим поисковые запросы (типа 'eardrum perforat*' or 'tympanic membrane per…" at bounding box center [278, 173] width 284 height 20
type textarea "Переводим поисковые запросы (типа 'eardrum perforat*' or 'tympanic membrane per…"
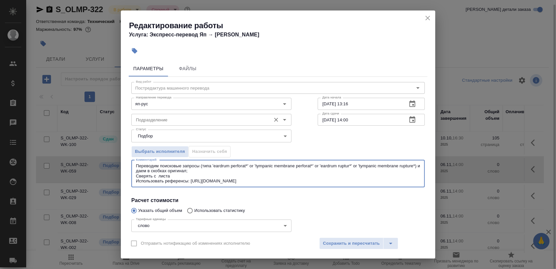
click at [204, 122] on input "Подразделение" at bounding box center [200, 120] width 134 height 8
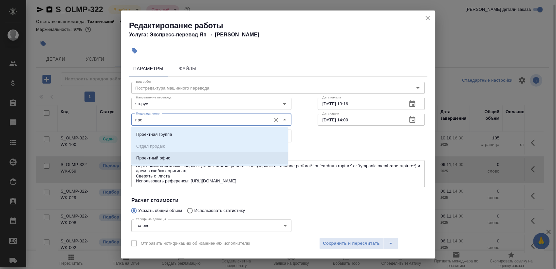
click at [193, 153] on li "Проектный офис" at bounding box center [209, 158] width 157 height 12
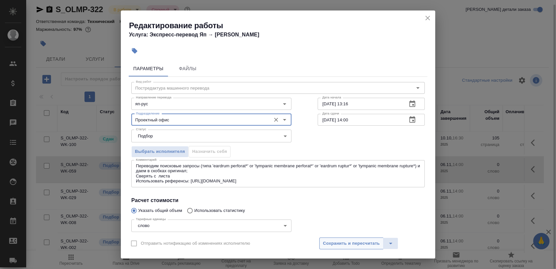
type input "Проектный офис"
click at [343, 246] on span "Сохранить и пересчитать" at bounding box center [351, 243] width 57 height 8
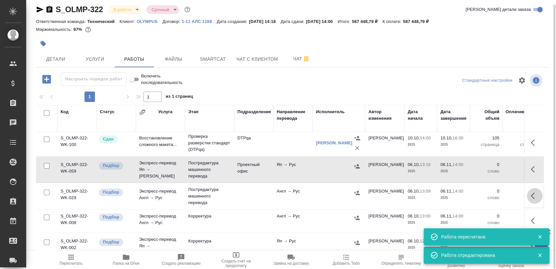
click at [531, 194] on icon "button" at bounding box center [535, 196] width 8 height 8
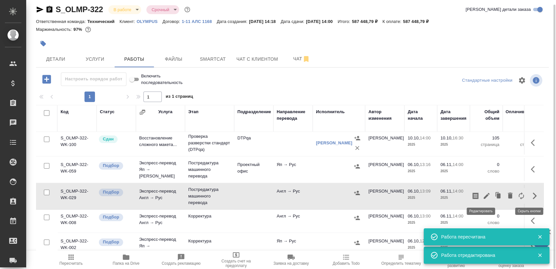
click at [484, 194] on icon "button" at bounding box center [487, 196] width 6 height 6
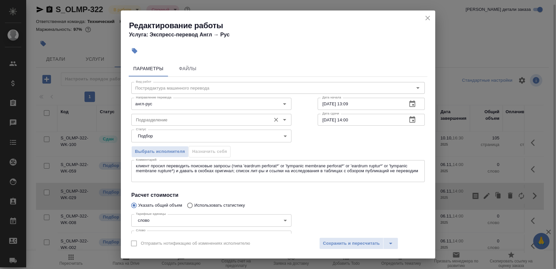
click at [155, 120] on input "Подразделение" at bounding box center [200, 120] width 134 height 8
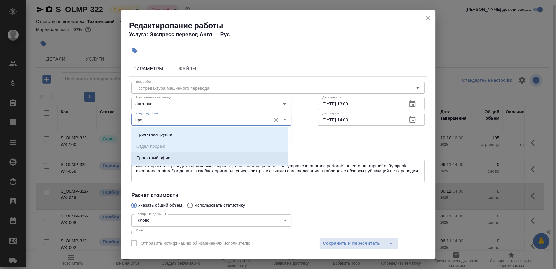
drag, startPoint x: 165, startPoint y: 160, endPoint x: 170, endPoint y: 164, distance: 7.2
click at [165, 160] on p "Проектный офис" at bounding box center [153, 158] width 34 height 7
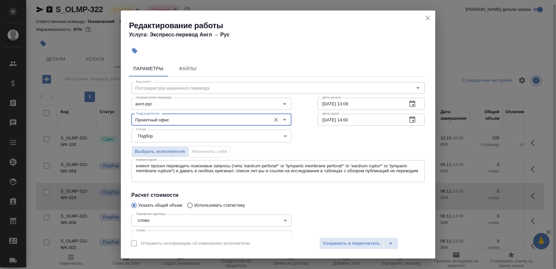
type input "Проектный офис"
drag, startPoint x: 149, startPoint y: 166, endPoint x: 160, endPoint y: 166, distance: 10.5
click at [151, 166] on textarea "клиент просил переводить поисковые запросы (типа 'eardrum perforat*' or 'tympan…" at bounding box center [278, 170] width 284 height 15
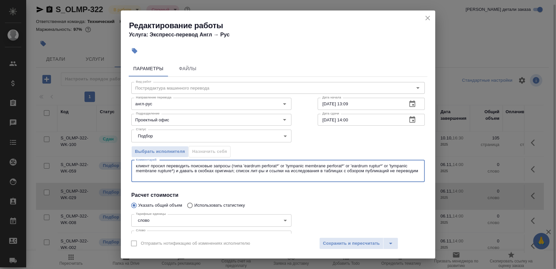
drag, startPoint x: 169, startPoint y: 164, endPoint x: 116, endPoint y: 164, distance: 52.4
click at [116, 164] on div "Редактирование работы Услуга: Экспресс-перевод Англ → Рус Параметры Файлы Вид р…" at bounding box center [278, 134] width 556 height 269
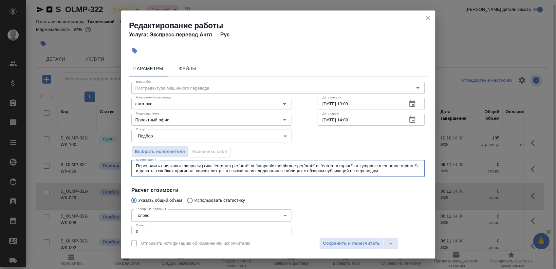
click at [168, 169] on textarea "Переводить поисковые запросы (типа 'eardrum perforat*' or 'tympanic membrane pe…" at bounding box center [278, 168] width 284 height 10
drag, startPoint x: 212, startPoint y: 170, endPoint x: 406, endPoint y: 173, distance: 193.9
click at [406, 173] on textarea "Переводить поисковые запросы (типа 'eardrum perforat*' or 'tympanic membrane pe…" at bounding box center [278, 168] width 284 height 10
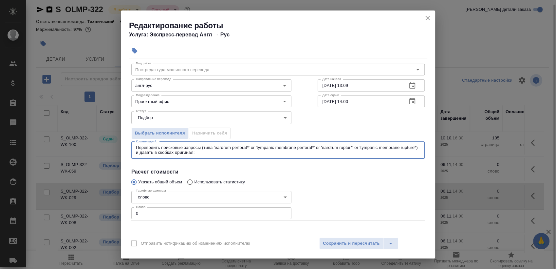
scroll to position [45, 0]
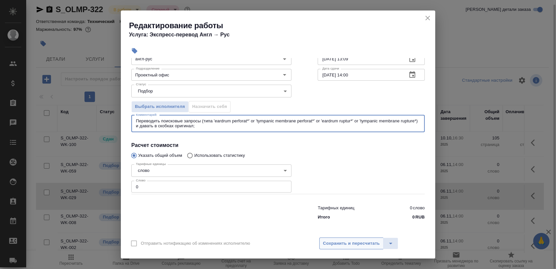
type textarea "Переводить поисковые запросы (типа 'eardrum perforat*' or 'tympanic membrane pe…"
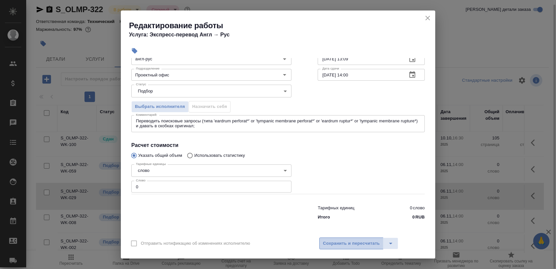
click at [332, 237] on button "Сохранить и пересчитать" at bounding box center [351, 243] width 64 height 12
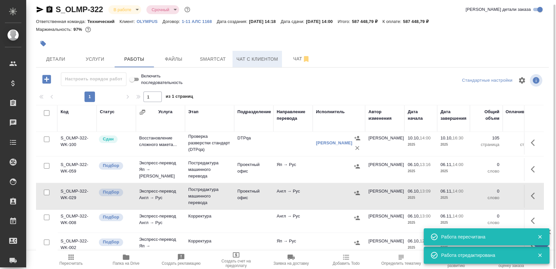
click at [233, 59] on button "Чат с клиентом" at bounding box center [257, 59] width 49 height 16
click at [221, 59] on span "Smartcat" at bounding box center [212, 59] width 31 height 8
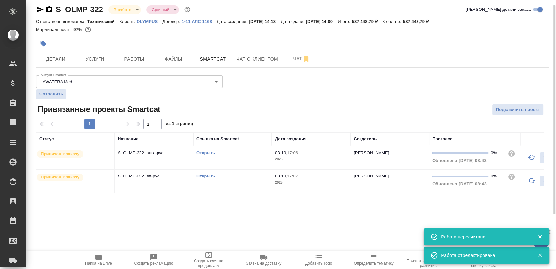
click at [238, 164] on td "Открыть" at bounding box center [232, 157] width 79 height 23
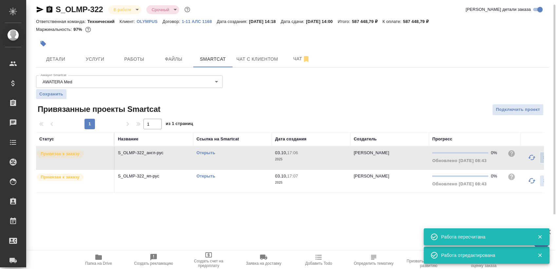
click at [238, 164] on td "Открыть" at bounding box center [232, 157] width 79 height 23
click at [230, 181] on td "Открыть" at bounding box center [232, 180] width 79 height 23
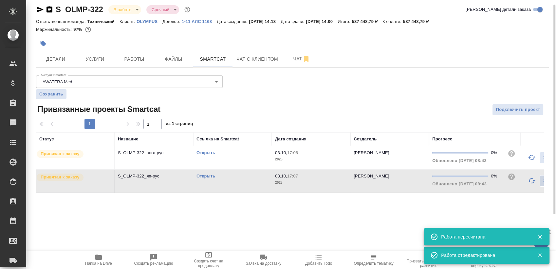
click at [230, 181] on td "Открыть" at bounding box center [232, 180] width 79 height 23
click at [56, 59] on span "Детали" at bounding box center [55, 59] width 31 height 8
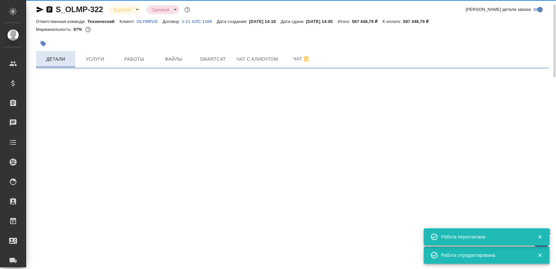
select select "RU"
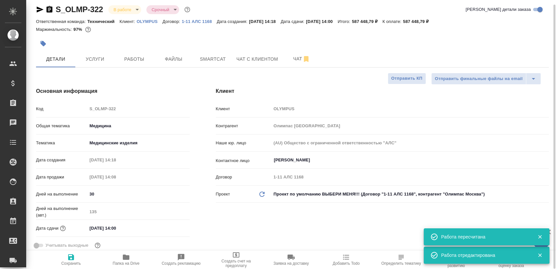
type textarea "x"
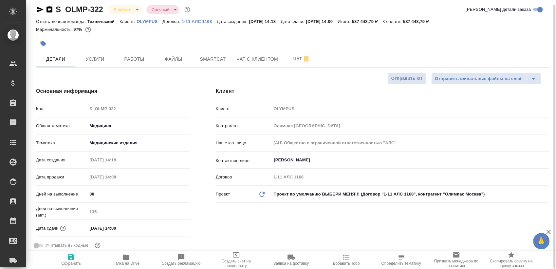
type textarea "x"
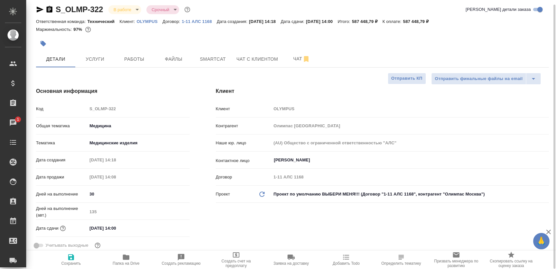
type textarea "x"
click at [126, 66] on button "Работы" at bounding box center [134, 59] width 39 height 16
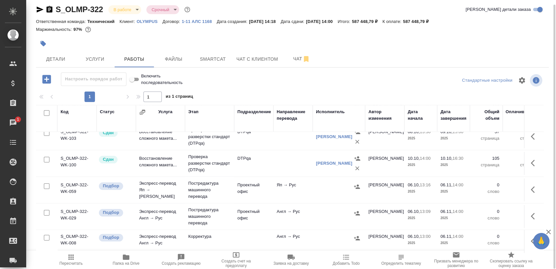
scroll to position [119, 0]
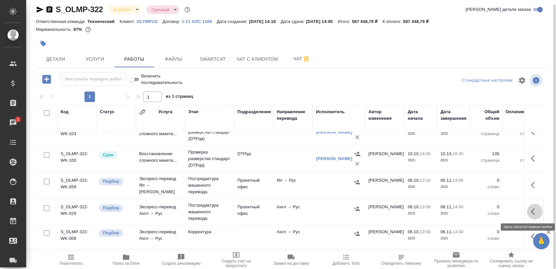
click at [533, 204] on button "button" at bounding box center [535, 211] width 16 height 16
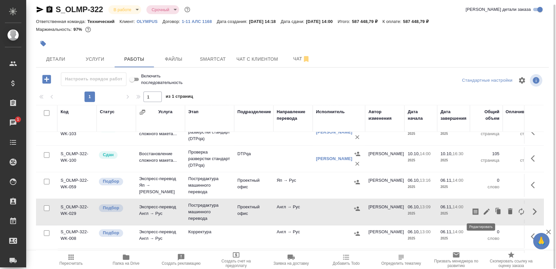
click at [483, 210] on icon "button" at bounding box center [487, 211] width 8 height 8
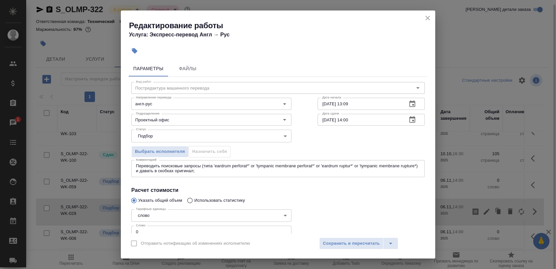
scroll to position [45, 0]
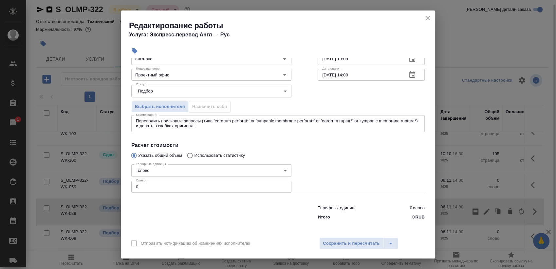
click at [160, 185] on input "0" at bounding box center [211, 186] width 160 height 12
paste input "73324.9"
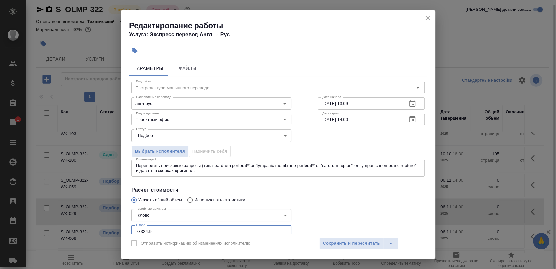
scroll to position [0, 0]
type input "73324.9"
click at [405, 109] on button "button" at bounding box center [413, 104] width 16 height 16
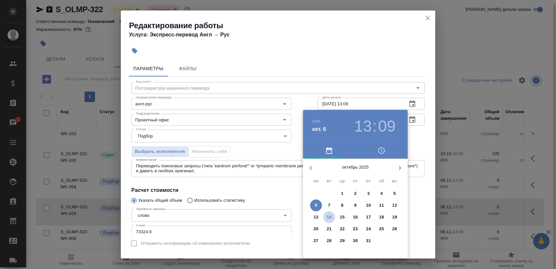
click at [324, 215] on span "14" at bounding box center [329, 217] width 12 height 7
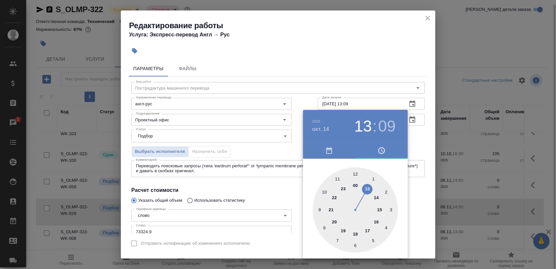
click at [322, 193] on div at bounding box center [355, 209] width 85 height 85
click at [356, 172] on div at bounding box center [355, 209] width 85 height 85
type input "14.10.2025 10:00"
drag, startPoint x: 431, startPoint y: 143, endPoint x: 422, endPoint y: 142, distance: 8.8
click at [425, 143] on div at bounding box center [278, 134] width 556 height 269
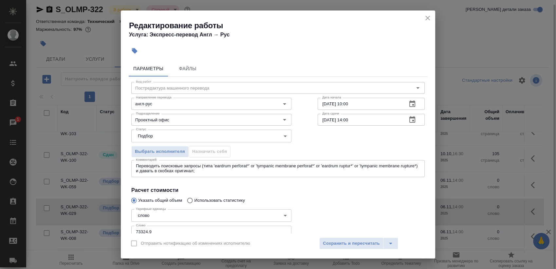
click at [408, 116] on icon "button" at bounding box center [412, 120] width 8 height 8
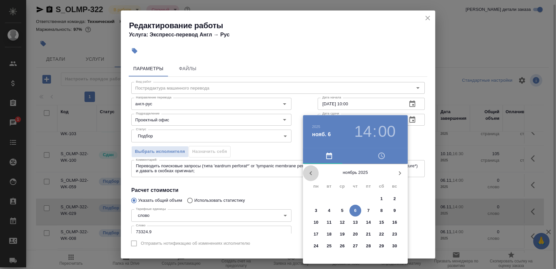
click at [309, 169] on icon "button" at bounding box center [311, 173] width 8 height 8
click at [400, 175] on icon "button" at bounding box center [400, 173] width 8 height 8
click at [315, 211] on p "3" at bounding box center [316, 210] width 2 height 7
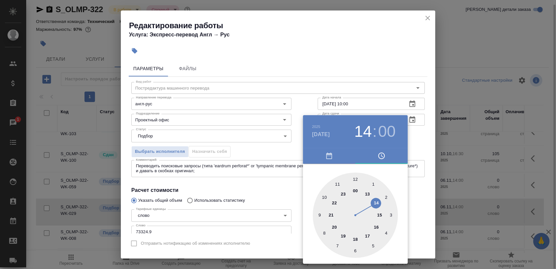
drag, startPoint x: 323, startPoint y: 193, endPoint x: 343, endPoint y: 180, distance: 23.8
click at [324, 193] on div at bounding box center [355, 214] width 85 height 85
type input "03.11.2025 10:00"
click at [427, 137] on div at bounding box center [278, 134] width 556 height 269
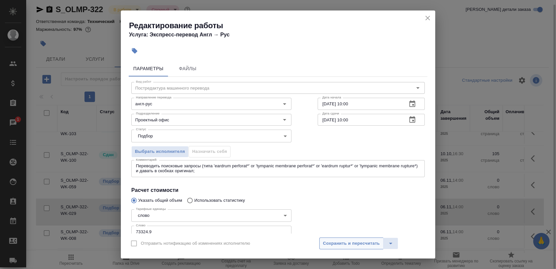
click at [339, 246] on span "Сохранить и пересчитать" at bounding box center [351, 243] width 57 height 8
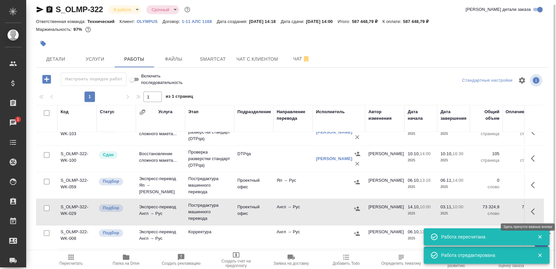
click at [534, 208] on button "button" at bounding box center [535, 211] width 16 height 16
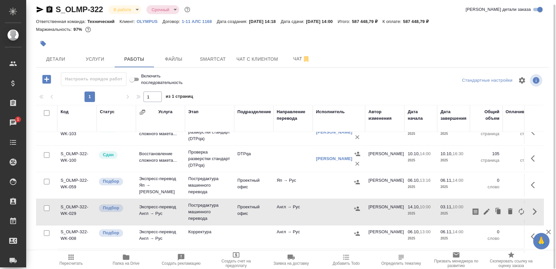
click at [351, 71] on div "S_OLMP-322 В работе inProgress Срочный urgent Кратко детали заказа Ответственна…" at bounding box center [292, 131] width 520 height 273
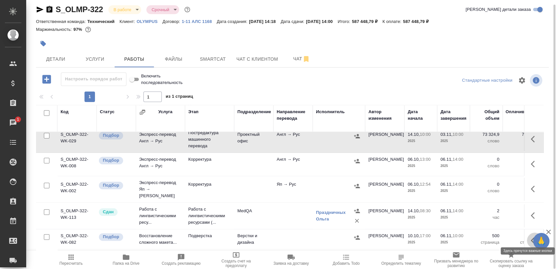
click at [527, 234] on button "button" at bounding box center [535, 240] width 16 height 16
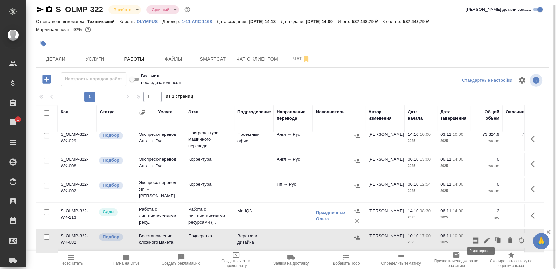
click at [483, 236] on icon "button" at bounding box center [487, 240] width 8 height 8
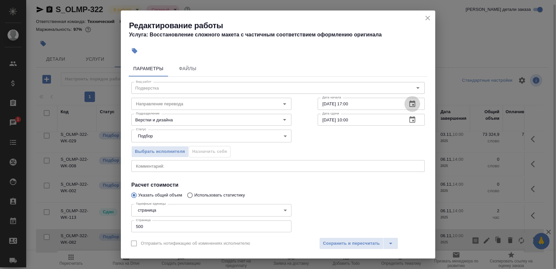
click at [409, 104] on icon "button" at bounding box center [412, 103] width 6 height 7
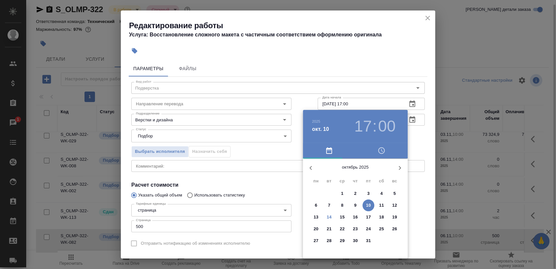
click at [398, 164] on icon "button" at bounding box center [400, 168] width 8 height 8
click at [330, 204] on p "4" at bounding box center [329, 205] width 2 height 7
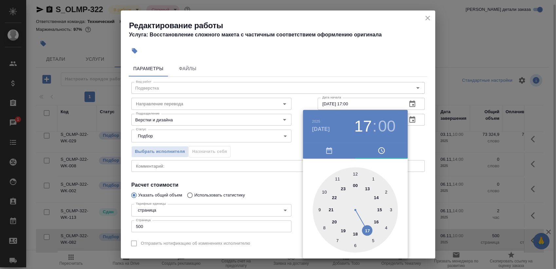
click at [322, 189] on div at bounding box center [355, 209] width 85 height 85
type input "04.11.2025 10:00"
click at [417, 138] on div at bounding box center [278, 134] width 556 height 269
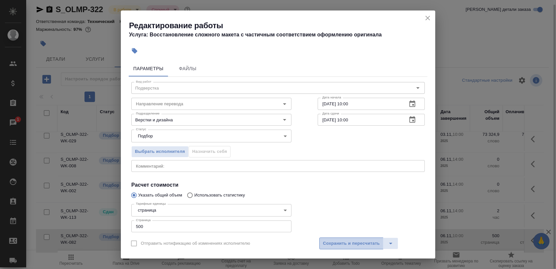
click at [347, 244] on span "Сохранить и пересчитать" at bounding box center [351, 243] width 57 height 8
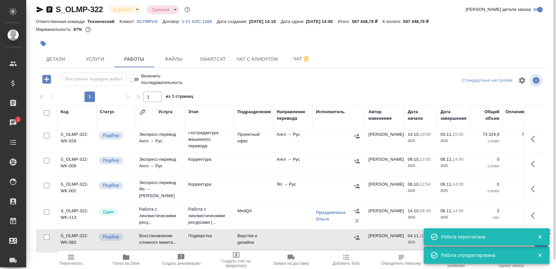
scroll to position [157, 0]
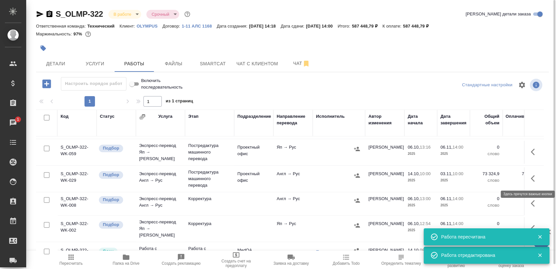
click at [531, 176] on icon "button" at bounding box center [535, 178] width 8 height 8
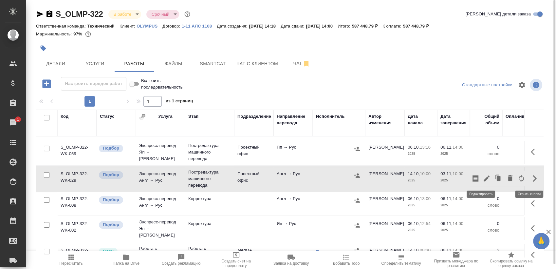
click at [483, 180] on icon "button" at bounding box center [487, 178] width 8 height 8
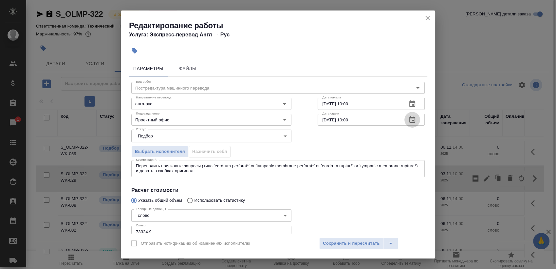
click at [405, 123] on button "button" at bounding box center [413, 120] width 16 height 16
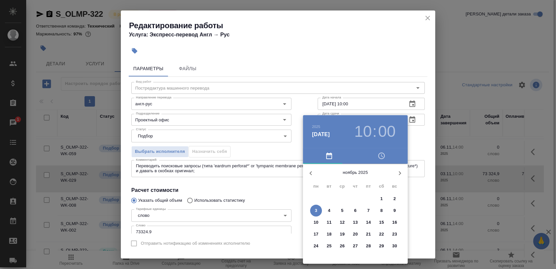
click at [317, 174] on button "button" at bounding box center [311, 173] width 16 height 16
click at [371, 247] on span "31" at bounding box center [369, 245] width 12 height 7
type input "31.10.2025 10:00"
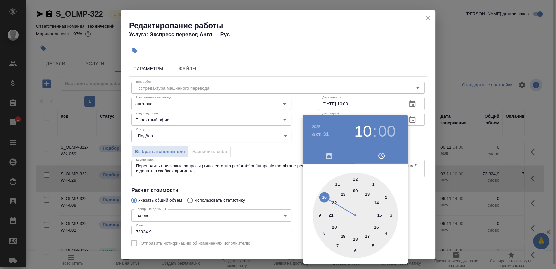
click at [426, 138] on div at bounding box center [278, 134] width 556 height 269
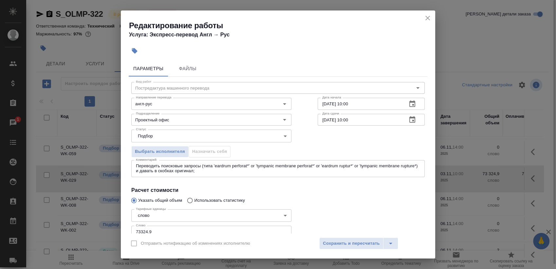
scroll to position [45, 0]
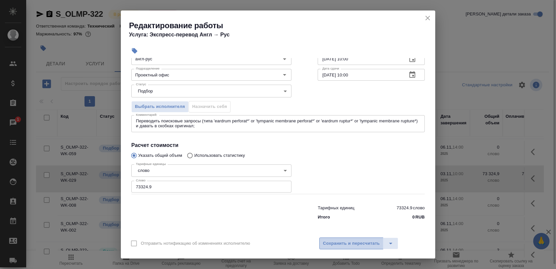
click at [341, 246] on span "Сохранить и пересчитать" at bounding box center [351, 243] width 57 height 8
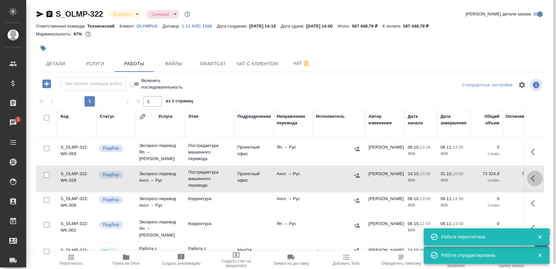
click at [527, 180] on button "button" at bounding box center [535, 178] width 16 height 16
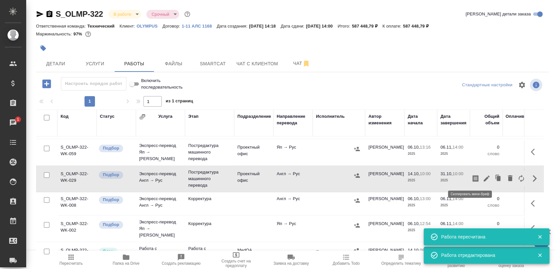
click at [472, 176] on icon "button" at bounding box center [476, 178] width 8 height 8
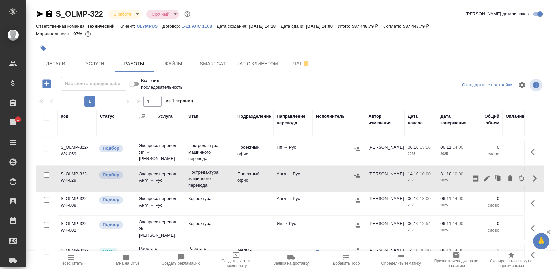
click at [473, 175] on icon "button" at bounding box center [476, 178] width 6 height 7
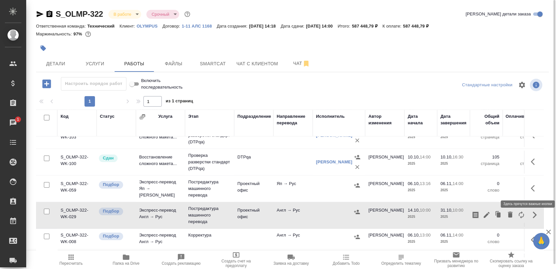
click at [531, 190] on icon "button" at bounding box center [535, 188] width 8 height 8
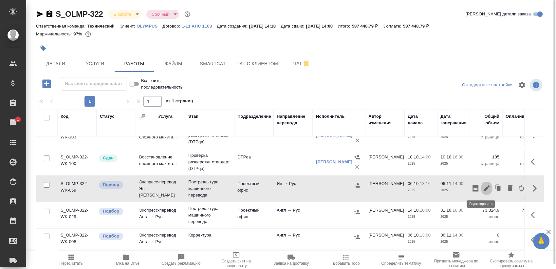
click at [484, 190] on icon "button" at bounding box center [487, 188] width 6 height 6
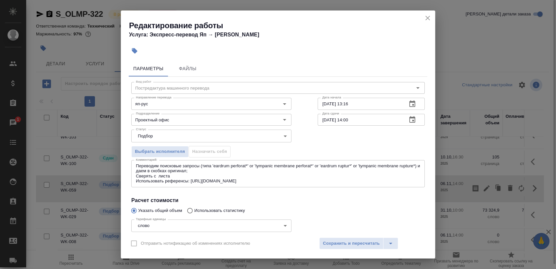
click at [395, 121] on input "06.11.2025 14:00" at bounding box center [360, 120] width 84 height 12
click at [409, 121] on icon "button" at bounding box center [412, 119] width 6 height 7
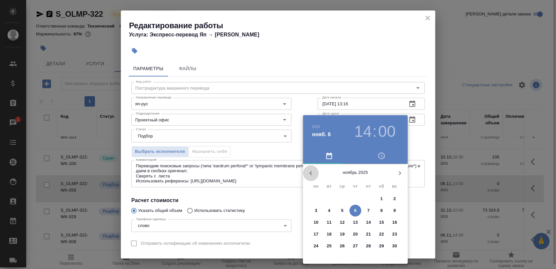
click at [309, 174] on icon "button" at bounding box center [311, 173] width 8 height 8
click at [366, 245] on p "31" at bounding box center [368, 245] width 5 height 7
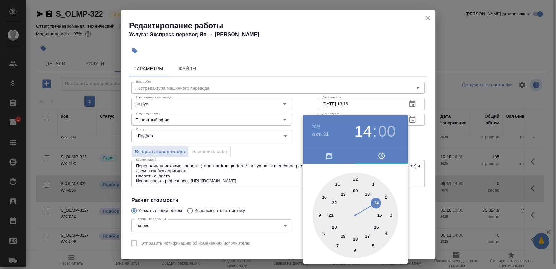
click at [366, 235] on div at bounding box center [355, 214] width 85 height 85
type input "31.10.2025 17:00"
click at [432, 125] on div at bounding box center [278, 134] width 556 height 269
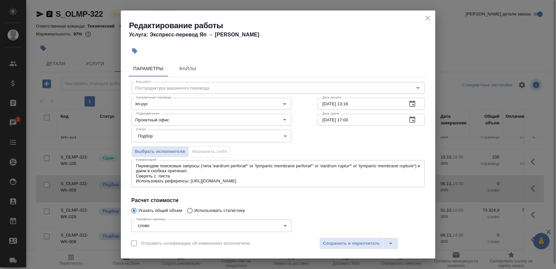
click at [408, 104] on icon "button" at bounding box center [412, 104] width 8 height 8
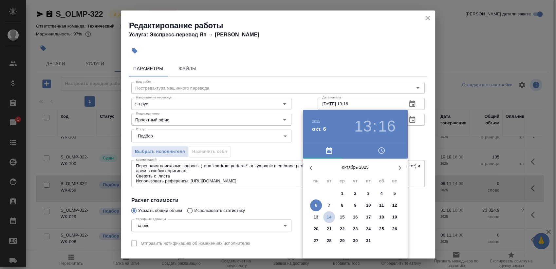
click at [328, 214] on p "14" at bounding box center [329, 217] width 5 height 7
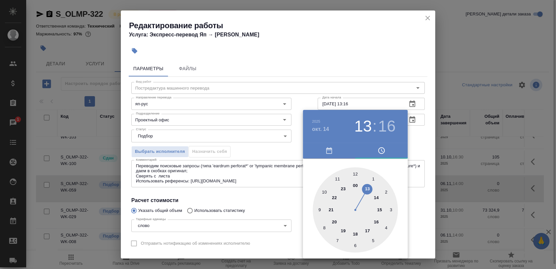
click at [324, 189] on div at bounding box center [355, 209] width 85 height 85
click at [356, 171] on div at bounding box center [355, 209] width 85 height 85
type input "14.10.2025 10:00"
click at [417, 139] on div at bounding box center [278, 134] width 556 height 269
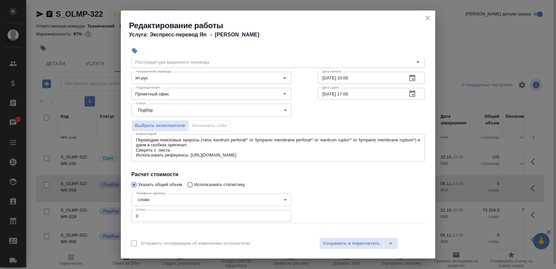
scroll to position [55, 0]
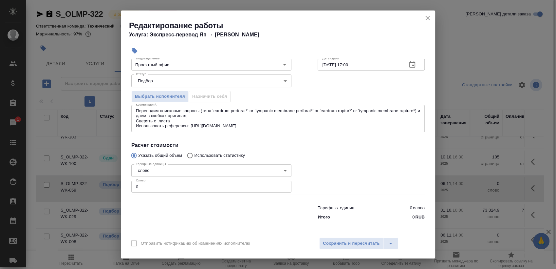
click at [224, 184] on input "0" at bounding box center [211, 186] width 160 height 12
paste input "90898.1"
type input "90898.1"
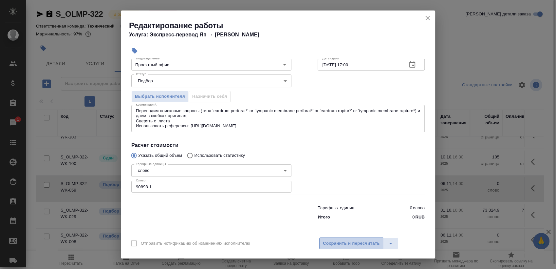
click at [340, 247] on button "Сохранить и пересчитать" at bounding box center [351, 243] width 64 height 12
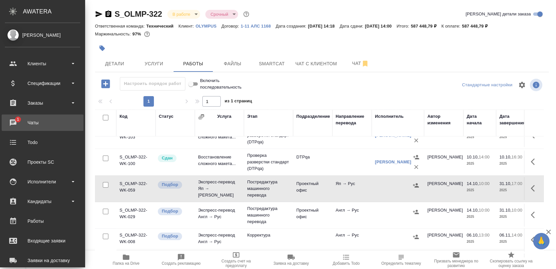
click at [13, 126] on div "Чаты" at bounding box center [42, 123] width 75 height 10
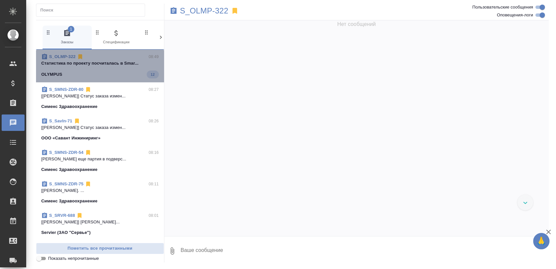
click at [115, 72] on div "OLYMPUS 12" at bounding box center [100, 74] width 118 height 8
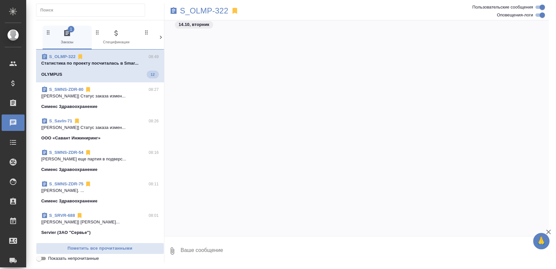
scroll to position [19018, 0]
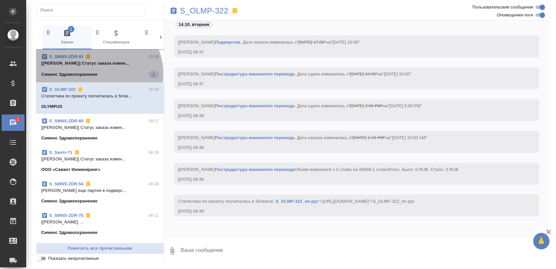
click at [97, 74] on div "Сименс Здравоохранение 2" at bounding box center [100, 74] width 118 height 8
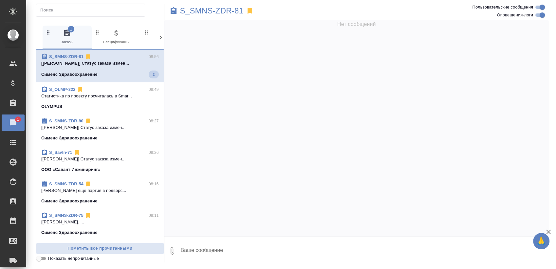
scroll to position [6916, 0]
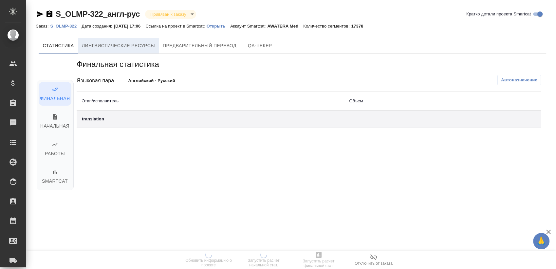
click at [127, 45] on span "Лингвистические ресурсы" at bounding box center [118, 46] width 73 height 8
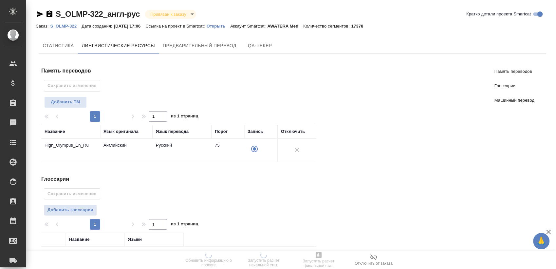
scroll to position [123, 0]
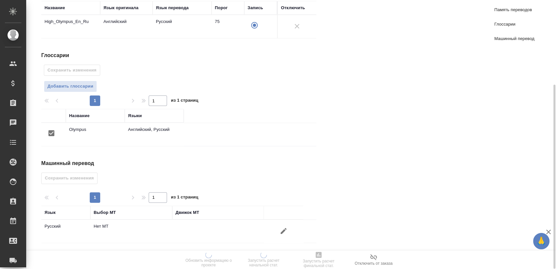
click at [287, 228] on icon "button" at bounding box center [284, 231] width 8 height 8
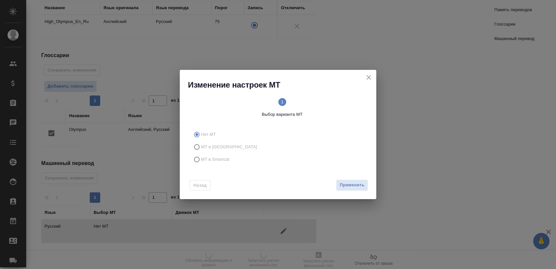
click at [211, 154] on label "МТ в Smartcat" at bounding box center [277, 159] width 173 height 12
click at [201, 154] on input "МТ в Smartcat" at bounding box center [196, 159] width 10 height 12
radio input "true"
click at [215, 157] on span "МТ в Smartcat" at bounding box center [215, 159] width 28 height 7
click at [201, 157] on input "МТ в Smartcat" at bounding box center [196, 159] width 10 height 12
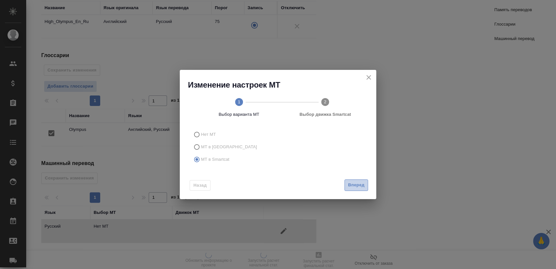
click at [359, 181] on button "Вперед" at bounding box center [357, 184] width 24 height 11
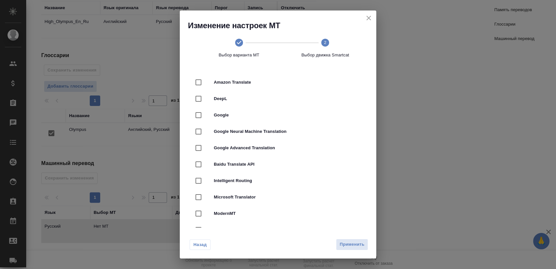
click at [265, 129] on span "Google Neural Machine Translation" at bounding box center [287, 131] width 147 height 7
checkbox input "true"
click at [354, 244] on span "Применить" at bounding box center [352, 244] width 25 height 8
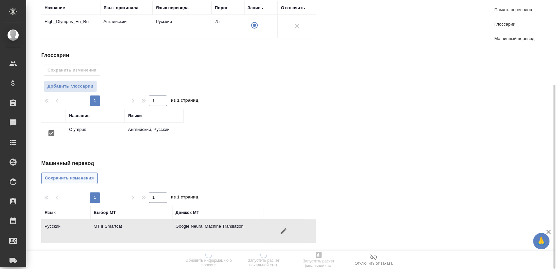
click at [89, 179] on span "Сохранить изменения" at bounding box center [69, 178] width 49 height 8
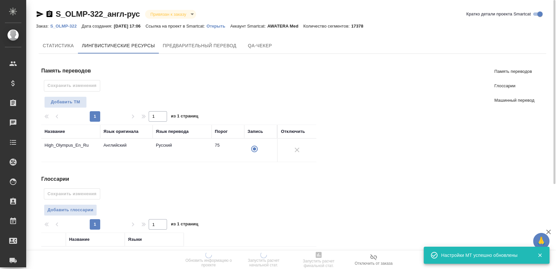
click at [199, 35] on div "Cтатистика Лингвистические ресурсы Предварительный перевод QA-чекер Память пере…" at bounding box center [292, 209] width 513 height 349
click at [191, 43] on span "Предварительный перевод" at bounding box center [200, 46] width 74 height 8
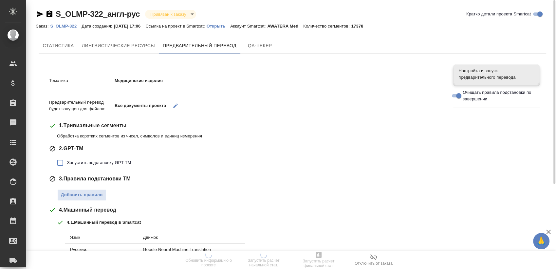
click at [99, 161] on span "Запустить подстановку GPT-TM" at bounding box center [99, 162] width 64 height 7
click at [67, 161] on input "Запустить подстановку GPT-TM" at bounding box center [60, 163] width 14 height 14
checkbox input "true"
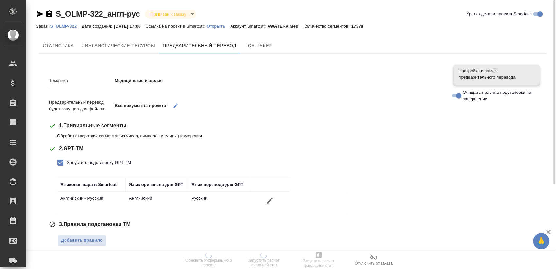
scroll to position [145, 0]
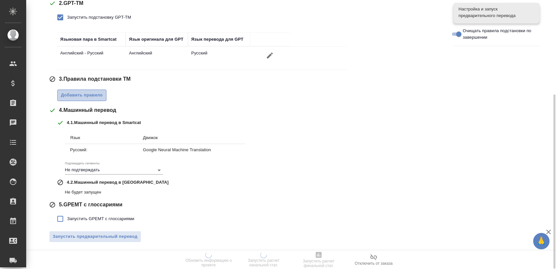
click at [100, 96] on span "Добавить правило" at bounding box center [82, 95] width 42 height 8
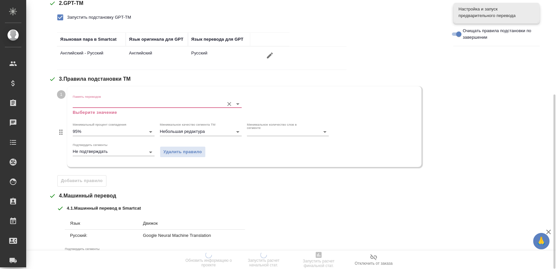
click at [102, 103] on input "Память переводов" at bounding box center [147, 104] width 148 height 8
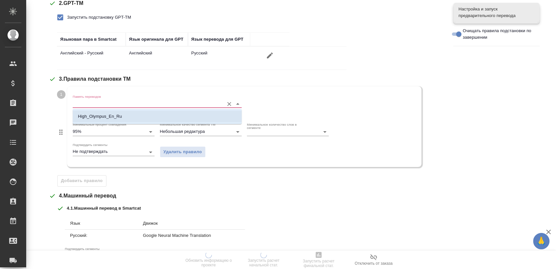
click at [109, 114] on p "High_Olympus_En_Ru" at bounding box center [100, 116] width 44 height 7
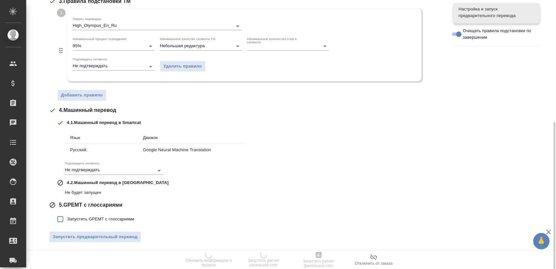
click at [107, 216] on span "Запустить GPEMT с глоссариями" at bounding box center [100, 219] width 67 height 7
click at [67, 216] on input "Запустить GPEMT с глоссариями" at bounding box center [60, 219] width 14 height 14
checkbox input "true"
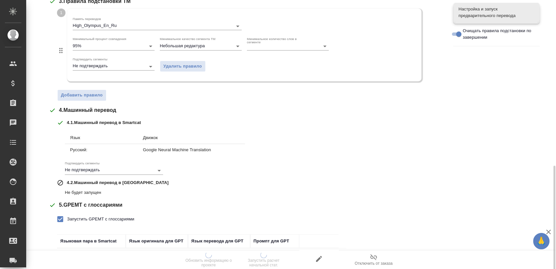
scroll to position [271, 0]
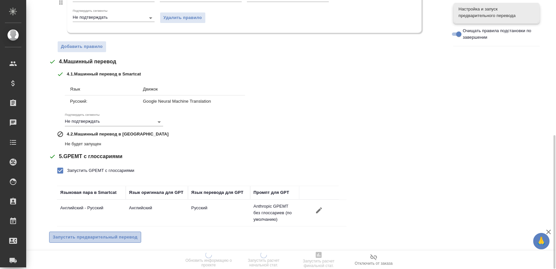
click at [123, 233] on span "Запустить предварительный перевод" at bounding box center [95, 237] width 85 height 8
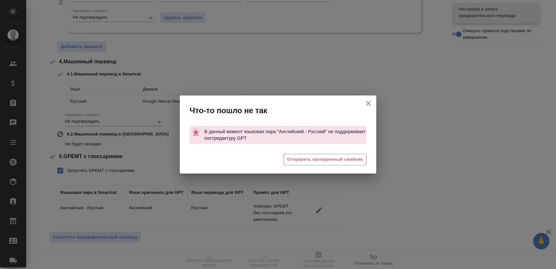
click at [369, 101] on icon "button" at bounding box center [369, 103] width 8 height 8
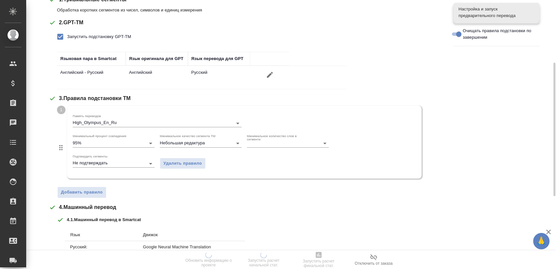
scroll to position [0, 0]
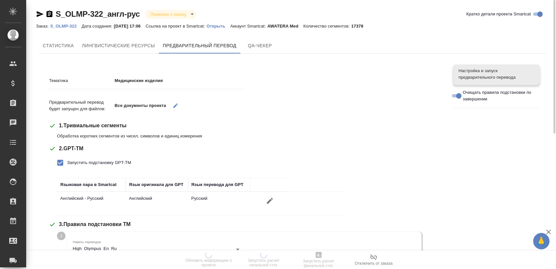
click at [91, 160] on span "Запустить подстановку GPT-TM" at bounding box center [99, 162] width 64 height 7
click at [67, 160] on input "Запустить подстановку GPT-TM" at bounding box center [60, 163] width 14 height 14
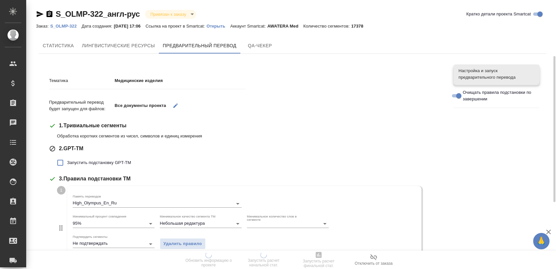
scroll to position [226, 0]
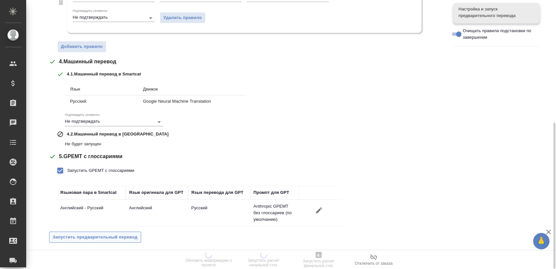
click at [115, 235] on span "Запустить предварительный перевод" at bounding box center [95, 237] width 85 height 8
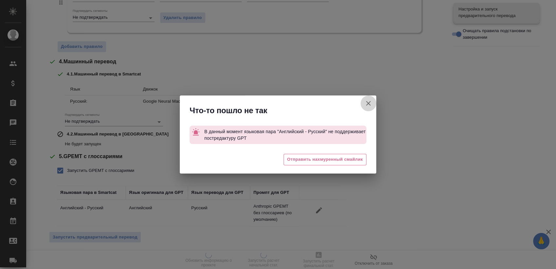
click at [367, 103] on icon "button" at bounding box center [369, 103] width 8 height 8
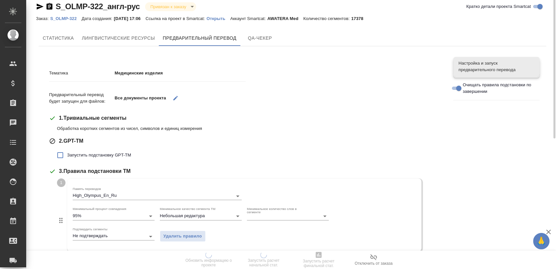
scroll to position [0, 0]
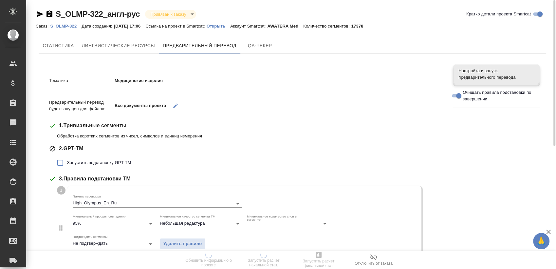
click at [97, 163] on span "Запустить подстановку GPT-TM" at bounding box center [99, 162] width 64 height 7
click at [67, 163] on input "Запустить подстановку GPT-TM" at bounding box center [60, 163] width 14 height 14
checkbox input "true"
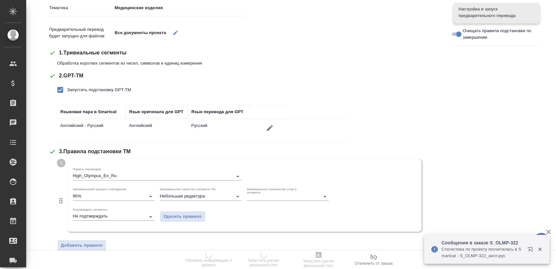
scroll to position [271, 0]
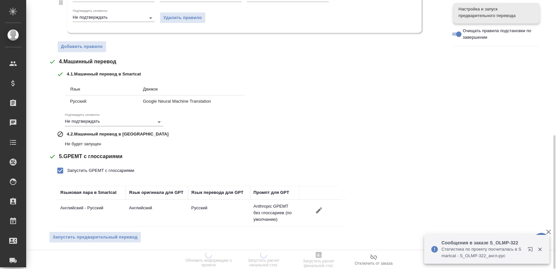
click at [98, 168] on span "Запустить GPEMT с глоссариями" at bounding box center [100, 170] width 67 height 7
click at [67, 168] on input "Запустить GPEMT с глоссариями" at bounding box center [60, 170] width 14 height 14
checkbox input "false"
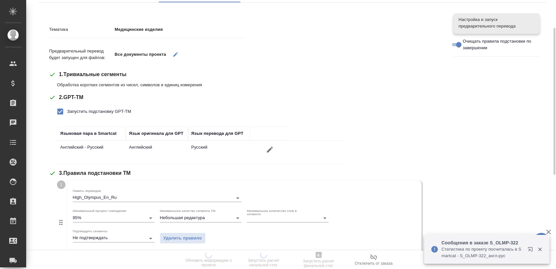
scroll to position [15, 0]
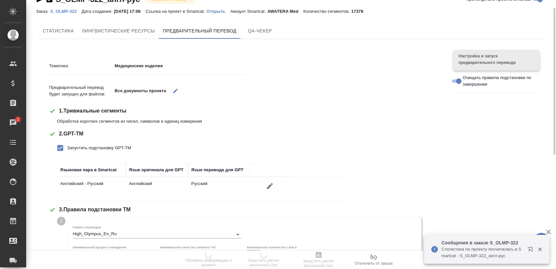
click at [90, 146] on span "Запустить подстановку GPT-TM" at bounding box center [99, 147] width 64 height 7
click at [67, 146] on input "Запустить подстановку GPT-TM" at bounding box center [60, 148] width 14 height 14
checkbox input "false"
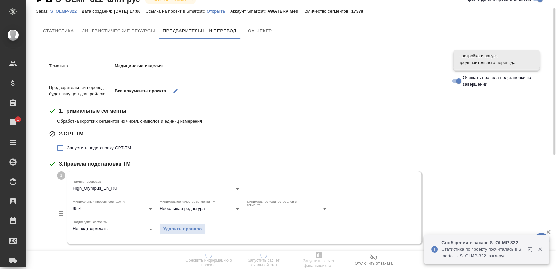
scroll to position [177, 0]
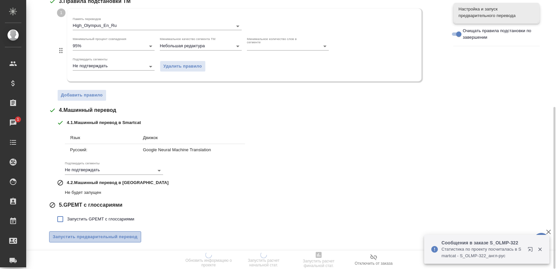
click at [105, 236] on span "Запустить предварительный перевод" at bounding box center [95, 237] width 85 height 8
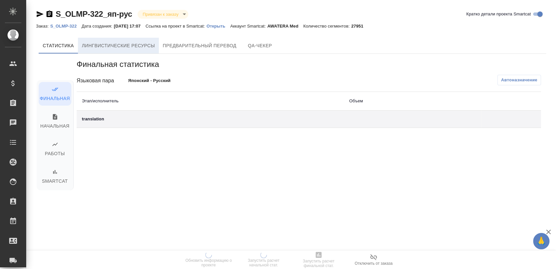
click at [147, 46] on span "Лингвистические ресурсы" at bounding box center [118, 46] width 73 height 8
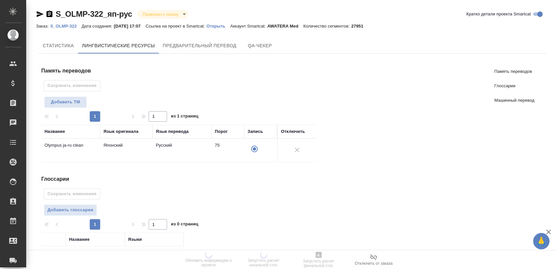
scroll to position [100, 0]
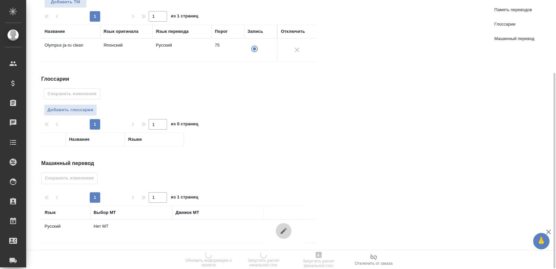
click at [280, 223] on button "button" at bounding box center [284, 231] width 16 height 16
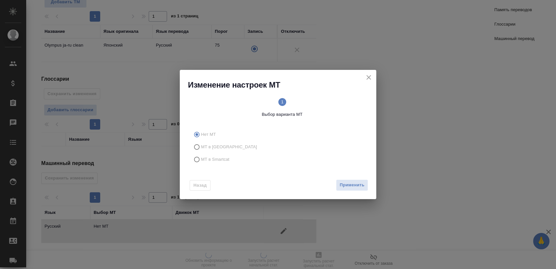
click at [212, 159] on span "МТ в Smartcat" at bounding box center [215, 159] width 28 height 7
click at [201, 159] on input "МТ в Smartcat" at bounding box center [196, 159] width 10 height 12
radio input "true"
click at [367, 183] on button "Вперед" at bounding box center [357, 184] width 24 height 11
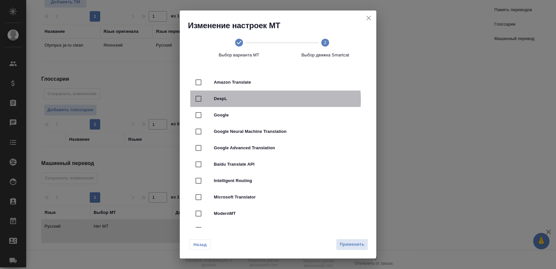
click at [265, 100] on span "DeepL" at bounding box center [287, 98] width 147 height 7
checkbox input "true"
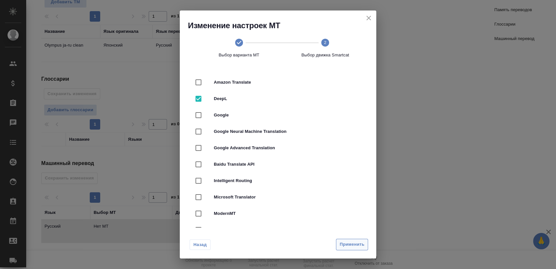
click at [358, 240] on button "Применить" at bounding box center [352, 243] width 32 height 11
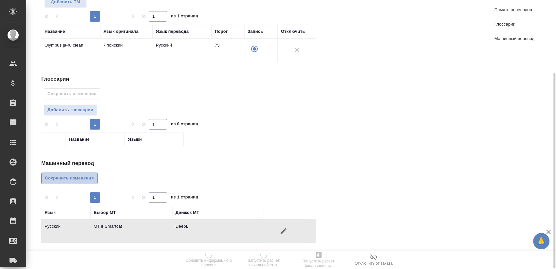
click at [96, 177] on button "Сохранить изменения" at bounding box center [69, 177] width 56 height 11
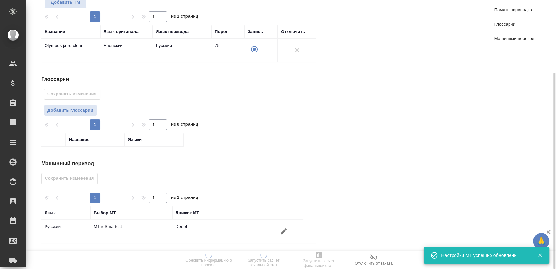
scroll to position [0, 0]
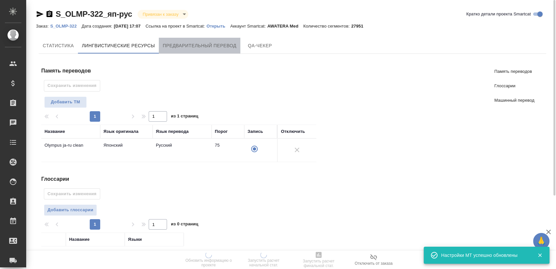
click at [188, 47] on span "Предварительный перевод" at bounding box center [200, 46] width 74 height 8
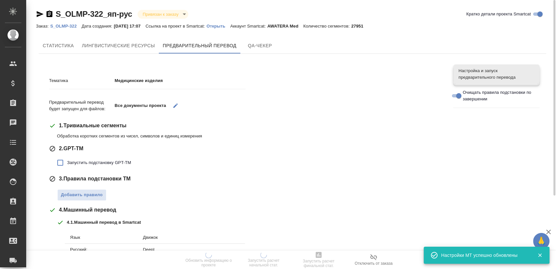
click at [101, 163] on span "Запустить подстановку GPT-TM" at bounding box center [99, 162] width 64 height 7
click at [67, 163] on input "Запустить подстановку GPT-TM" at bounding box center [60, 163] width 14 height 14
checkbox input "true"
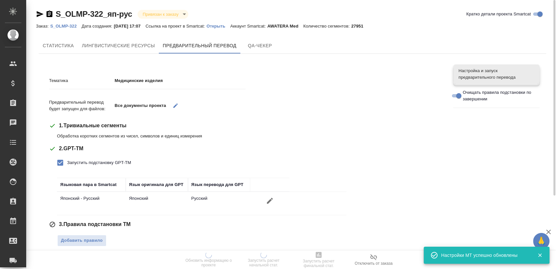
scroll to position [145, 0]
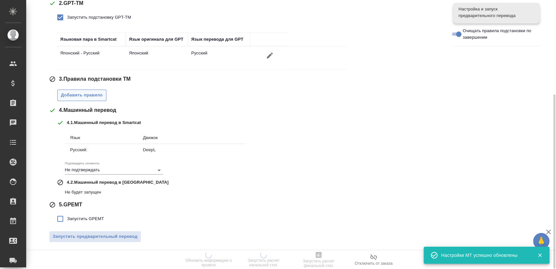
click at [88, 94] on span "Добавить правило" at bounding box center [82, 95] width 42 height 8
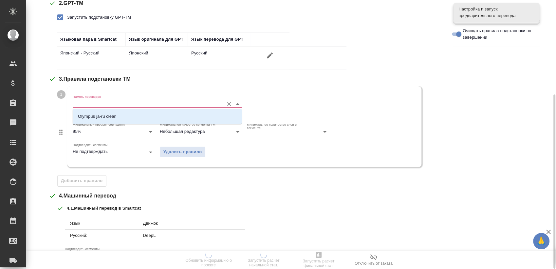
click at [100, 103] on input "Память переводов" at bounding box center [147, 104] width 148 height 8
click at [105, 114] on p "Olympus ja-ru clean" at bounding box center [97, 116] width 39 height 7
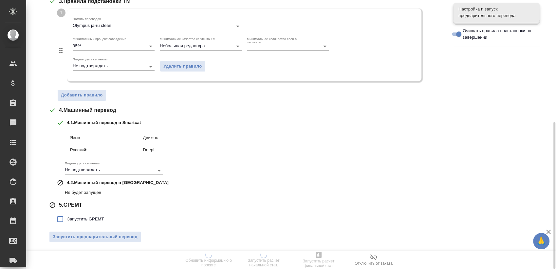
click at [76, 216] on span "Запустить GPEMT" at bounding box center [85, 219] width 37 height 7
click at [67, 216] on input "Запустить GPEMT" at bounding box center [60, 219] width 14 height 14
checkbox input "true"
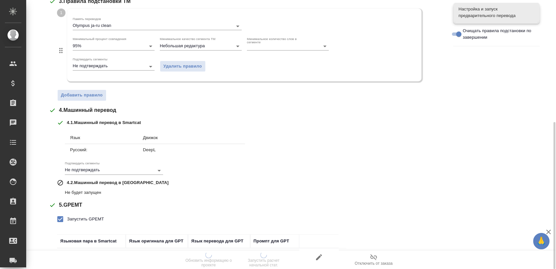
scroll to position [268, 0]
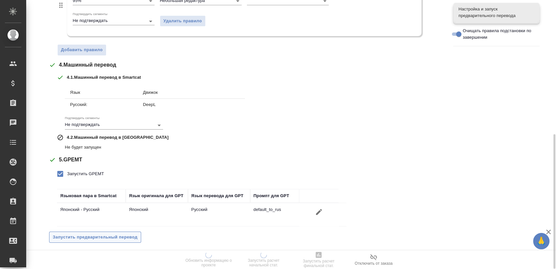
click at [102, 234] on span "Запустить предварительный перевод" at bounding box center [95, 237] width 85 height 8
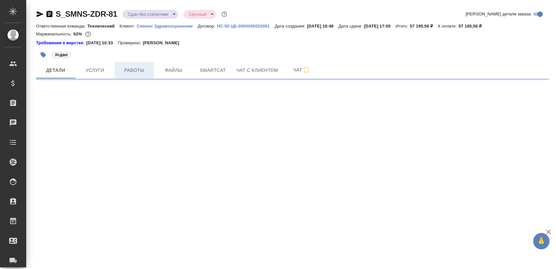
select select "RU"
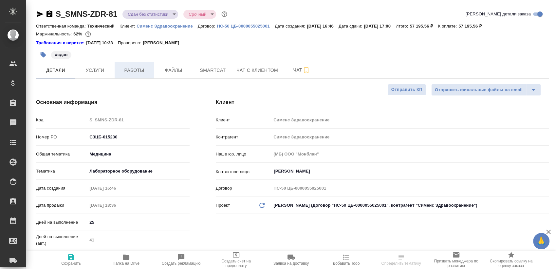
click at [123, 71] on span "Работы" at bounding box center [134, 70] width 31 height 8
type textarea "x"
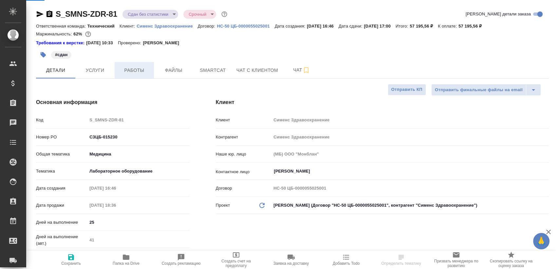
type textarea "x"
type input "[PERSON_NAME]"
type input "[PERSON_NAME]pavlova"
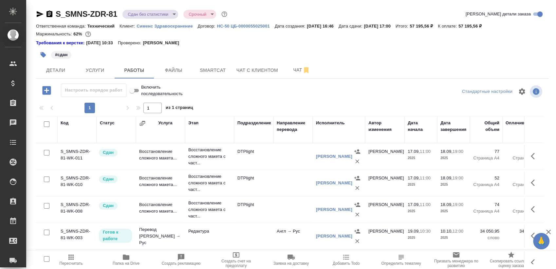
scroll to position [11, 0]
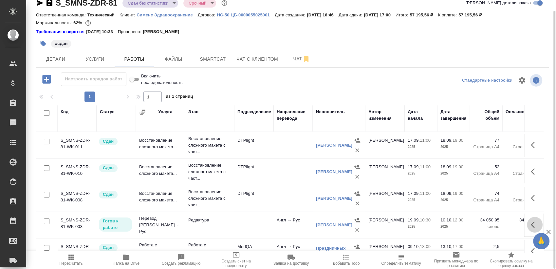
click at [527, 224] on button "button" at bounding box center [535, 224] width 16 height 16
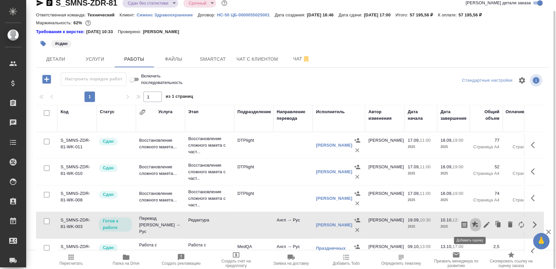
click at [475, 221] on button "button" at bounding box center [475, 224] width 11 height 16
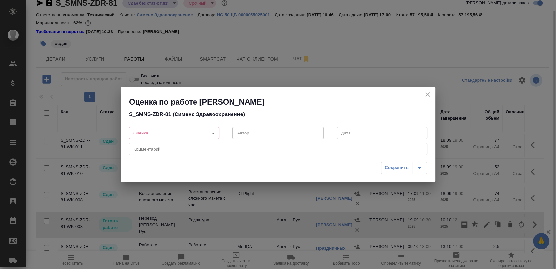
drag, startPoint x: 426, startPoint y: 96, endPoint x: 431, endPoint y: 102, distance: 7.3
click at [427, 96] on icon "close" at bounding box center [428, 94] width 8 height 8
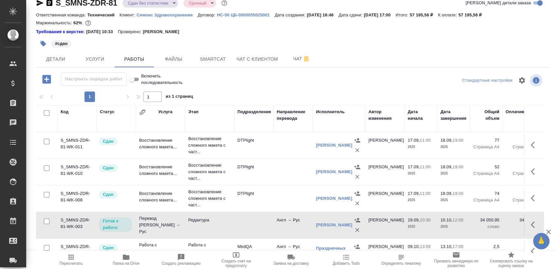
click at [531, 221] on icon "button" at bounding box center [535, 224] width 8 height 8
click at [481, 219] on button "button" at bounding box center [486, 224] width 11 height 16
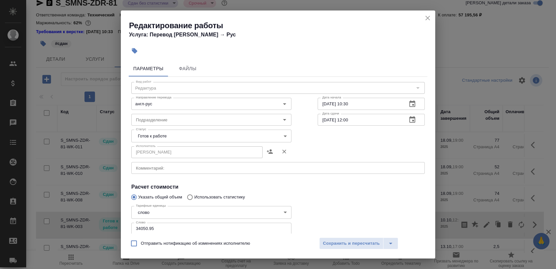
scroll to position [36, 0]
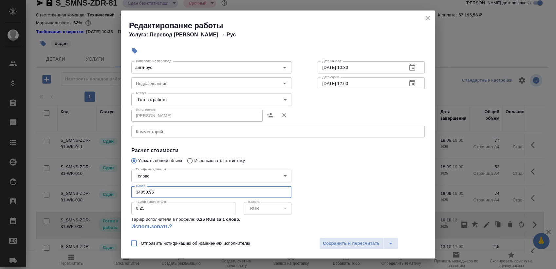
click at [193, 189] on input "34050.95" at bounding box center [211, 192] width 160 height 12
paste input "0080"
type input "30080"
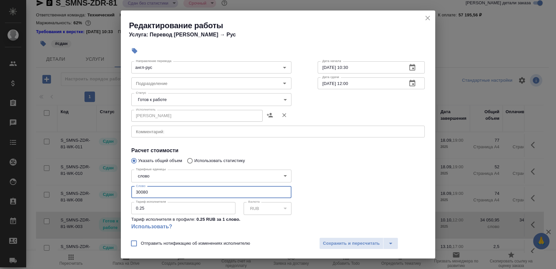
click at [204, 101] on body "🙏 .cls-1 fill:#fff; AWATERA Sergeeva Anastasia Клиенты Спецификации Заказы 0 Ча…" at bounding box center [278, 134] width 556 height 269
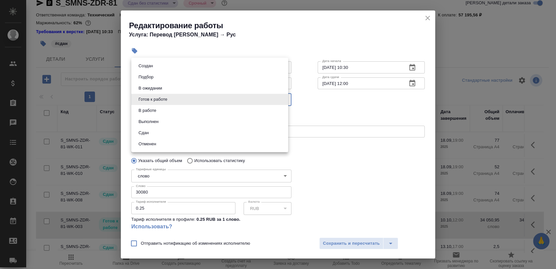
click at [195, 132] on li "Сдан" at bounding box center [209, 132] width 157 height 11
type input "closed"
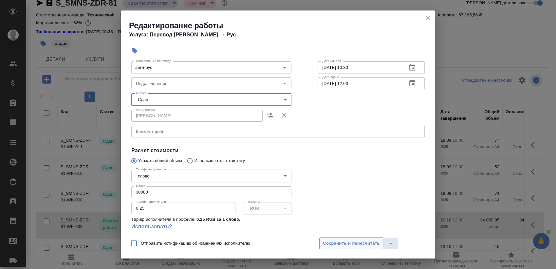
click at [333, 240] on span "Сохранить и пересчитать" at bounding box center [351, 243] width 57 height 8
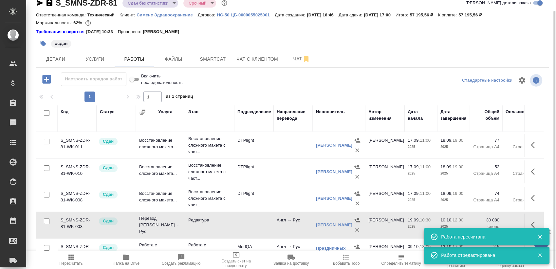
click at [64, 265] on span "Пересчитать" at bounding box center [71, 263] width 23 height 5
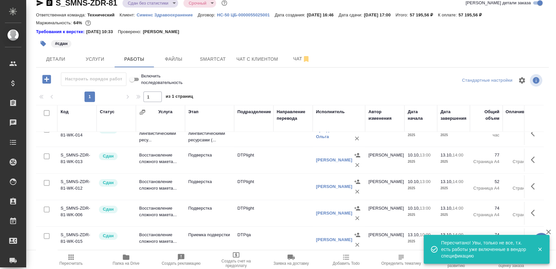
scroll to position [123, 0]
click at [142, 5] on body "🙏 .cls-1 fill:#fff; AWATERA Sergeeva Anastasia Клиенты Спецификации Заказы 0 Ча…" at bounding box center [278, 134] width 556 height 269
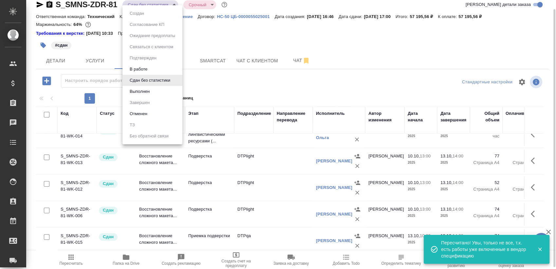
click at [153, 98] on ul "Создан Согласование КП Ожидание предоплаты Связаться с клиентом Подтвержден В р…" at bounding box center [152, 74] width 60 height 139
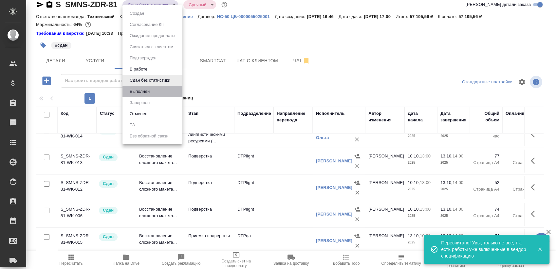
click at [157, 90] on li "Выполнен" at bounding box center [152, 91] width 60 height 11
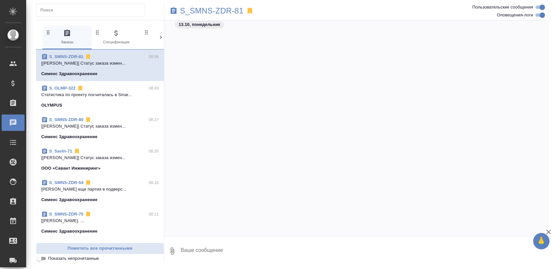
scroll to position [6916, 0]
